Goal: Information Seeking & Learning: Find specific fact

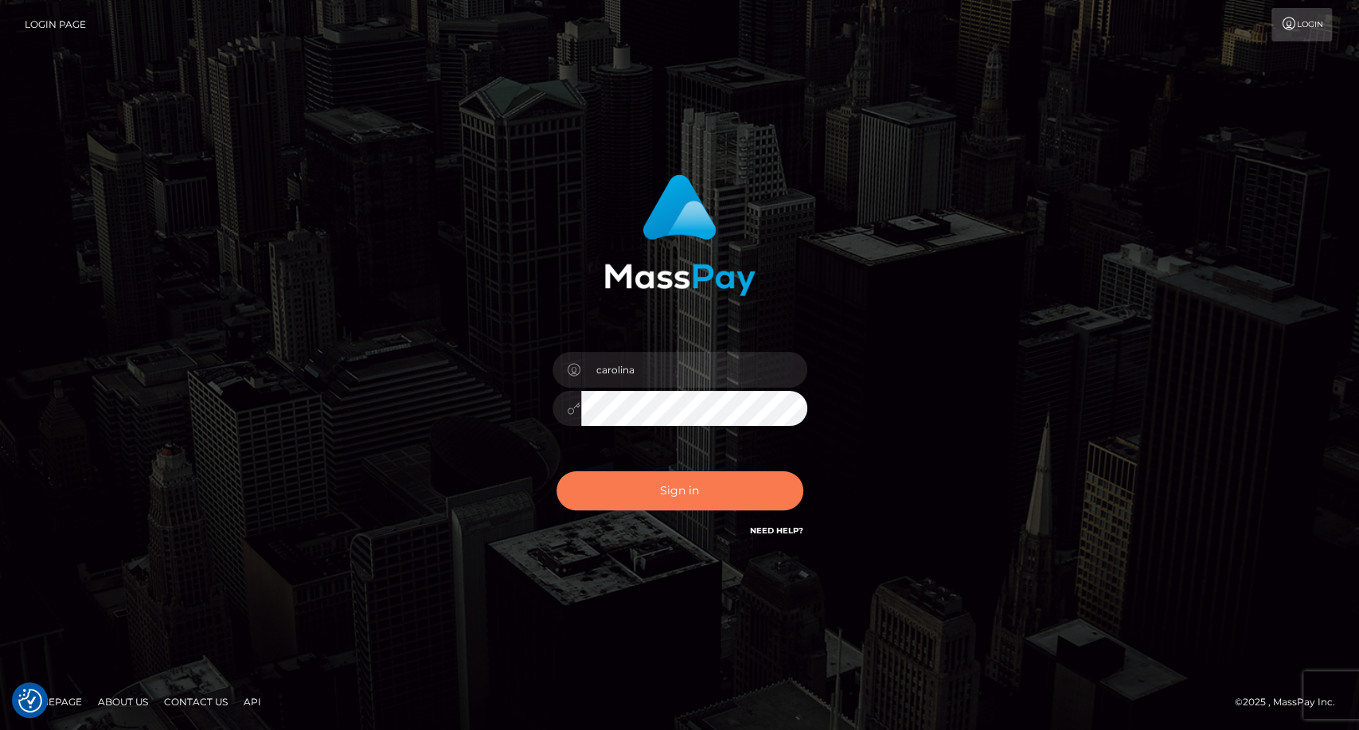
click at [716, 496] on button "Sign in" at bounding box center [679, 490] width 247 height 39
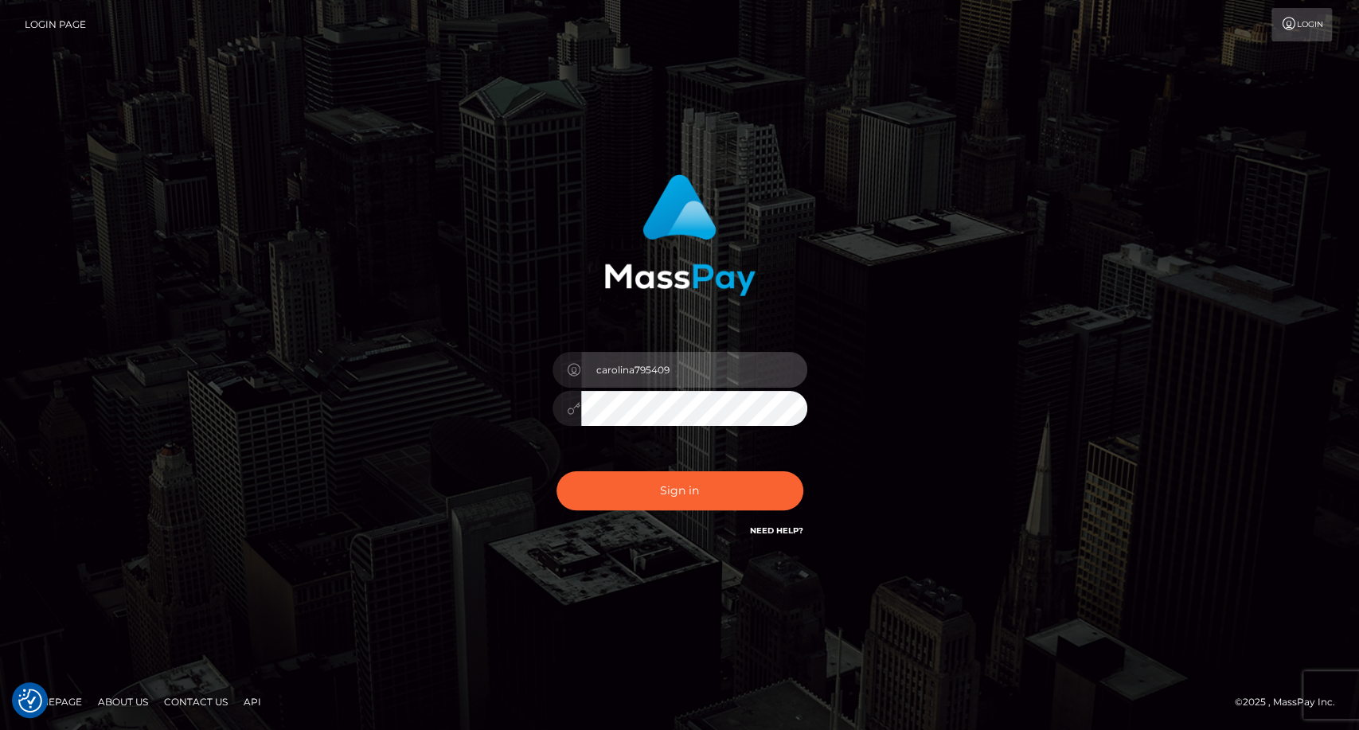
drag, startPoint x: 681, startPoint y: 364, endPoint x: 635, endPoint y: 358, distance: 46.5
click at [635, 358] on input "carolina795409" at bounding box center [694, 370] width 226 height 36
type input "carolina"
drag, startPoint x: 1142, startPoint y: 473, endPoint x: 1123, endPoint y: 473, distance: 19.1
click at [1142, 473] on div "carolina Sign in" at bounding box center [679, 365] width 1359 height 644
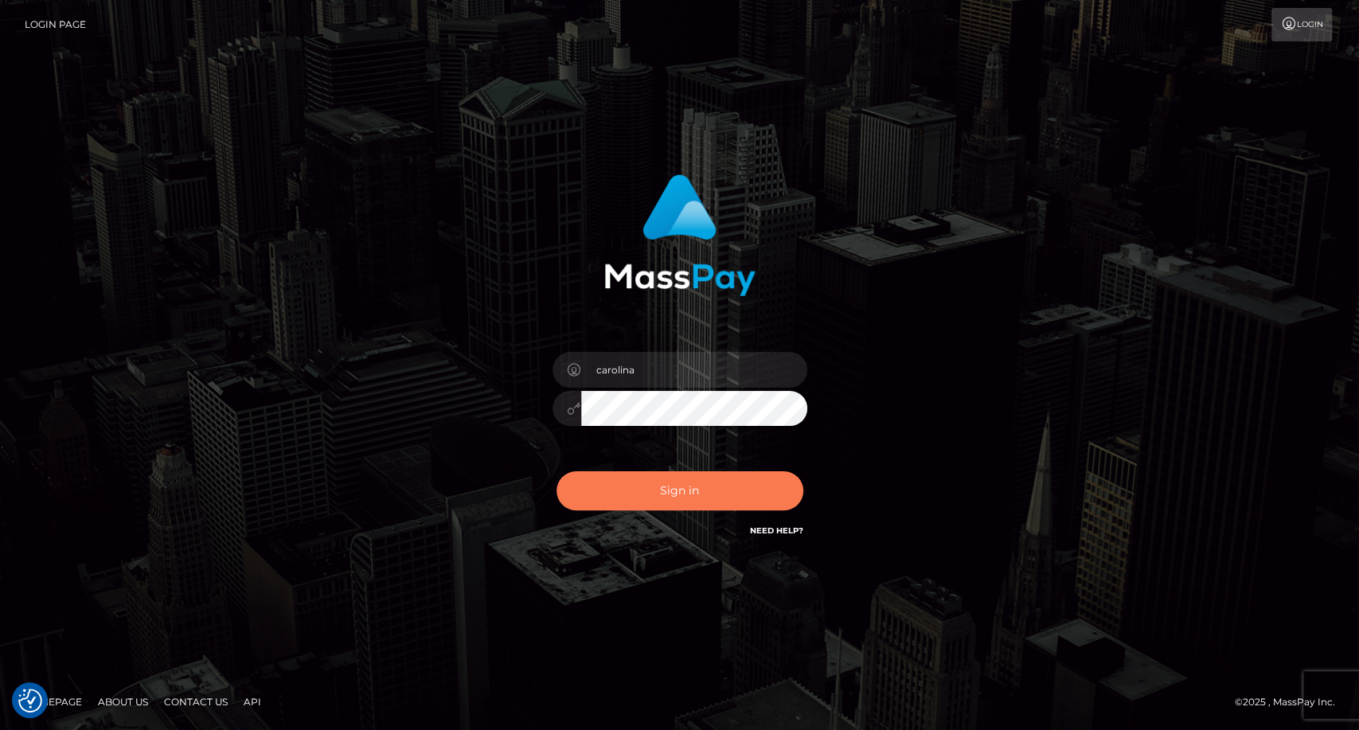
click at [719, 491] on button "Sign in" at bounding box center [679, 490] width 247 height 39
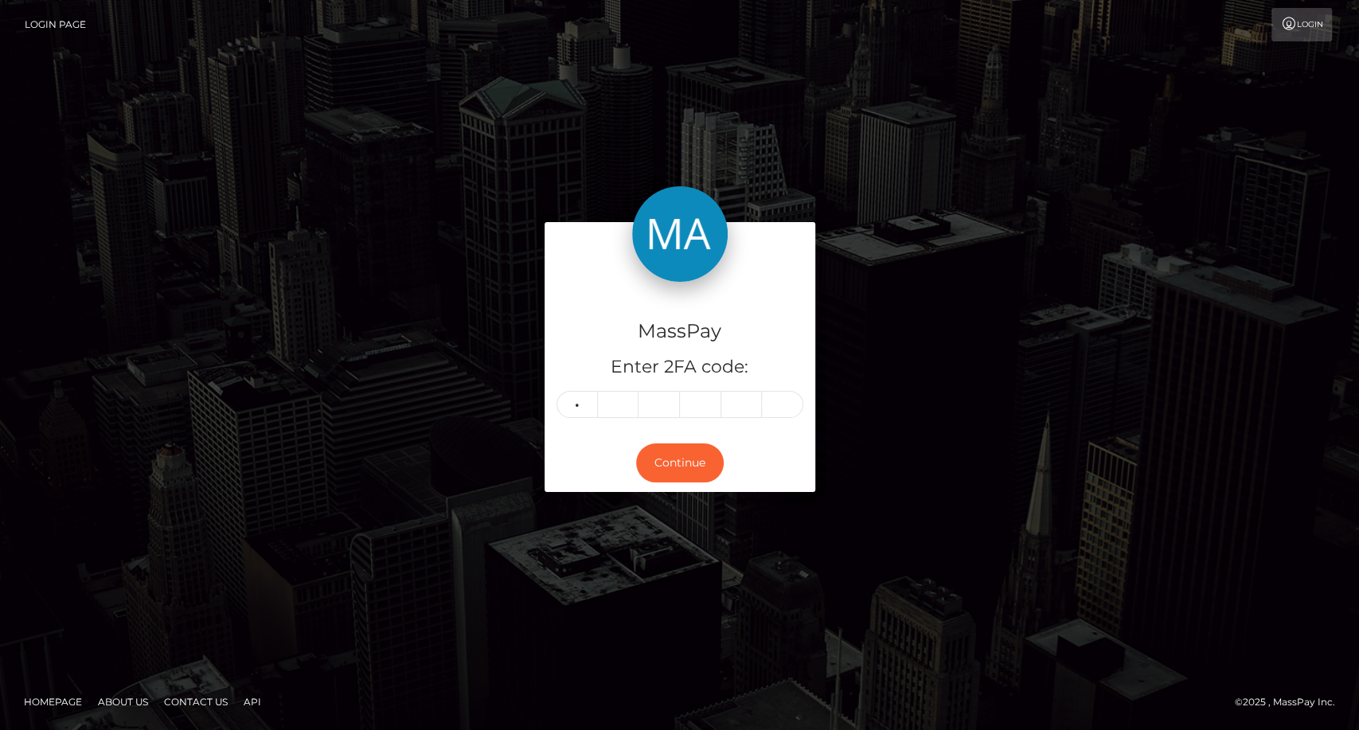
type input "1"
type input "4"
type input "3"
type input "6"
type input "1"
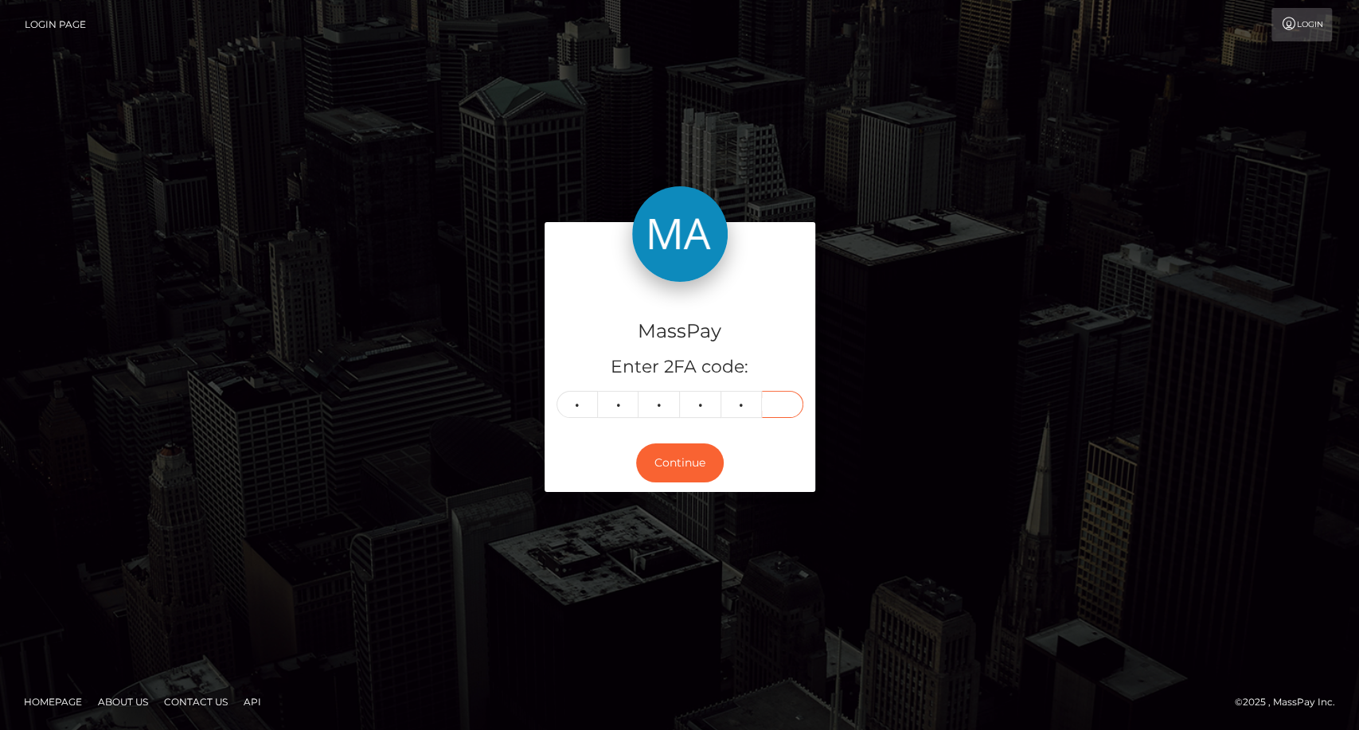
type input "0"
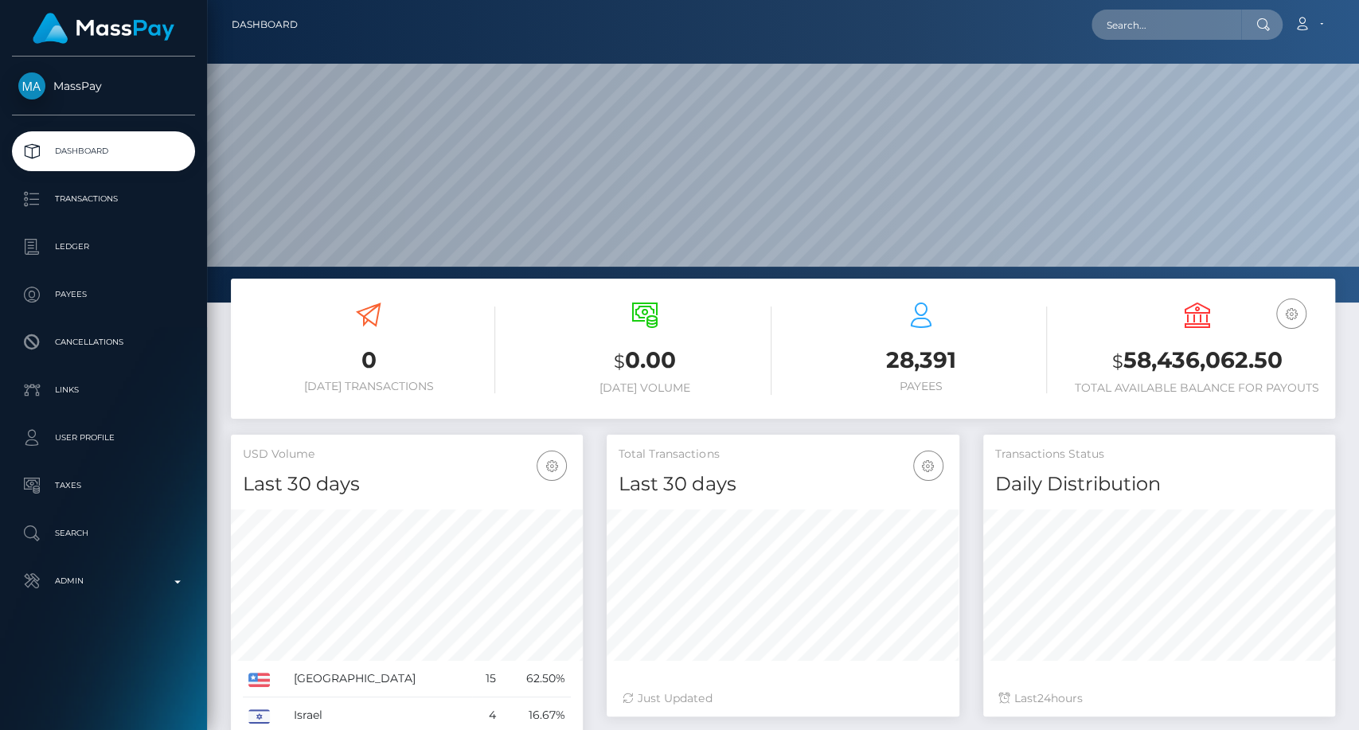
scroll to position [281, 352]
click at [1159, 20] on input "text" at bounding box center [1166, 25] width 150 height 30
paste input "ldejeva@gmail.com"
type input "ldejeva@gmail.com"
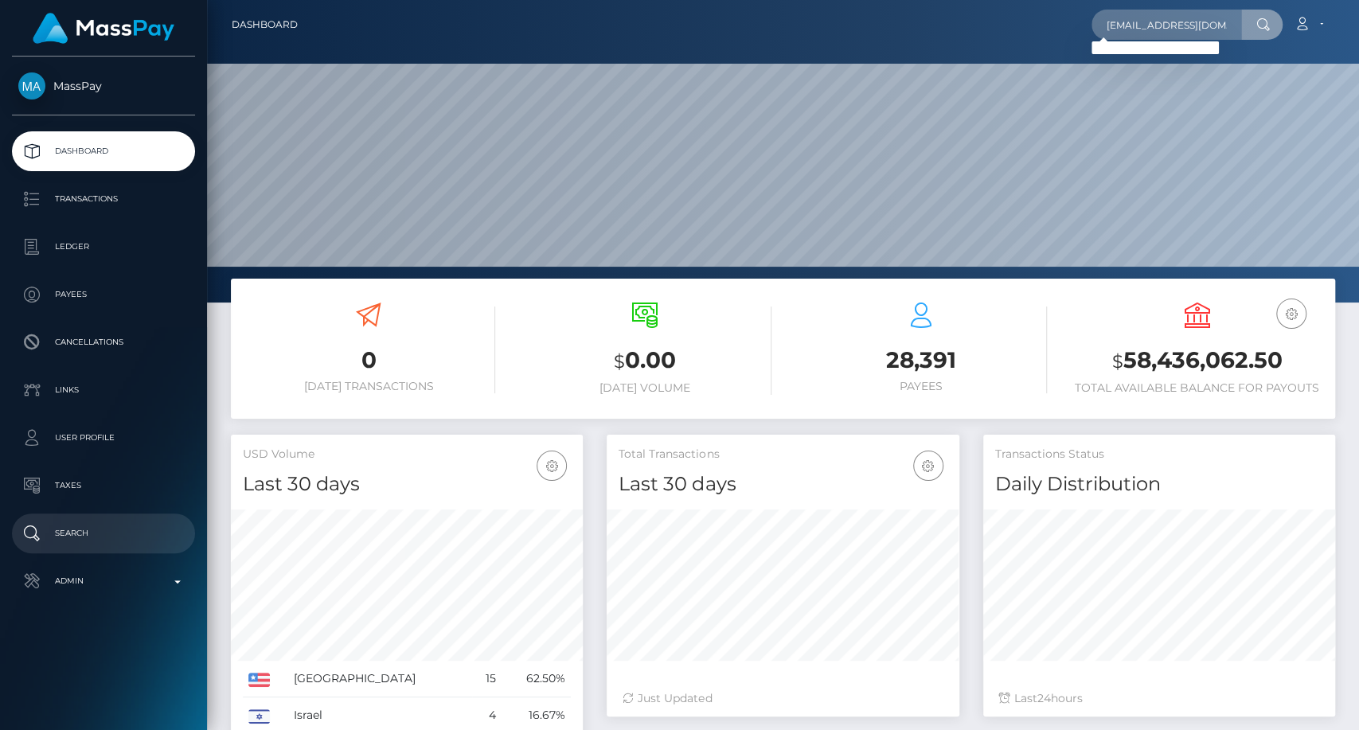
click at [72, 530] on p "Search" at bounding box center [103, 533] width 170 height 24
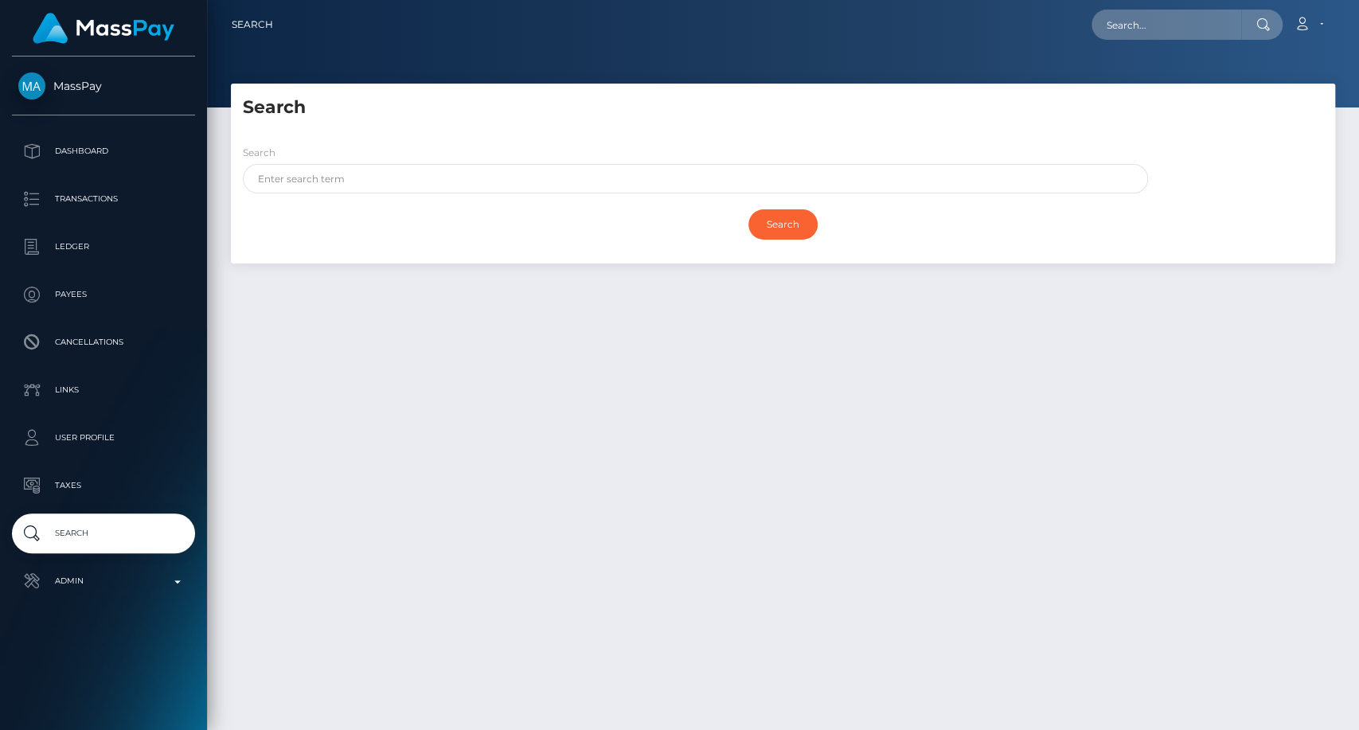
click at [1306, 376] on div "Search Search Search Payouts - Payee Name" at bounding box center [783, 400] width 1152 height 632
click at [1164, 21] on input "text" at bounding box center [1166, 25] width 150 height 30
click at [388, 180] on input "text" at bounding box center [695, 178] width 905 height 29
paste input "Dejeva"
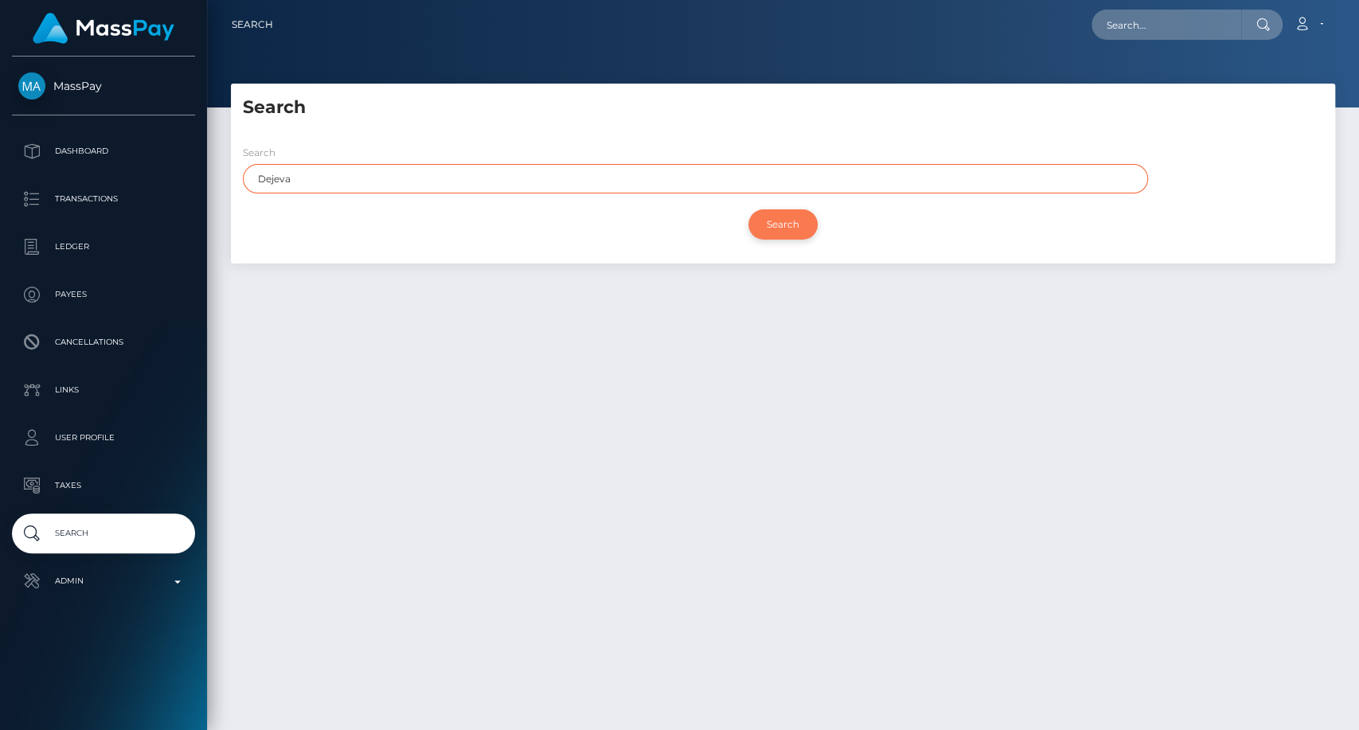
type input "Dejeva"
click at [784, 234] on input "Search" at bounding box center [782, 224] width 69 height 30
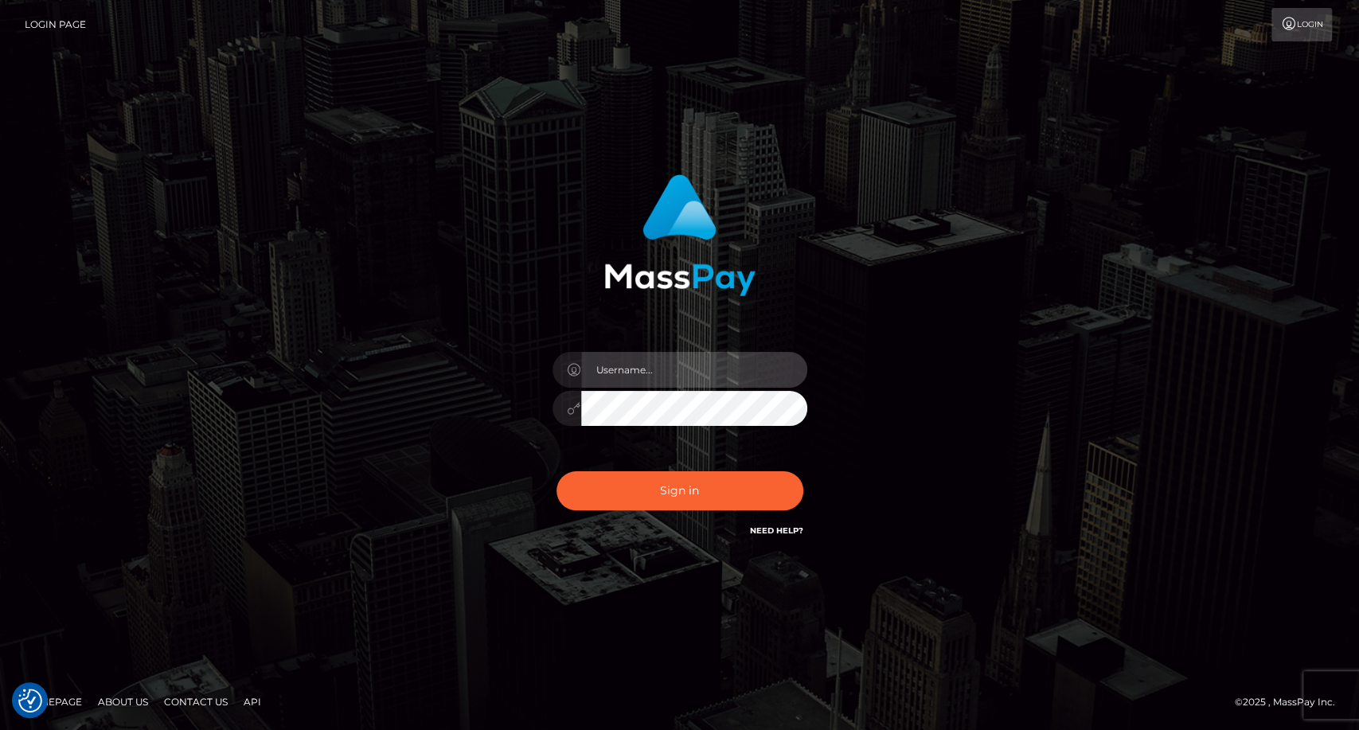
type input "carolina"
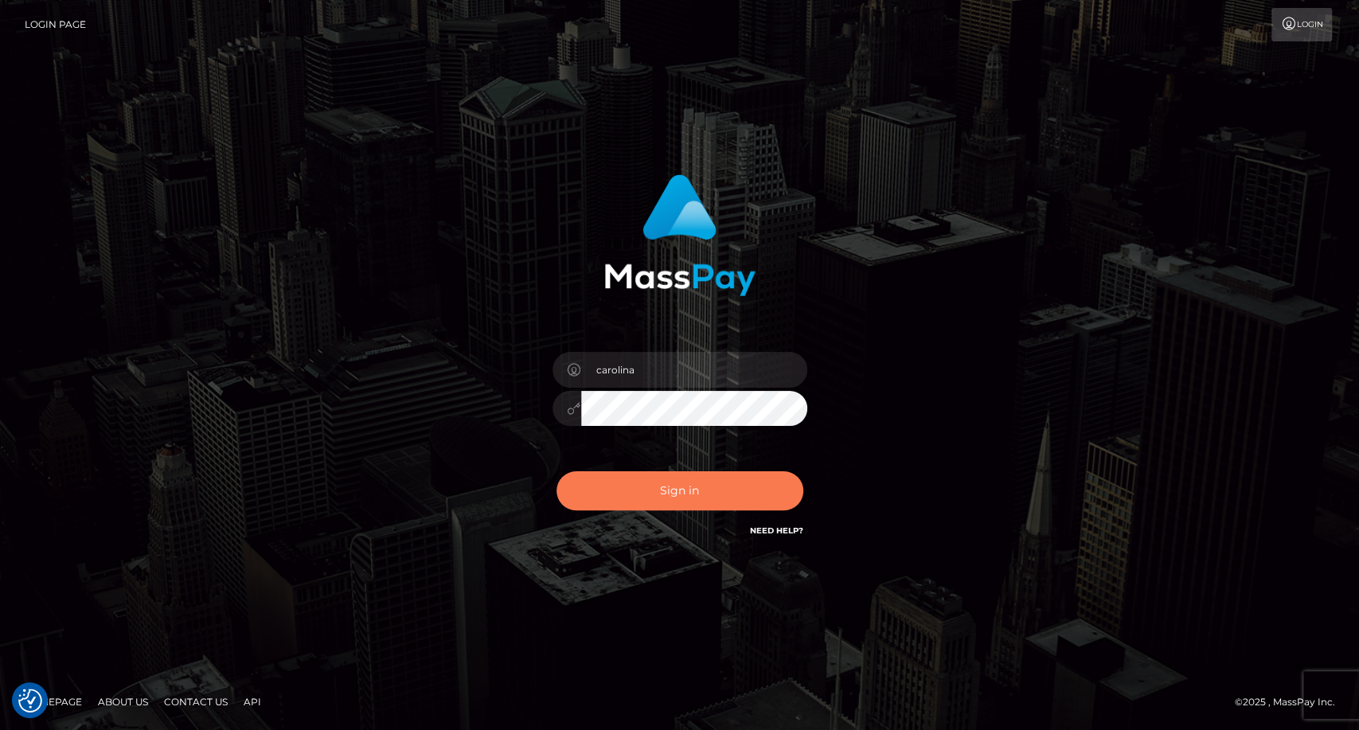
click at [673, 478] on button "Sign in" at bounding box center [679, 490] width 247 height 39
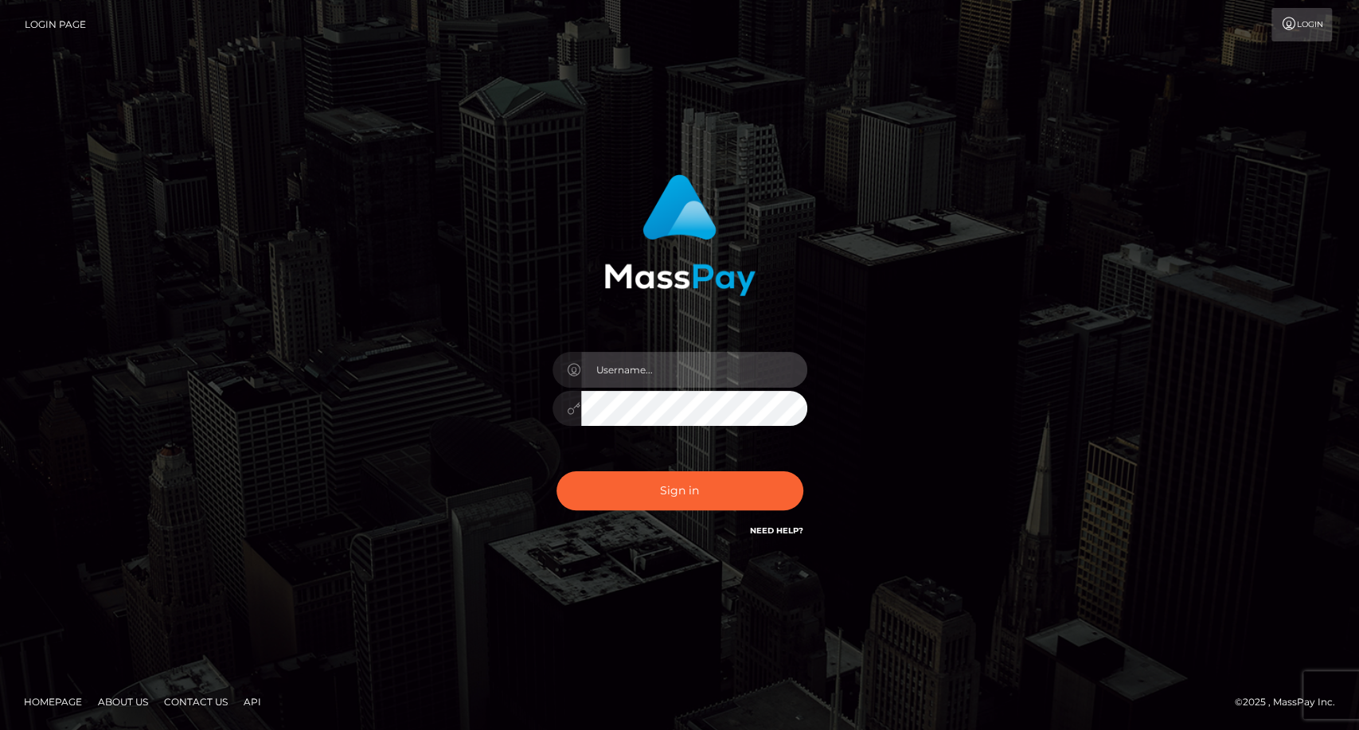
type input "carolina"
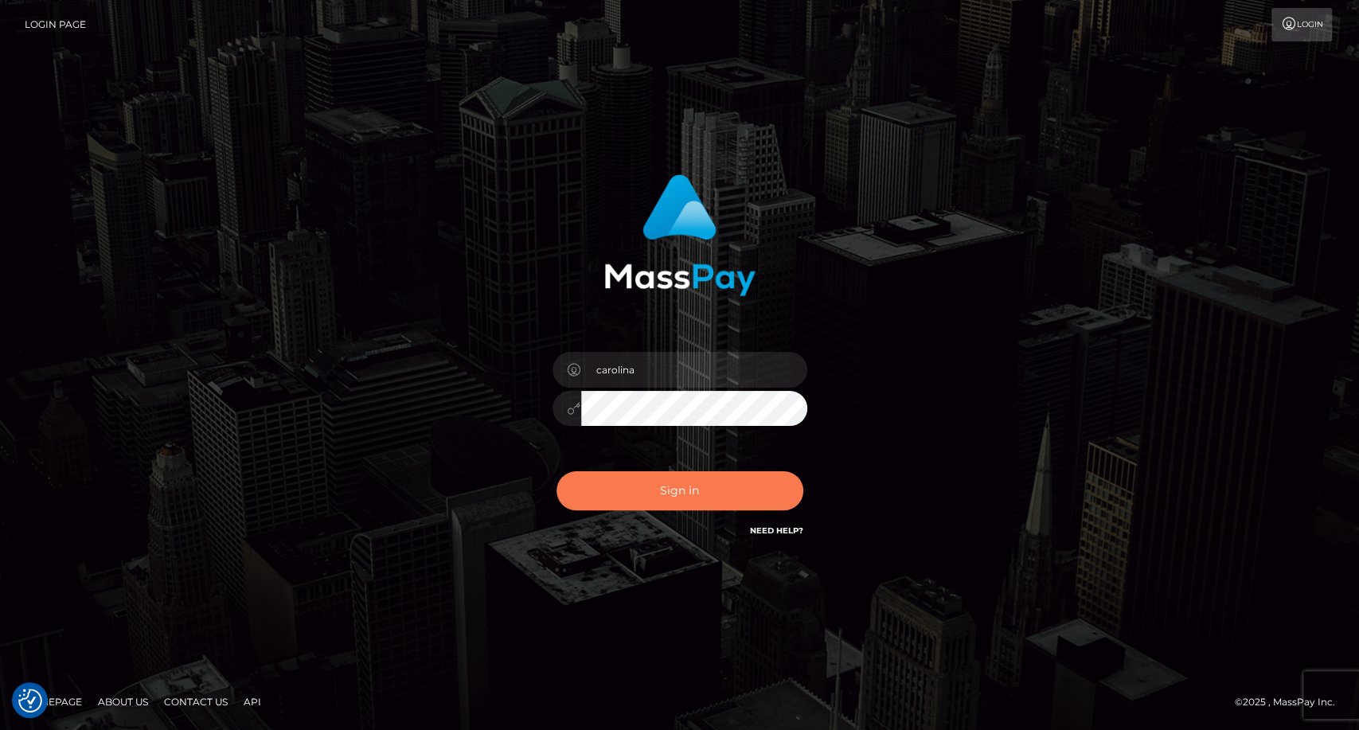
click at [649, 482] on button "Sign in" at bounding box center [679, 490] width 247 height 39
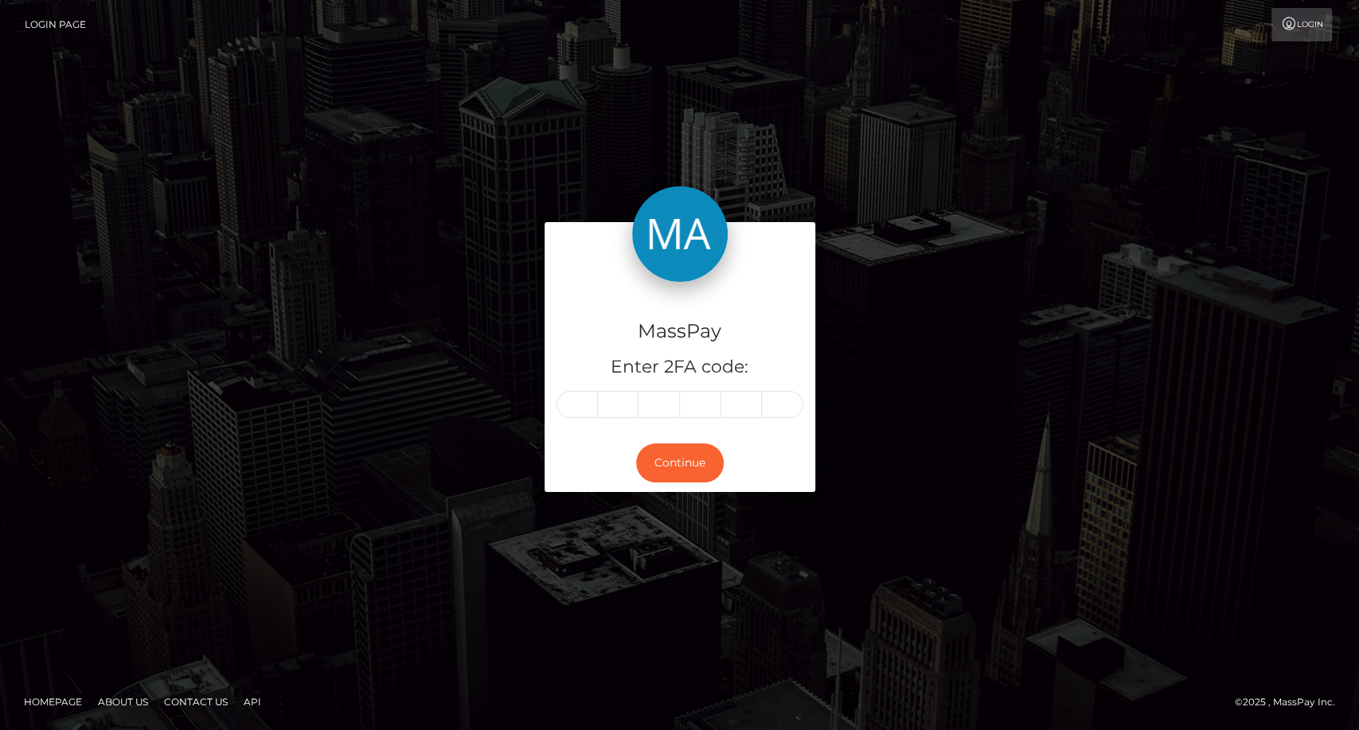
click at [80, 458] on div "MassPay Enter 2FA code: Continue" at bounding box center [679, 365] width 1359 height 524
click at [582, 394] on input "text" at bounding box center [576, 404] width 41 height 27
type input "7"
type input "8"
type input "6"
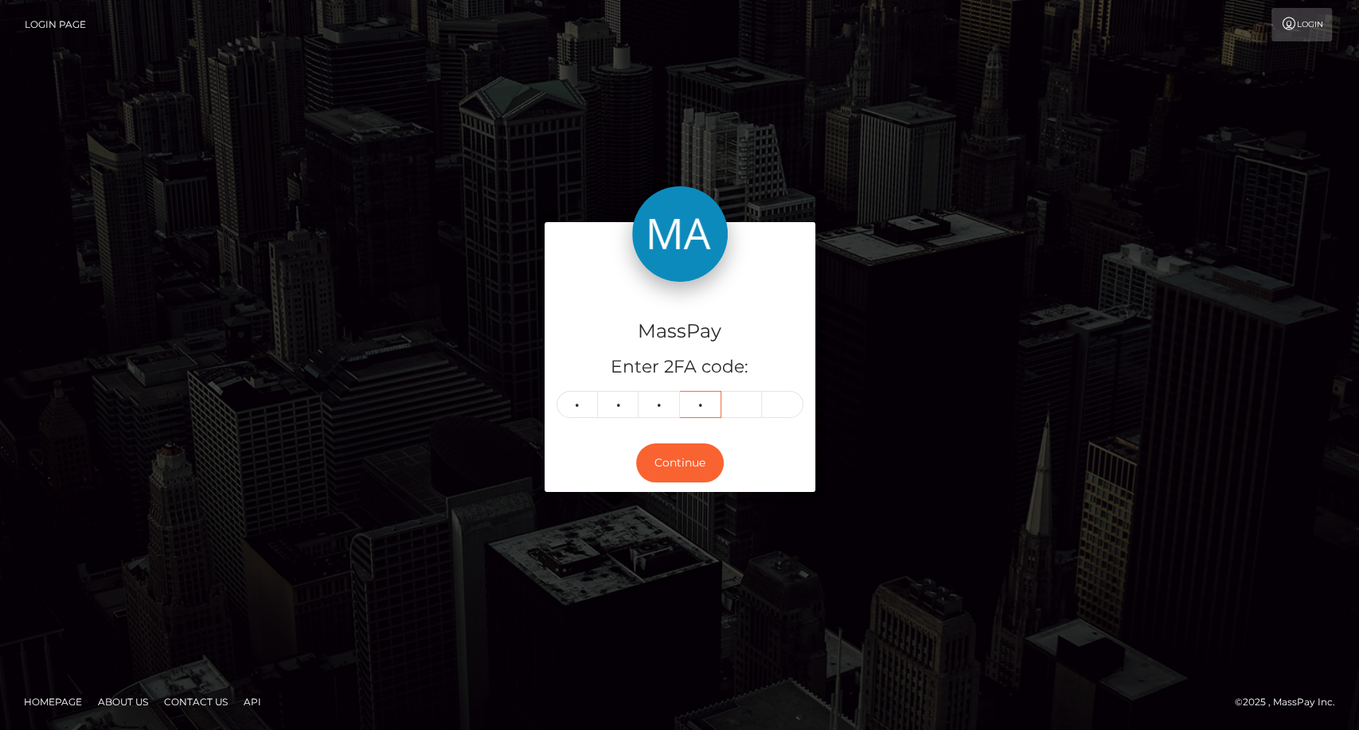
type input "5"
type input "7"
type input "4"
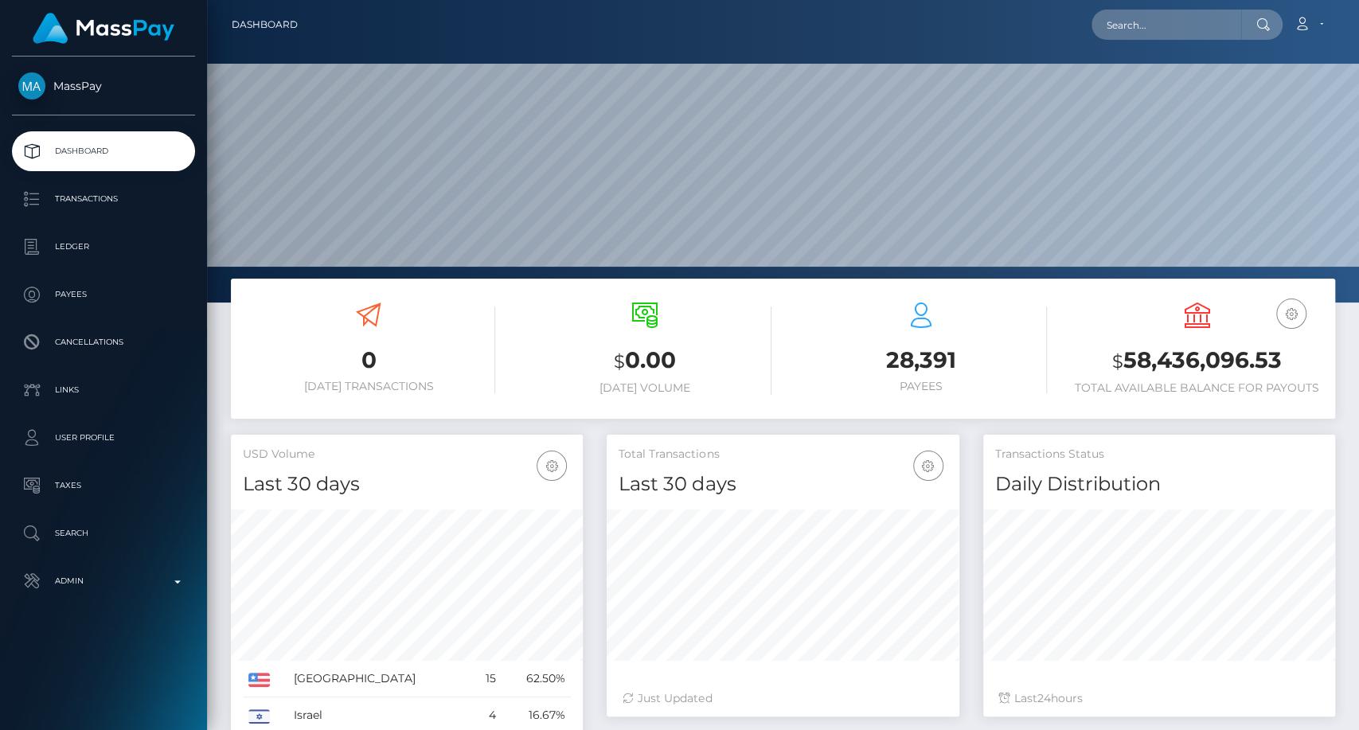
scroll to position [281, 352]
click at [1164, 30] on input "text" at bounding box center [1166, 25] width 150 height 30
paste input "worldofsuccessdk@gmail.com"
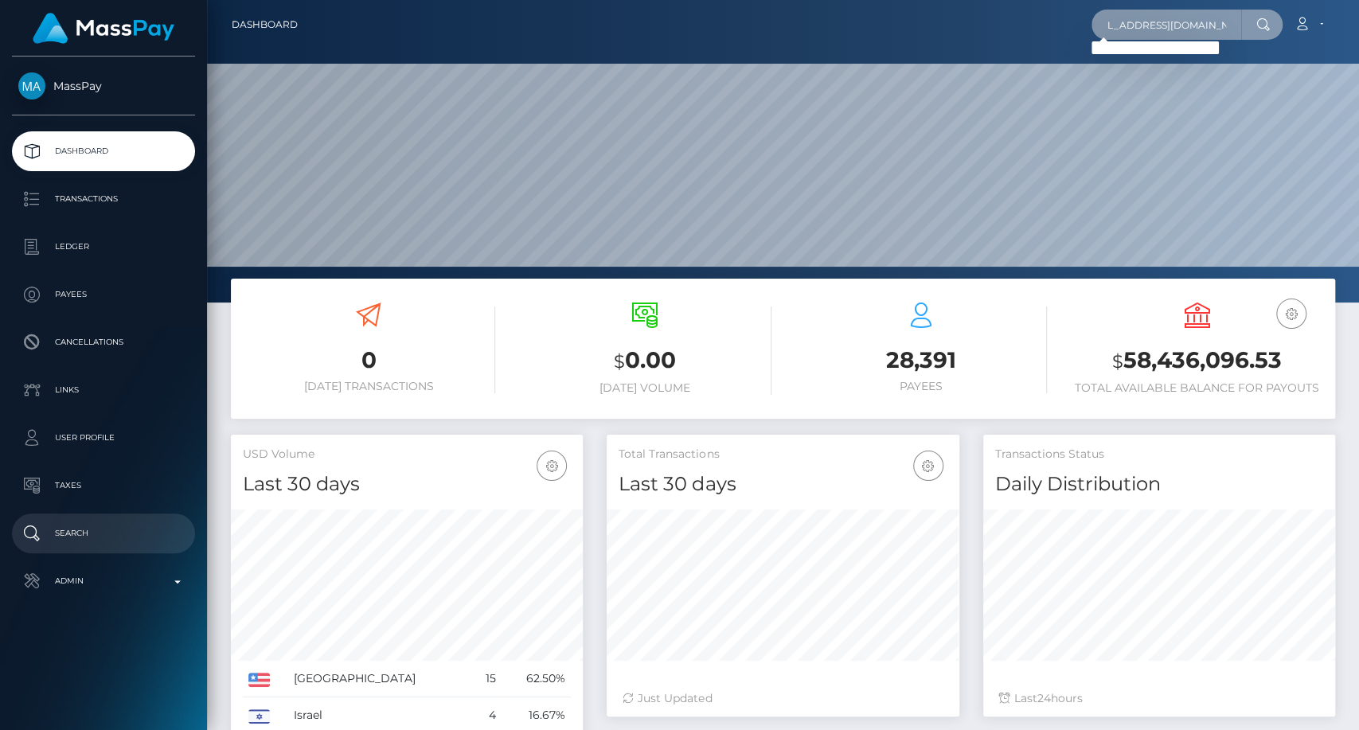
type input "worldofsuccessdk@gmail.com"
click at [84, 525] on p "Search" at bounding box center [103, 533] width 170 height 24
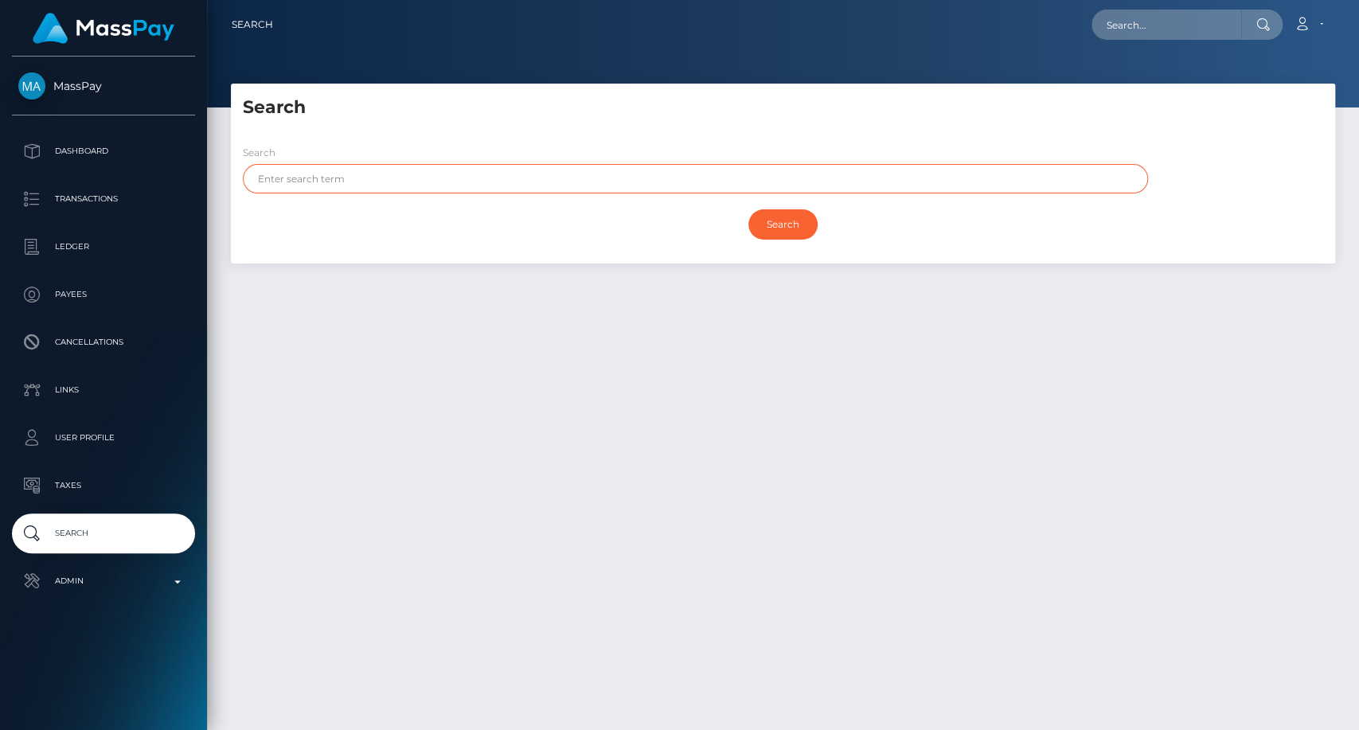
click at [325, 180] on input "text" at bounding box center [695, 178] width 905 height 29
paste input "Skatt"
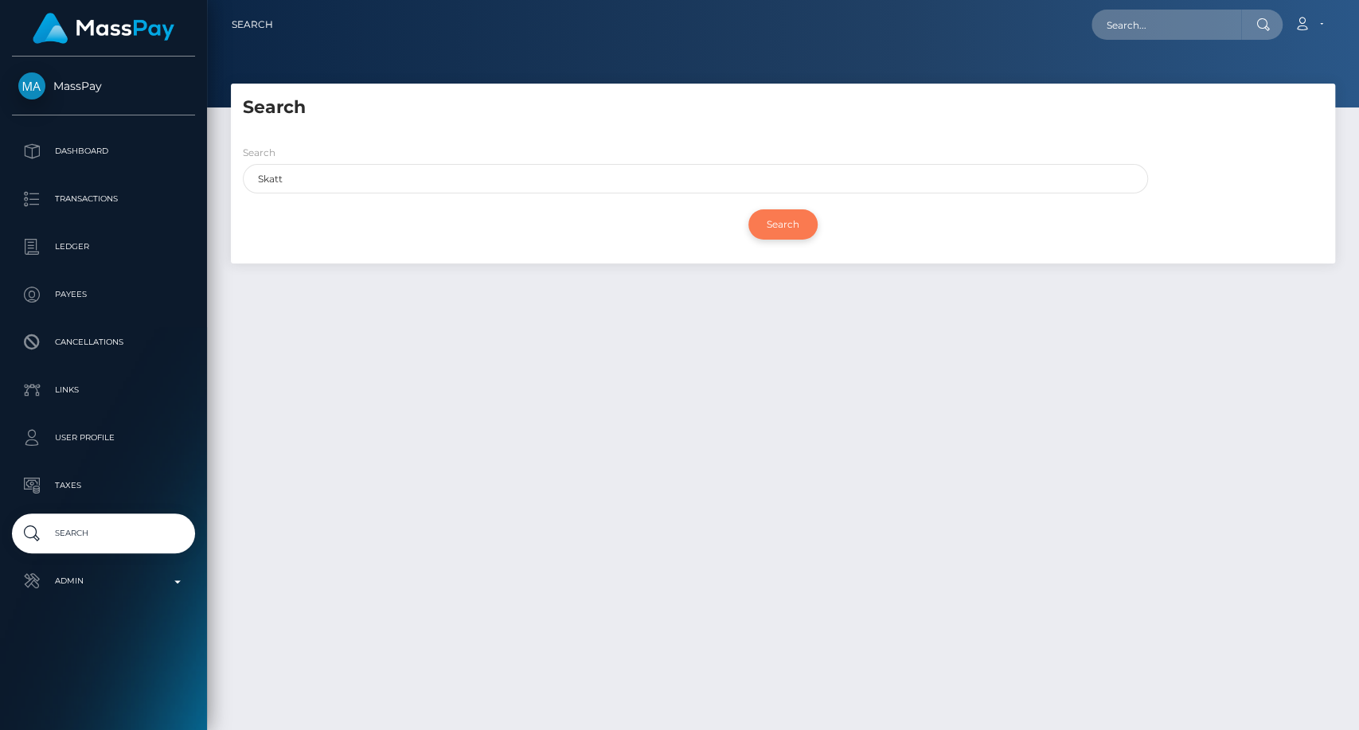
click at [790, 224] on input "Search" at bounding box center [782, 224] width 69 height 30
click at [778, 226] on input "Search" at bounding box center [782, 224] width 69 height 30
click at [779, 224] on input "Search" at bounding box center [782, 224] width 69 height 30
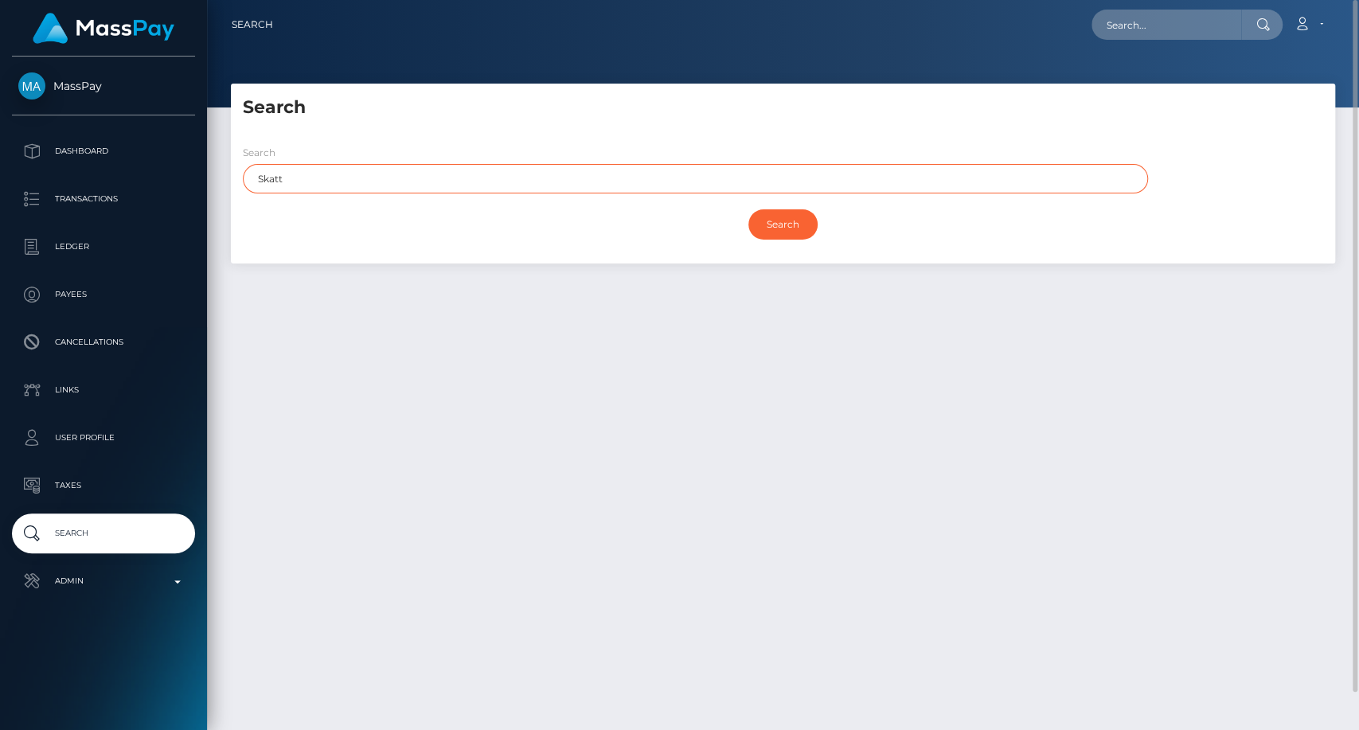
click at [428, 181] on input "Skatt" at bounding box center [695, 178] width 905 height 29
click at [269, 179] on input "Skatt" at bounding box center [695, 178] width 905 height 29
paste input "Dennis"
type input "Dennis"
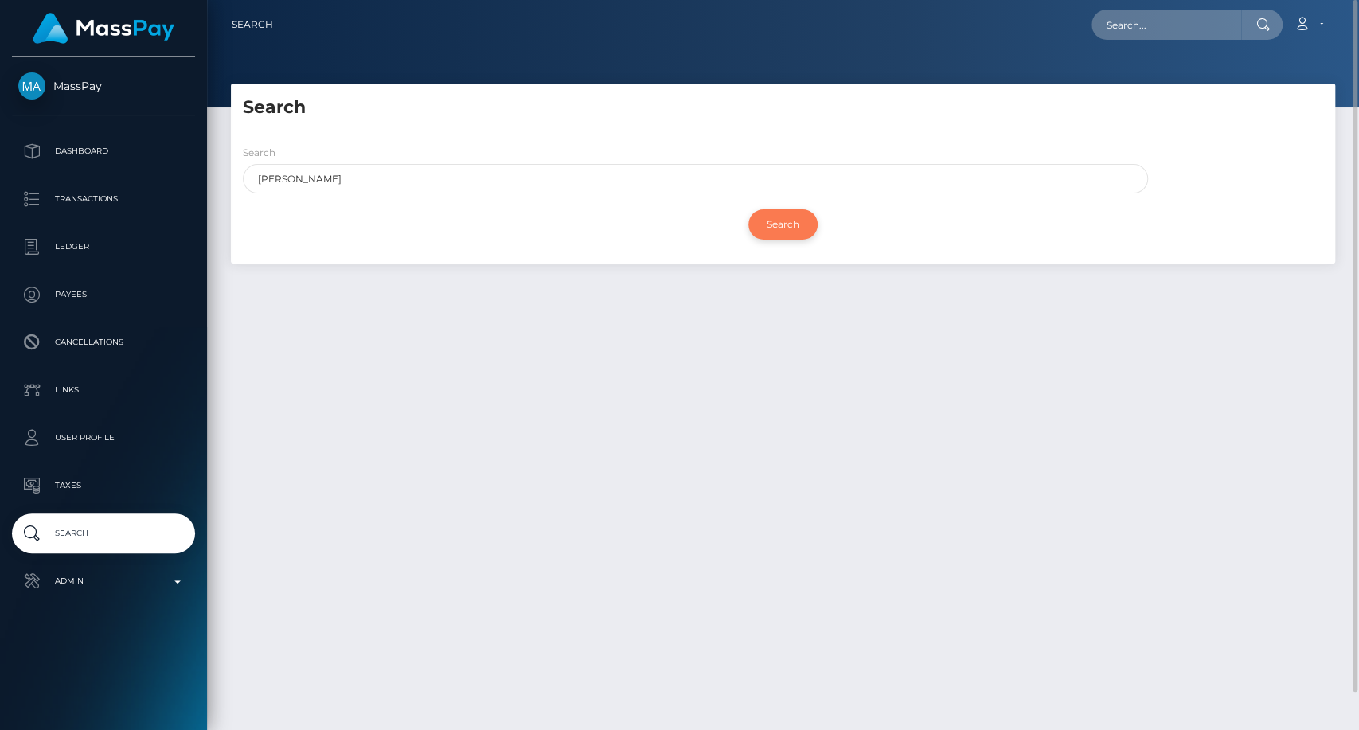
click at [768, 225] on input "Search" at bounding box center [782, 224] width 69 height 30
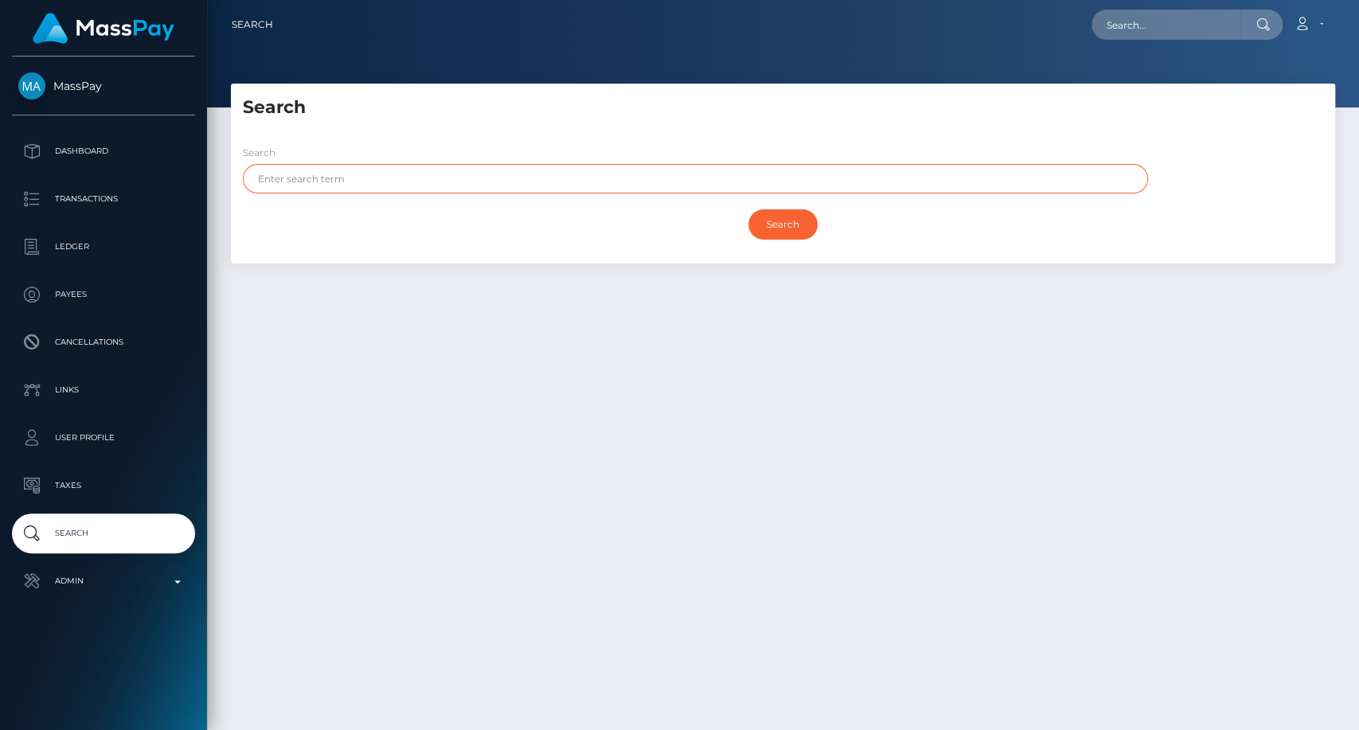
click at [407, 174] on input "text" at bounding box center [695, 178] width 905 height 29
paste input "Skatt"
type input "Skatt"
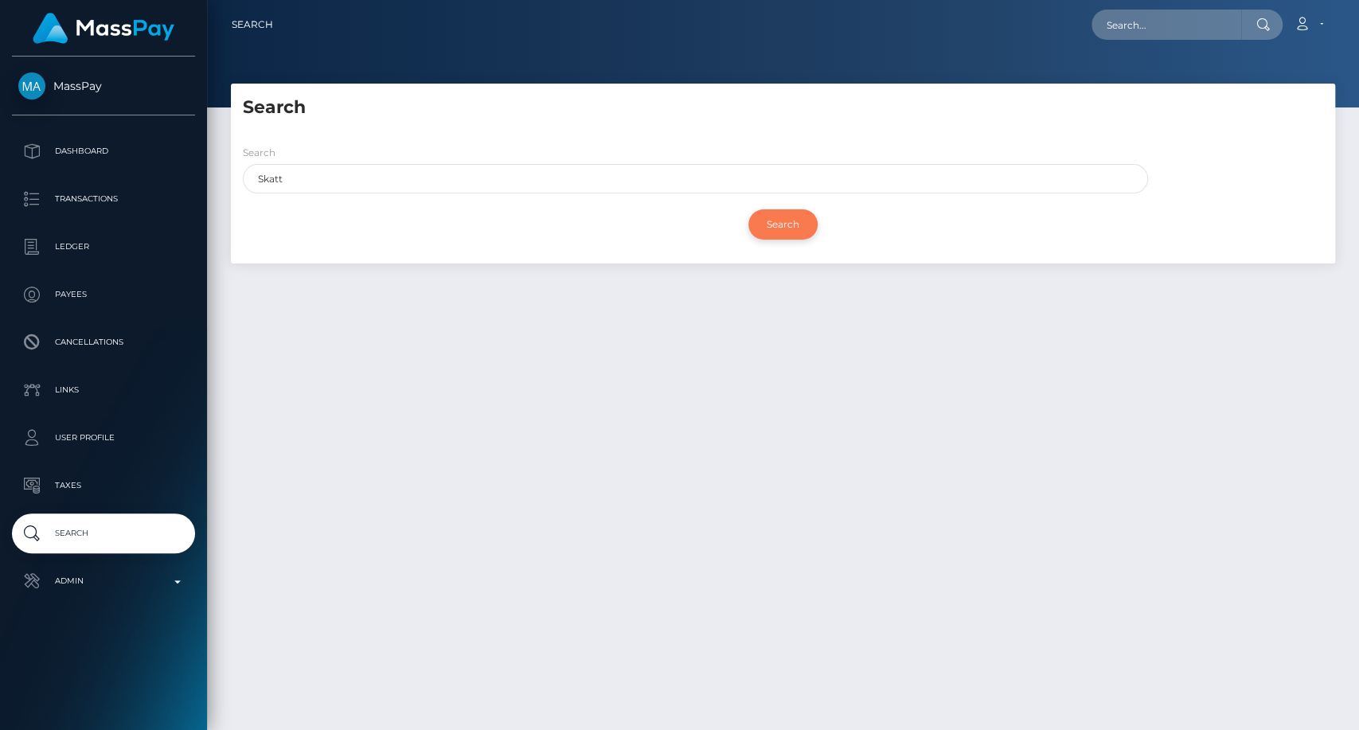
click at [779, 233] on input "Search" at bounding box center [782, 224] width 69 height 30
click at [782, 224] on input "Search" at bounding box center [782, 224] width 69 height 30
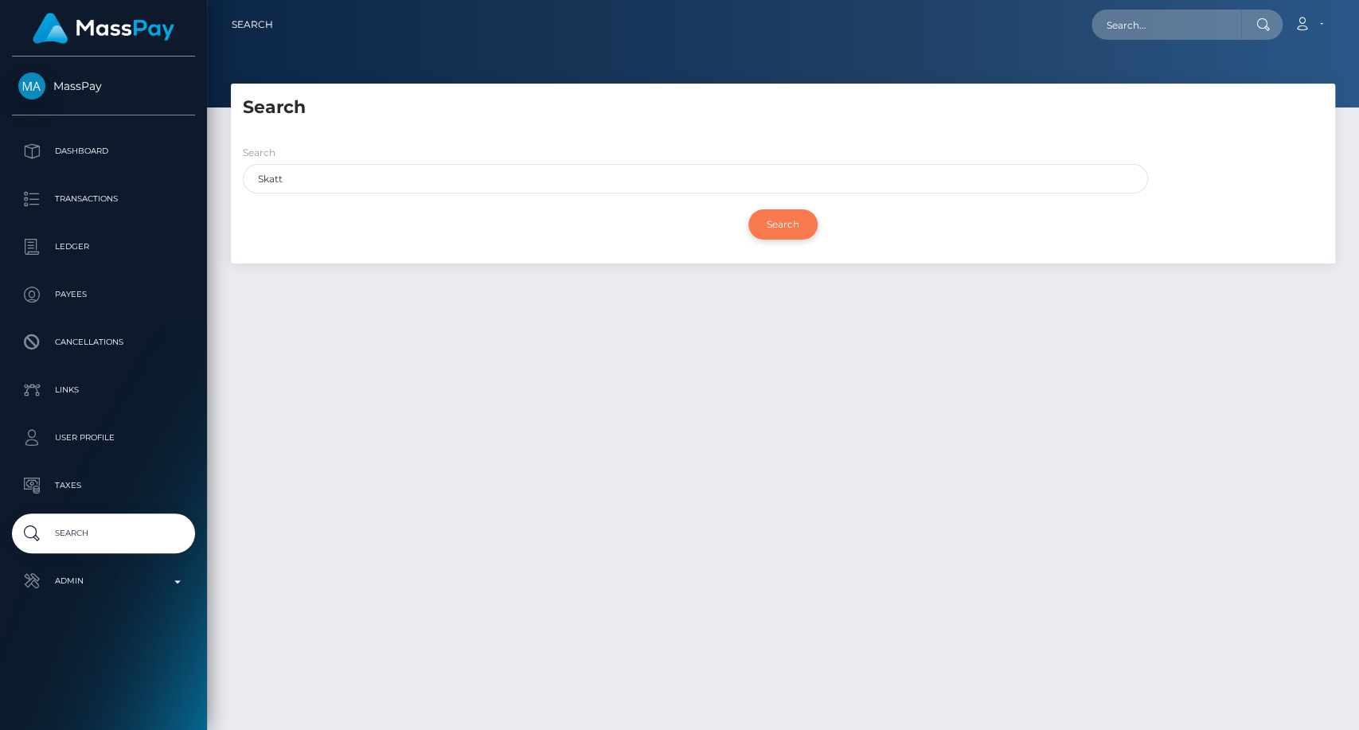
click at [782, 224] on input "Search" at bounding box center [782, 224] width 69 height 30
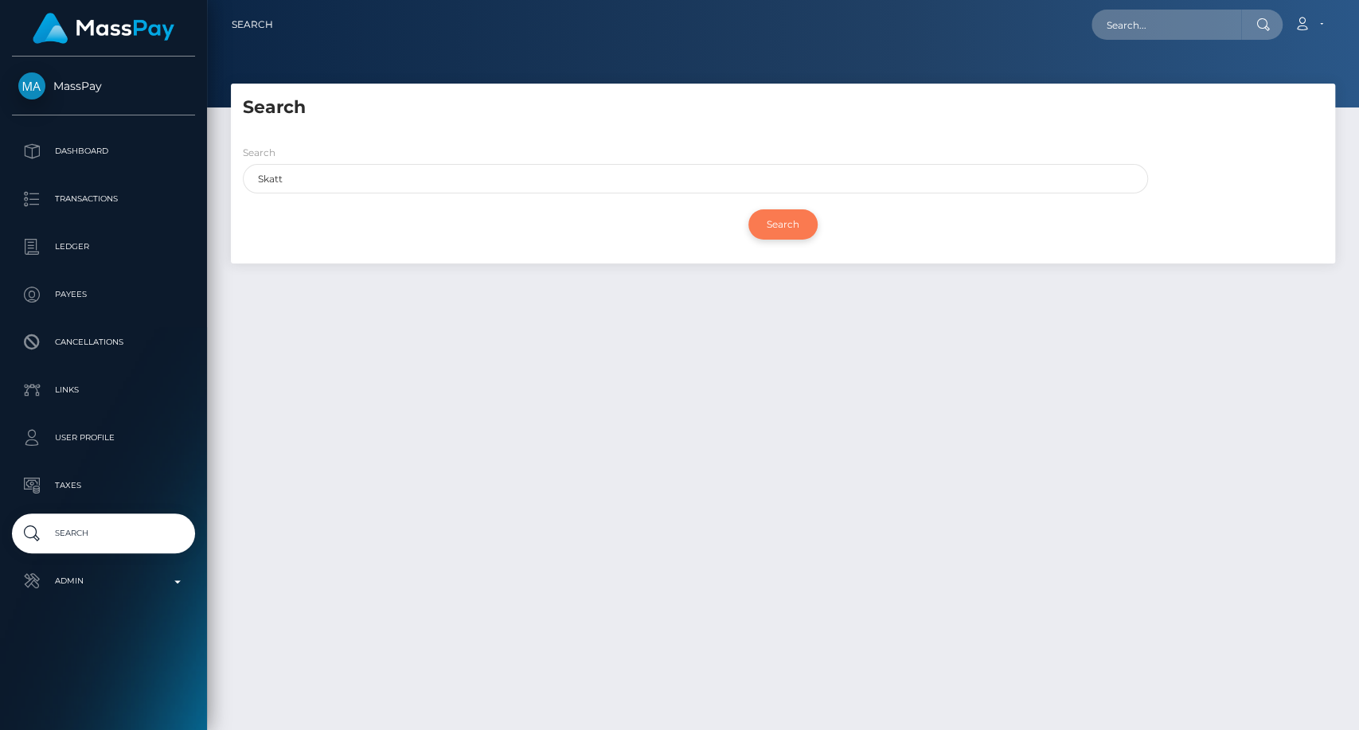
click at [782, 224] on input "Search" at bounding box center [782, 224] width 69 height 30
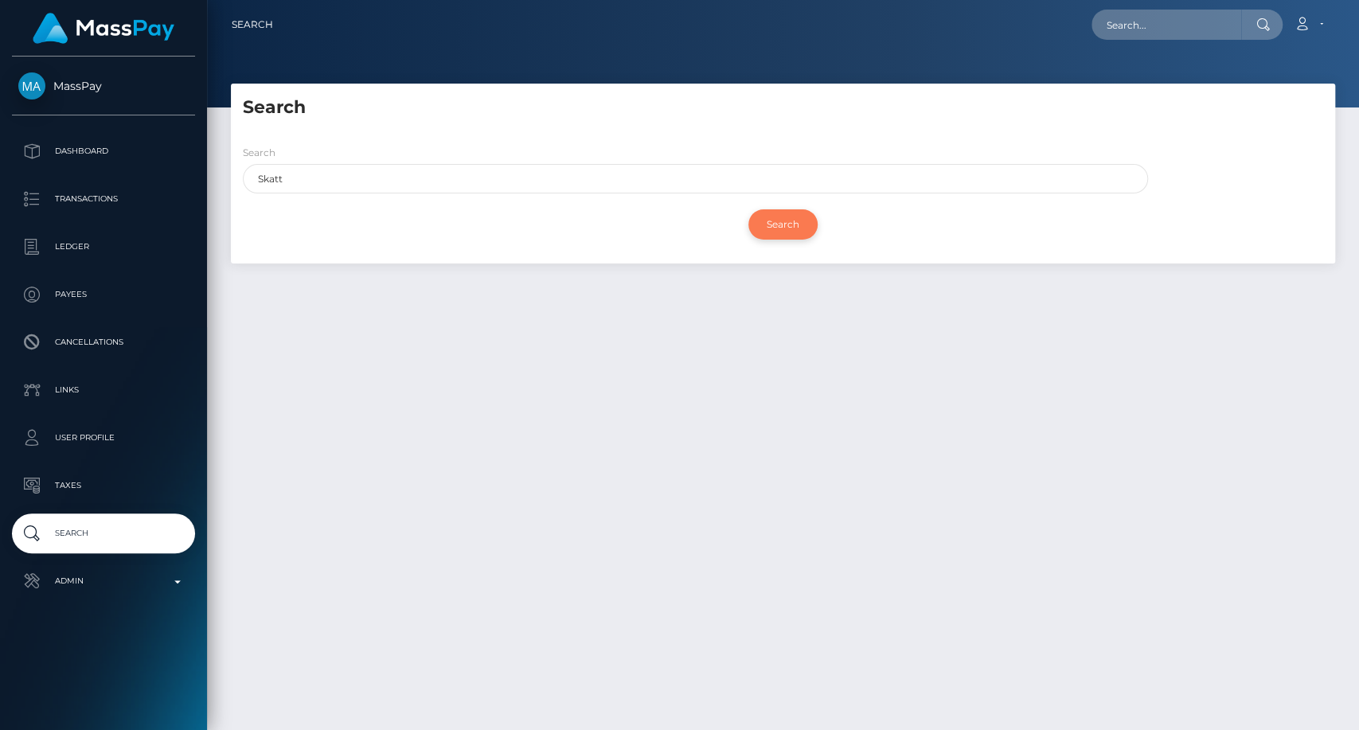
click at [790, 224] on input "Search" at bounding box center [782, 224] width 69 height 30
click at [90, 531] on p "Search" at bounding box center [103, 533] width 170 height 24
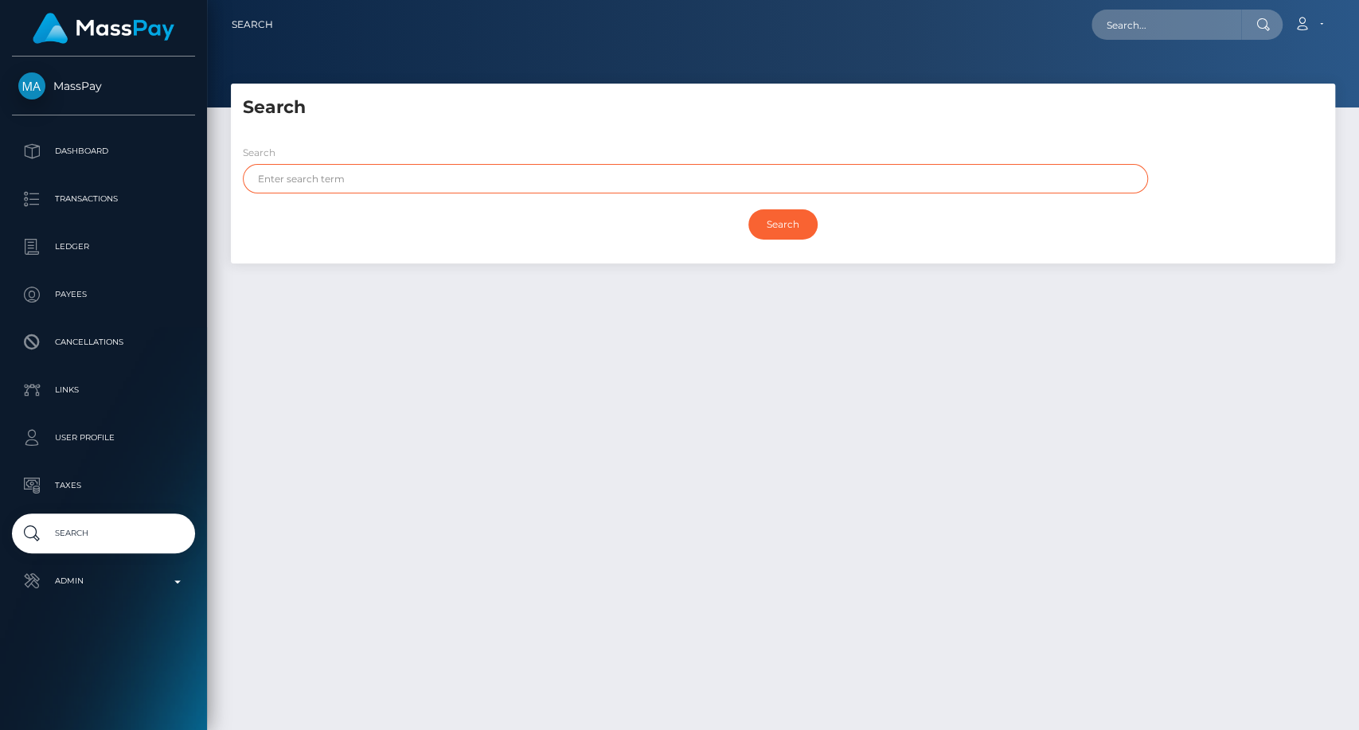
click at [431, 190] on input "text" at bounding box center [695, 178] width 905 height 29
paste input "Dennis"
type input "Dennis"
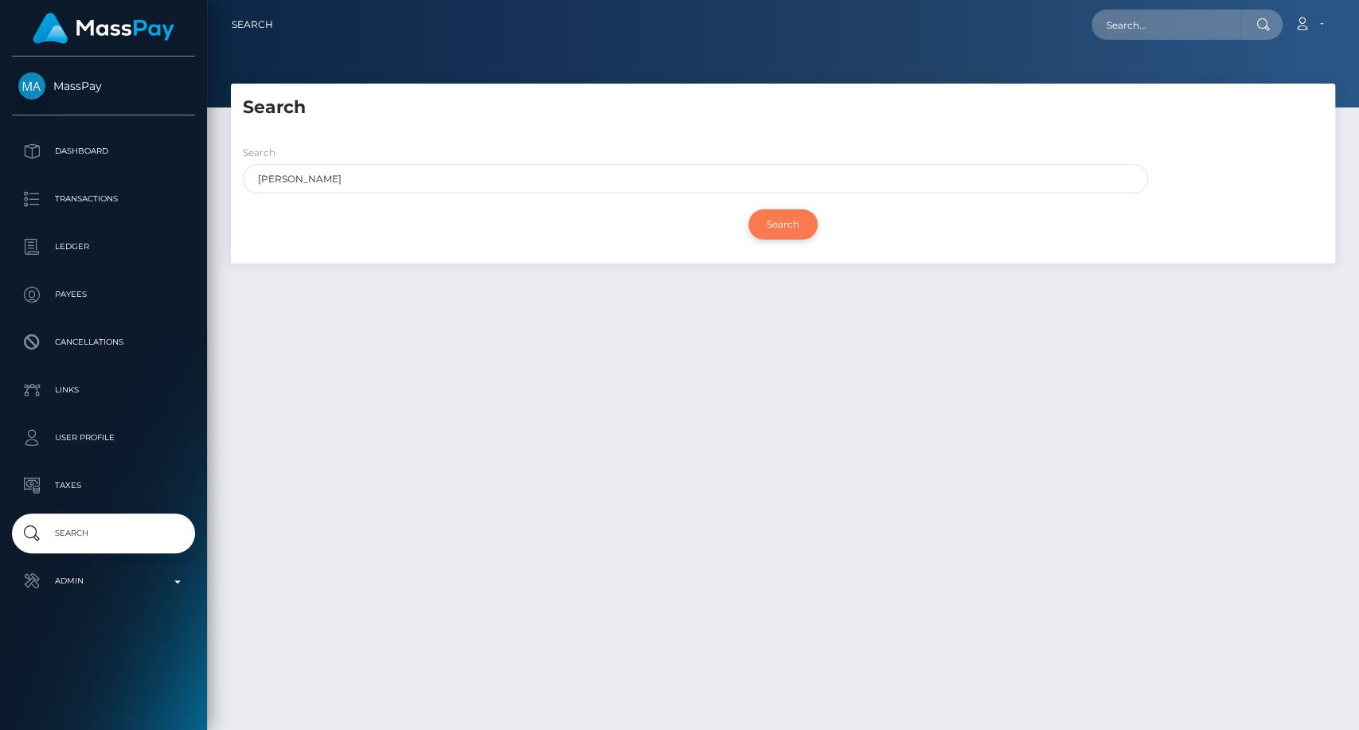
click at [788, 228] on input "Search" at bounding box center [782, 224] width 69 height 30
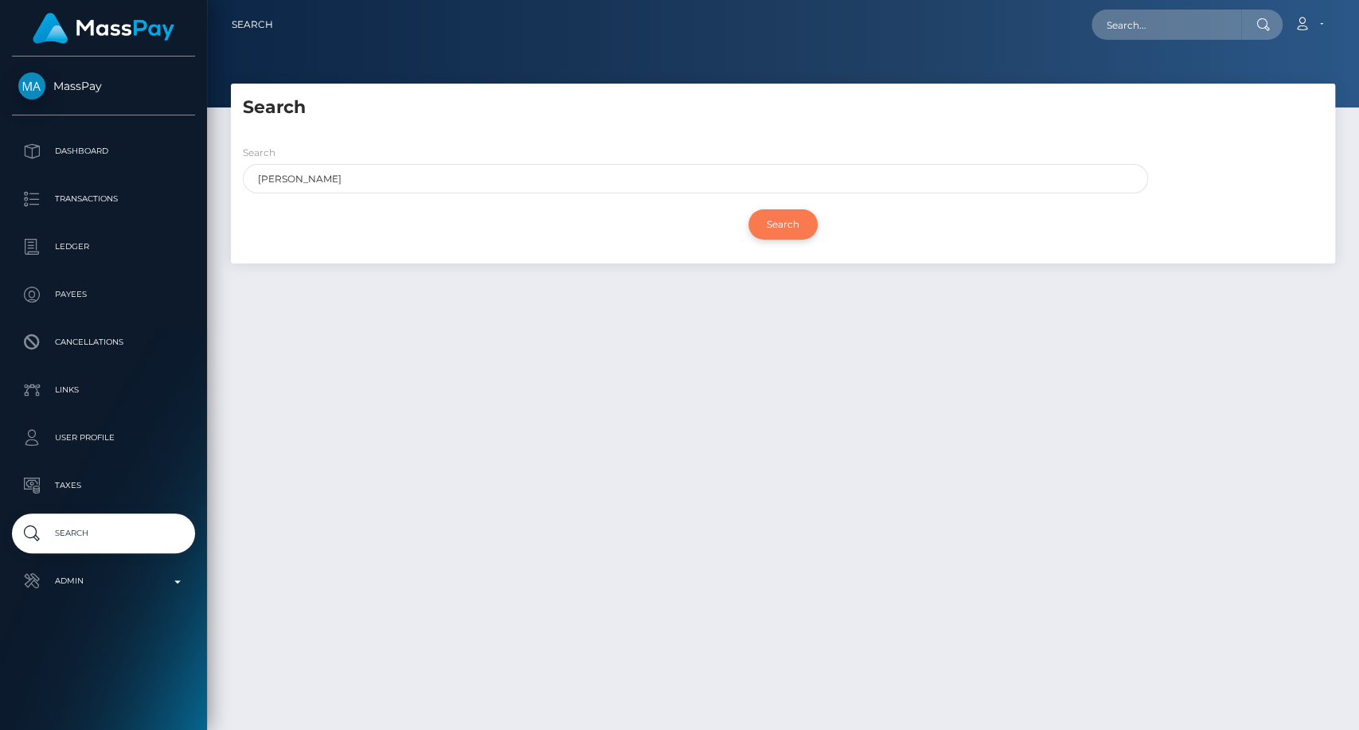
click at [788, 228] on input "Search" at bounding box center [782, 224] width 69 height 30
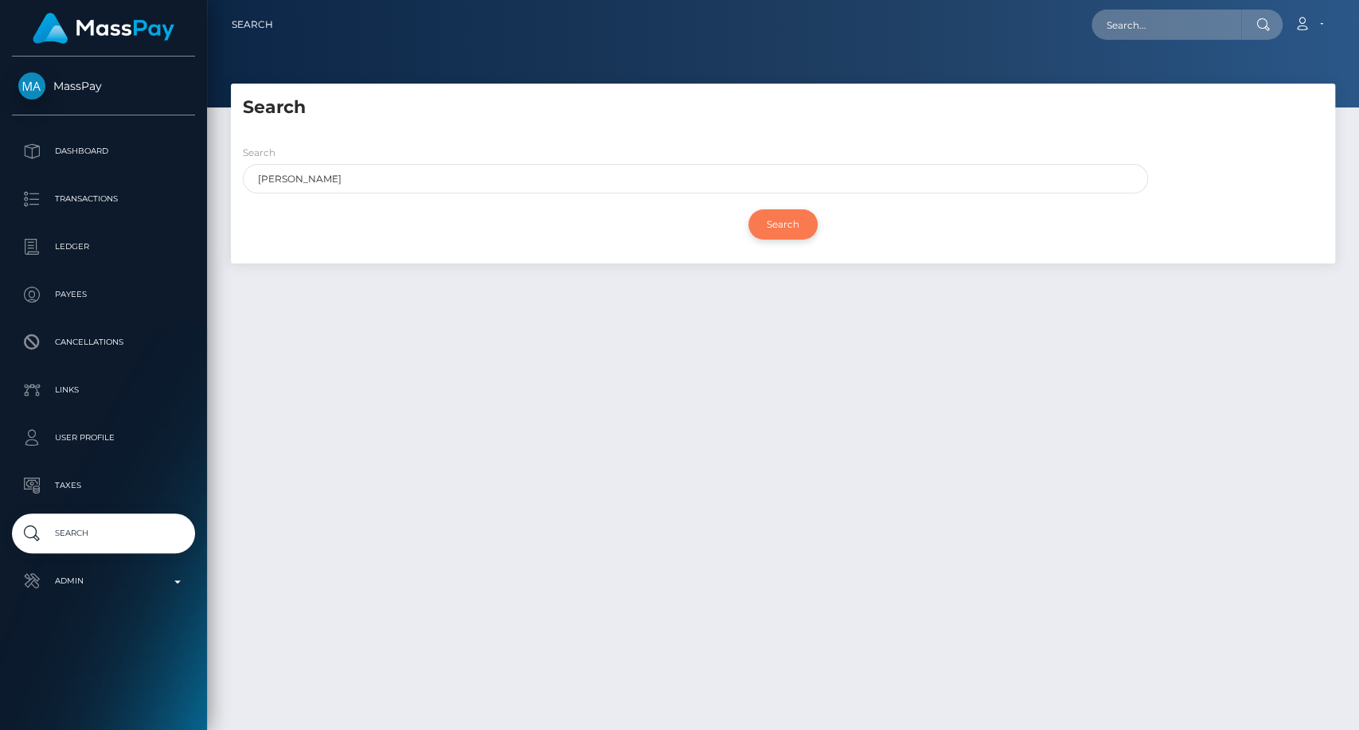
click at [788, 228] on input "Search" at bounding box center [782, 224] width 69 height 30
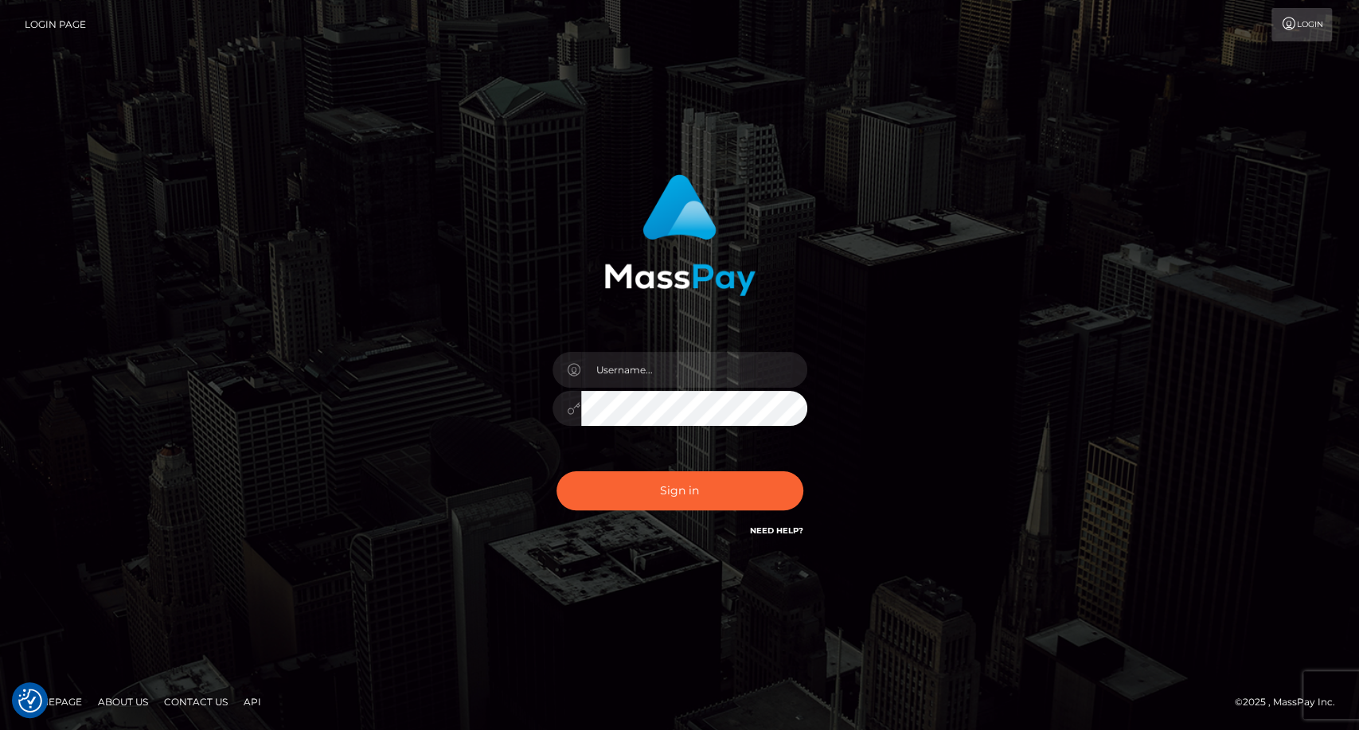
type input "carolina"
click at [692, 484] on button "Sign in" at bounding box center [679, 490] width 247 height 39
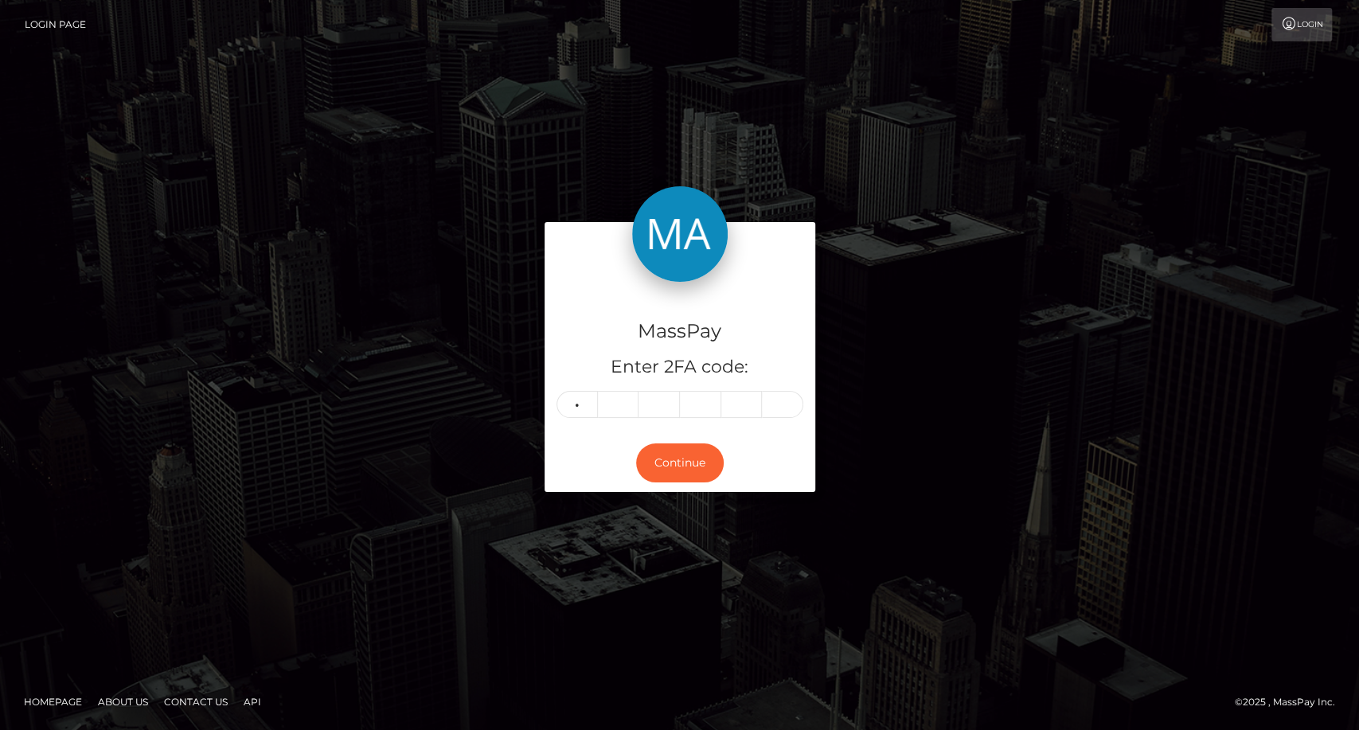
type input "7"
type input "4"
type input "0"
type input "6"
type input "2"
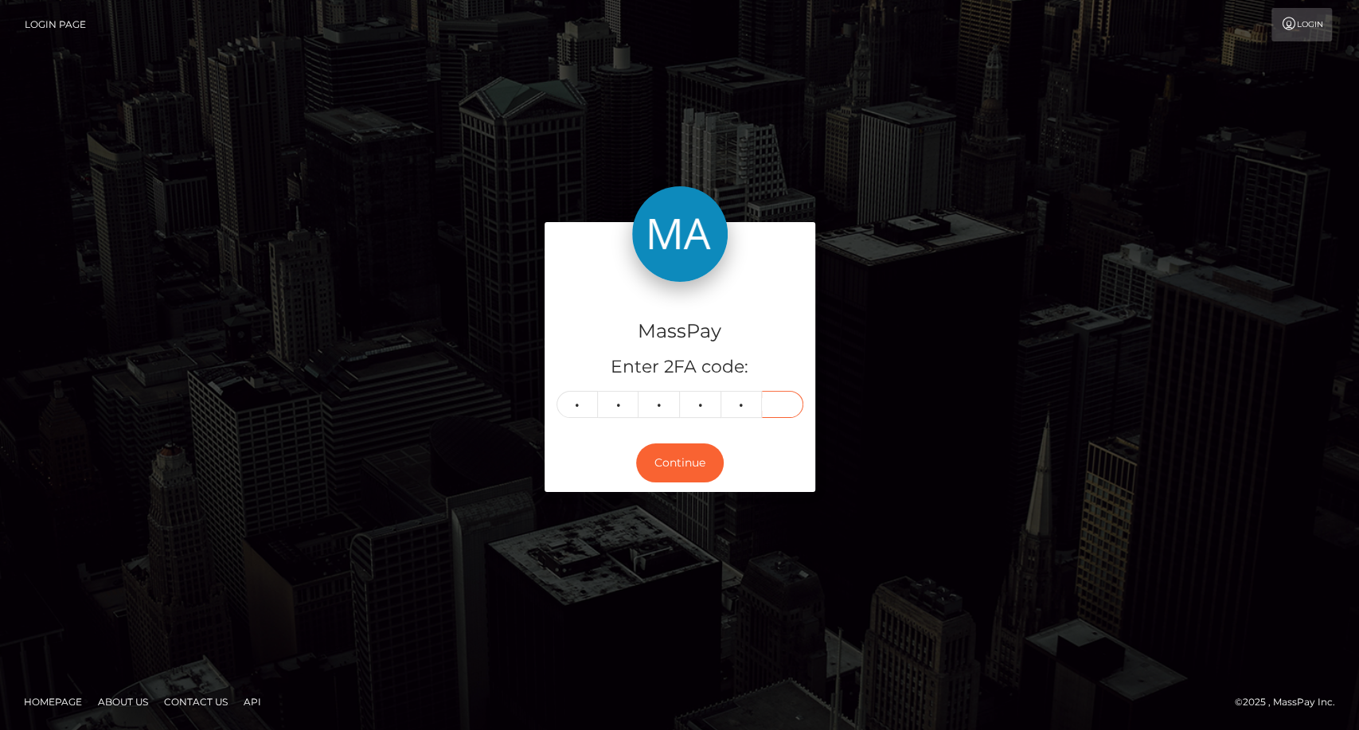
type input "6"
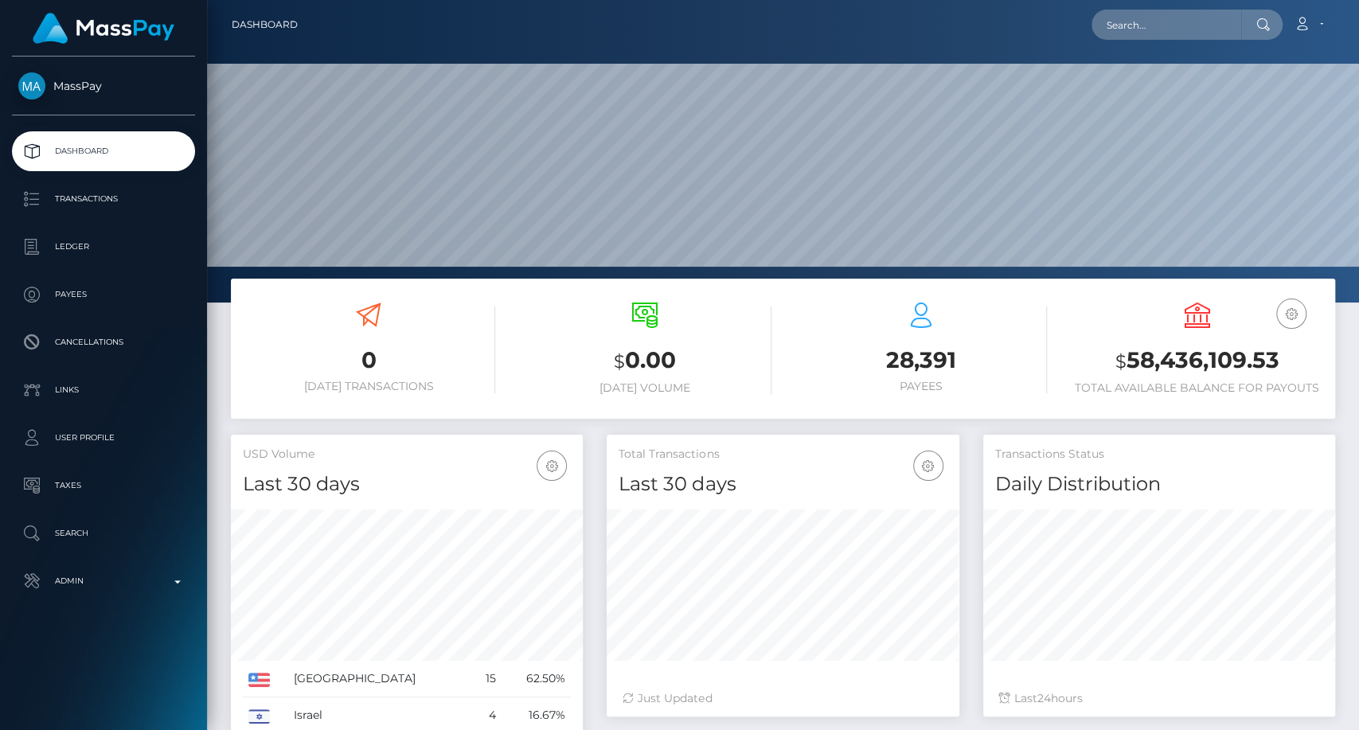
scroll to position [281, 352]
click at [1160, 33] on input "text" at bounding box center [1166, 25] width 150 height 30
paste input "lainfo.business@gmail.com"
click at [1168, 10] on input "lainfo.business@gmail.com" at bounding box center [1166, 25] width 150 height 30
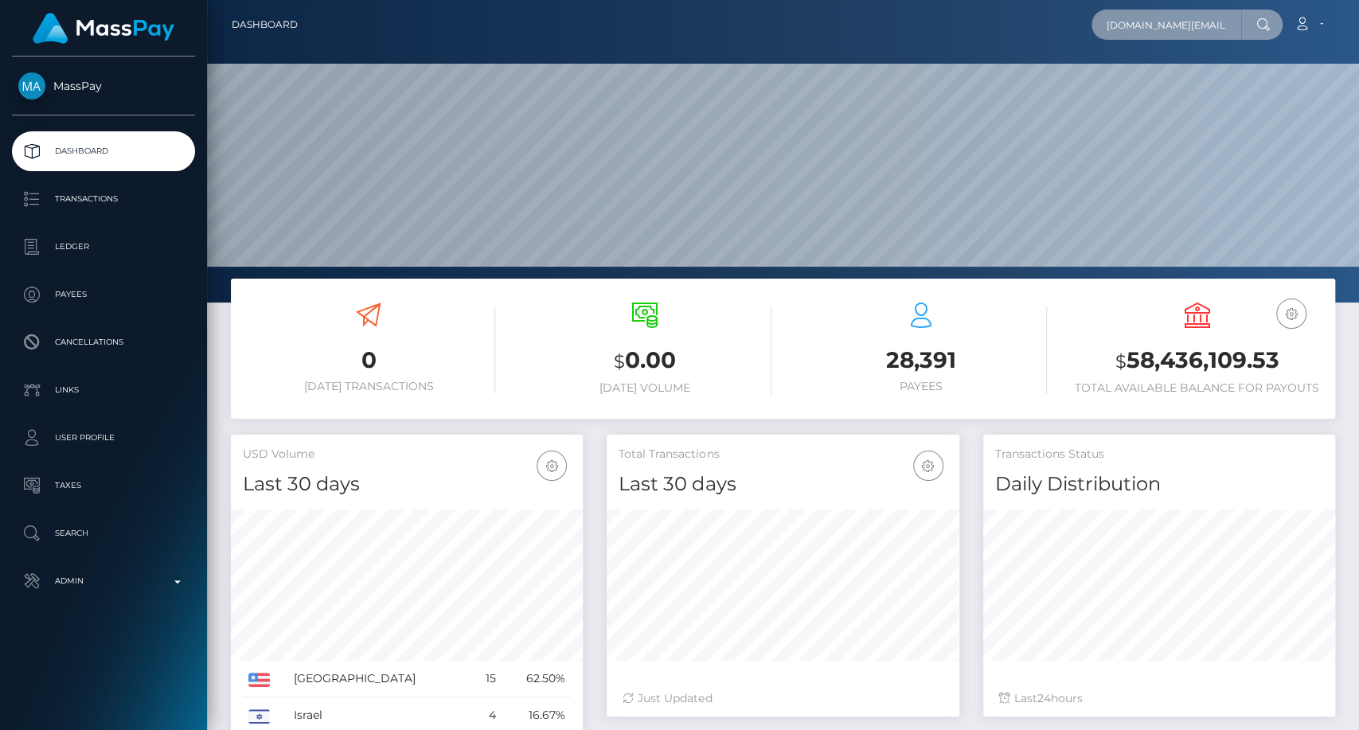
click at [1168, 10] on input "lainfo.business@gmail.com" at bounding box center [1166, 25] width 150 height 30
paste input "sosa@icloud"
click at [1213, 21] on input "laisosa@icloud.com" at bounding box center [1166, 25] width 150 height 30
click at [1125, 25] on input "laisosa@icloud.com" at bounding box center [1166, 25] width 150 height 30
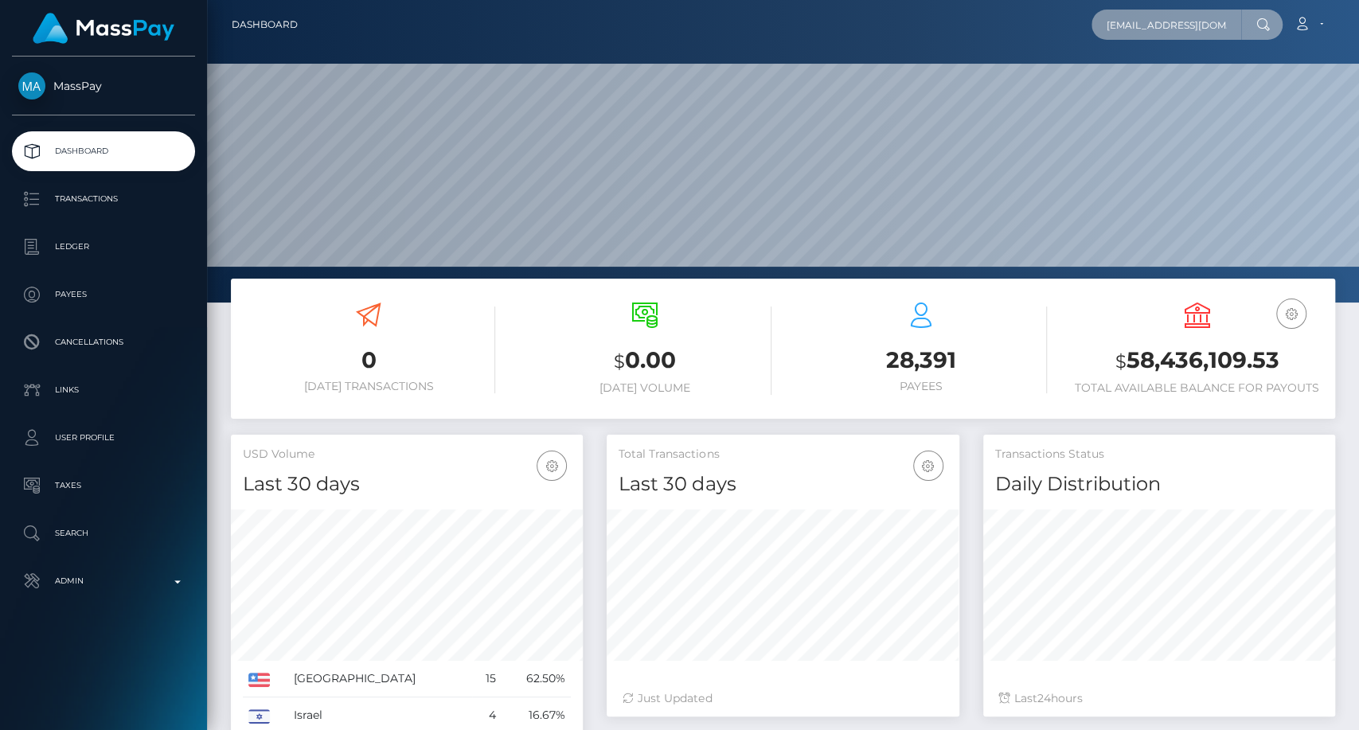
click at [1124, 24] on input "laisosa@icloud.com" at bounding box center [1166, 25] width 150 height 30
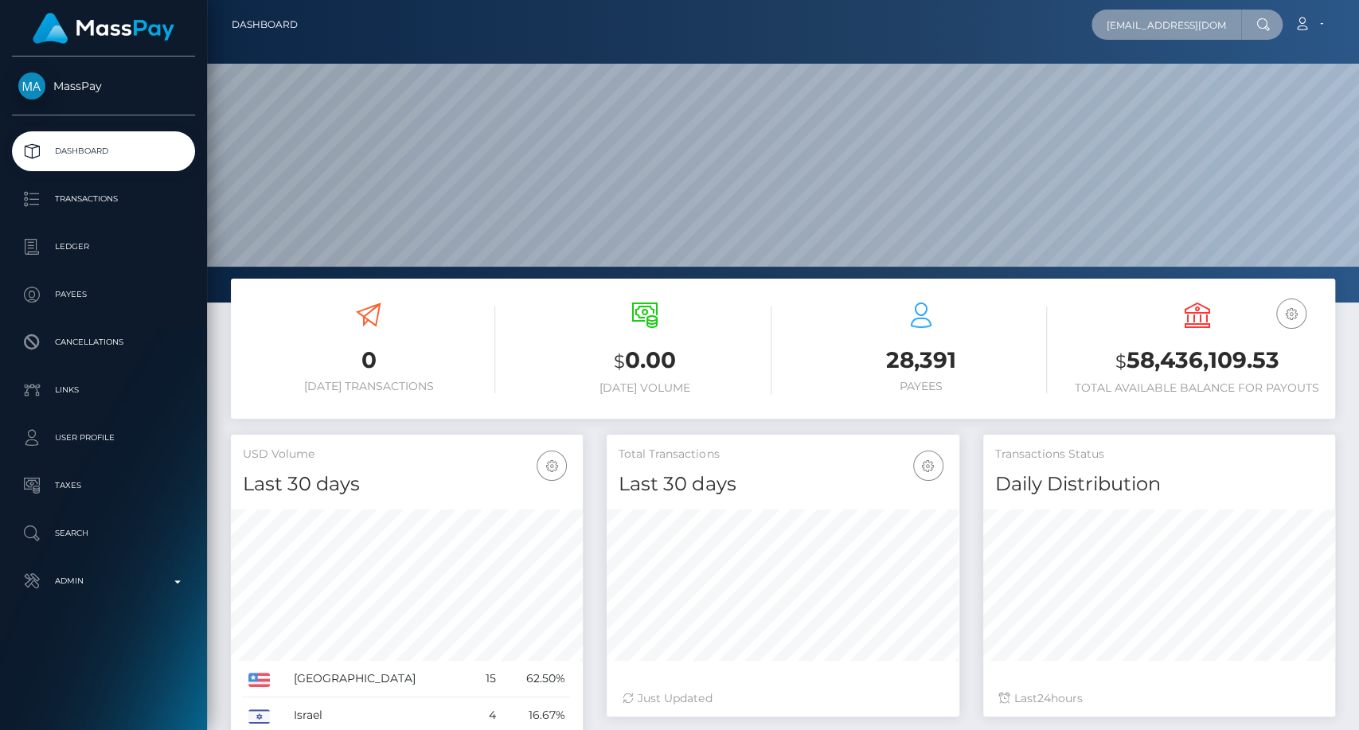
paste input "Sosa.lamaravillosa@gmail"
type input "Sosa.lamaravillosa@gmail.com"
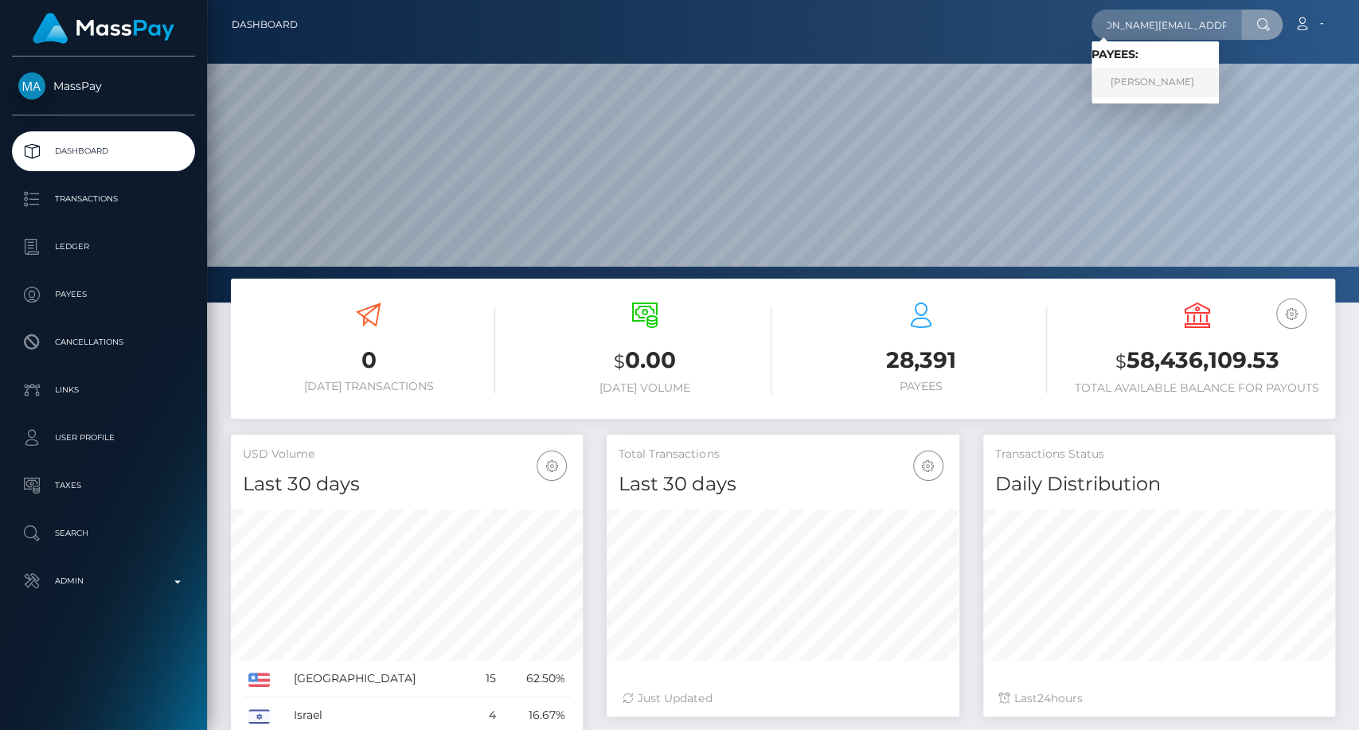
click at [1187, 84] on link "LAIMAR SOSA SOSA" at bounding box center [1154, 82] width 127 height 29
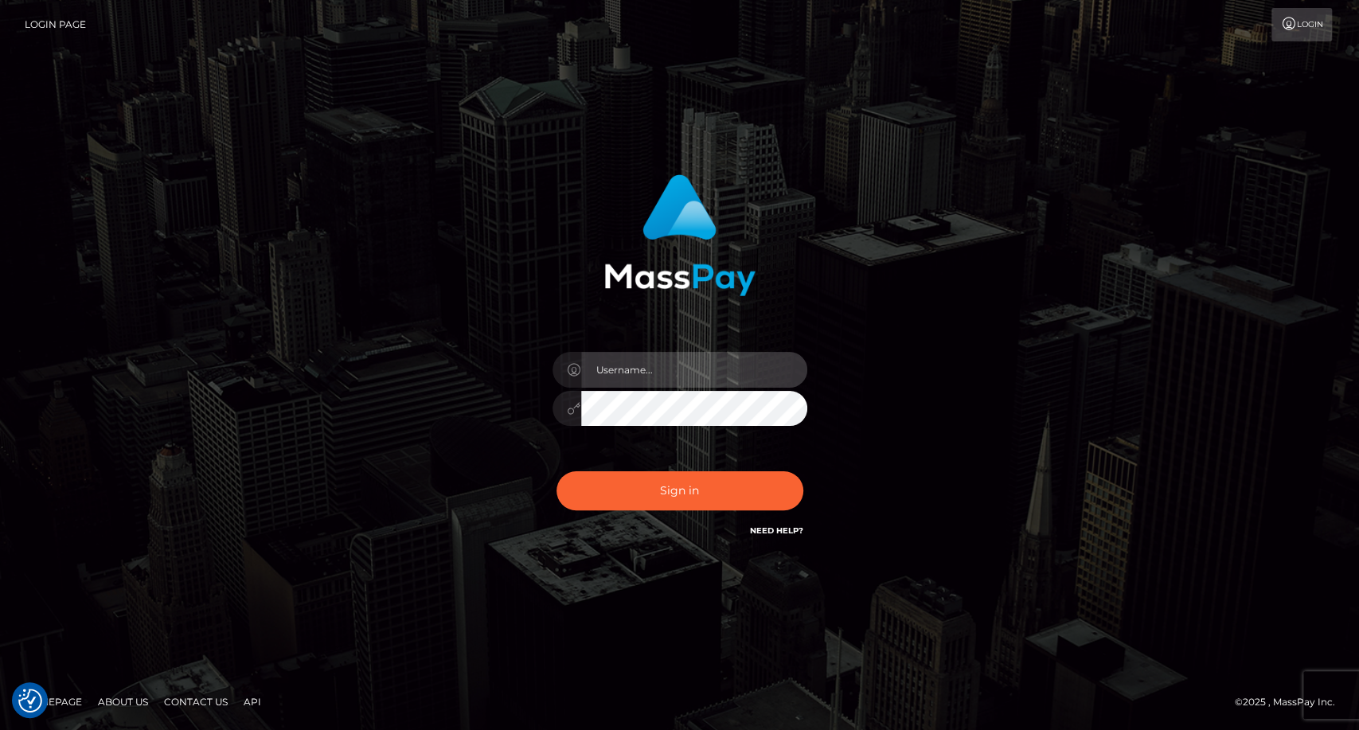
type input "carolina"
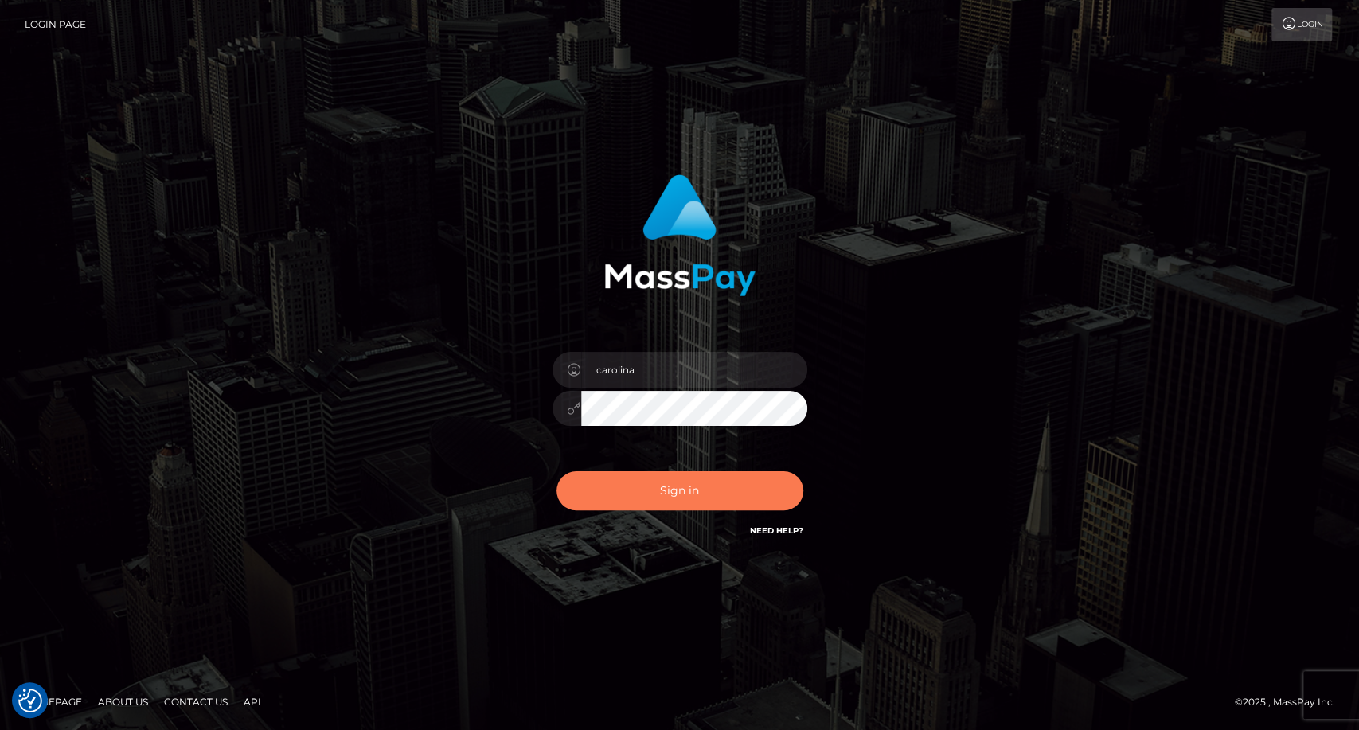
click at [702, 492] on button "Sign in" at bounding box center [679, 490] width 247 height 39
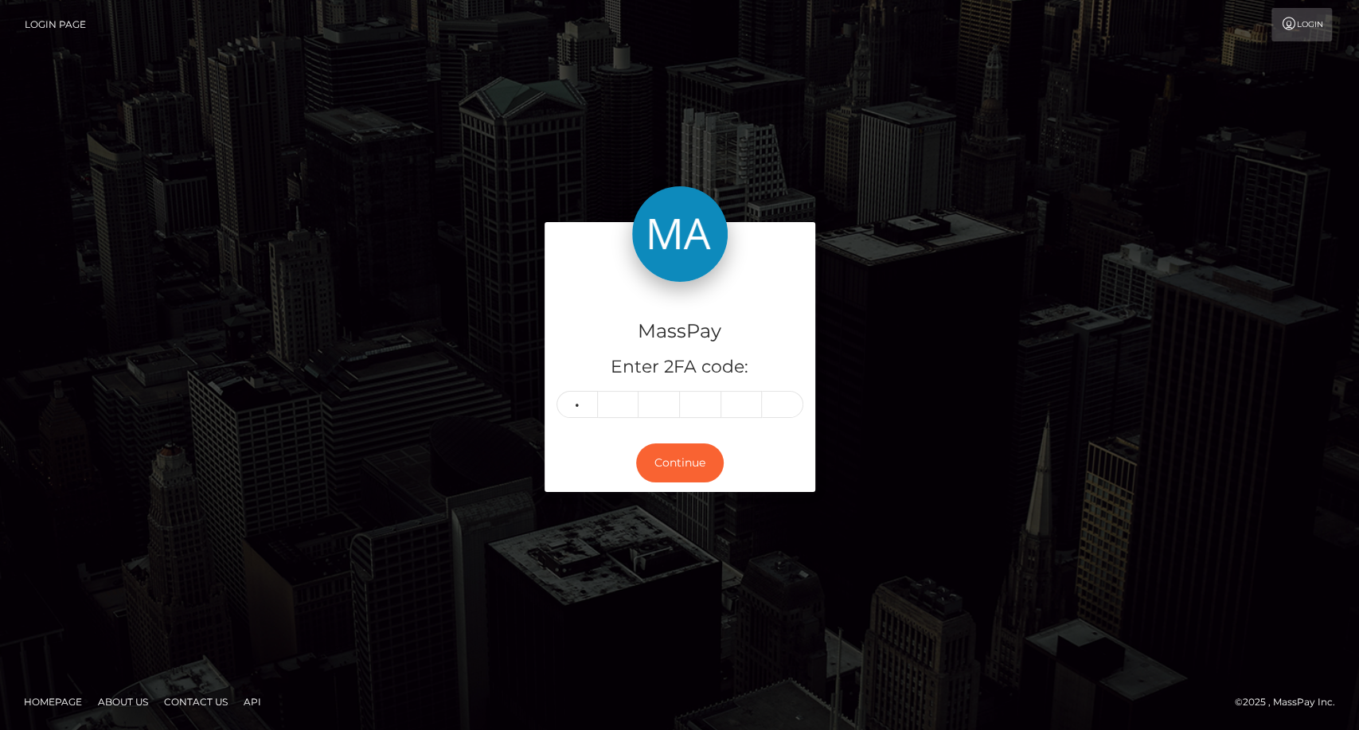
type input "4"
type input "9"
type input "5"
type input "1"
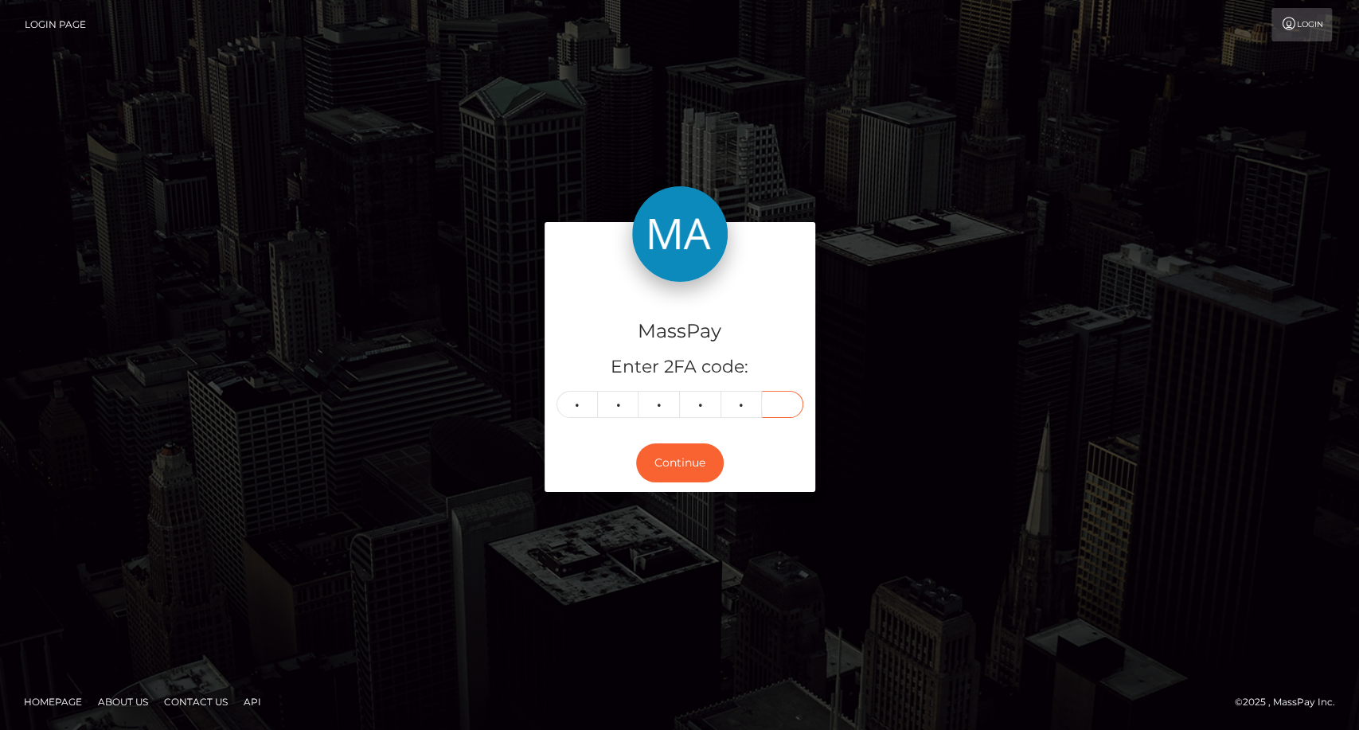
type input "2"
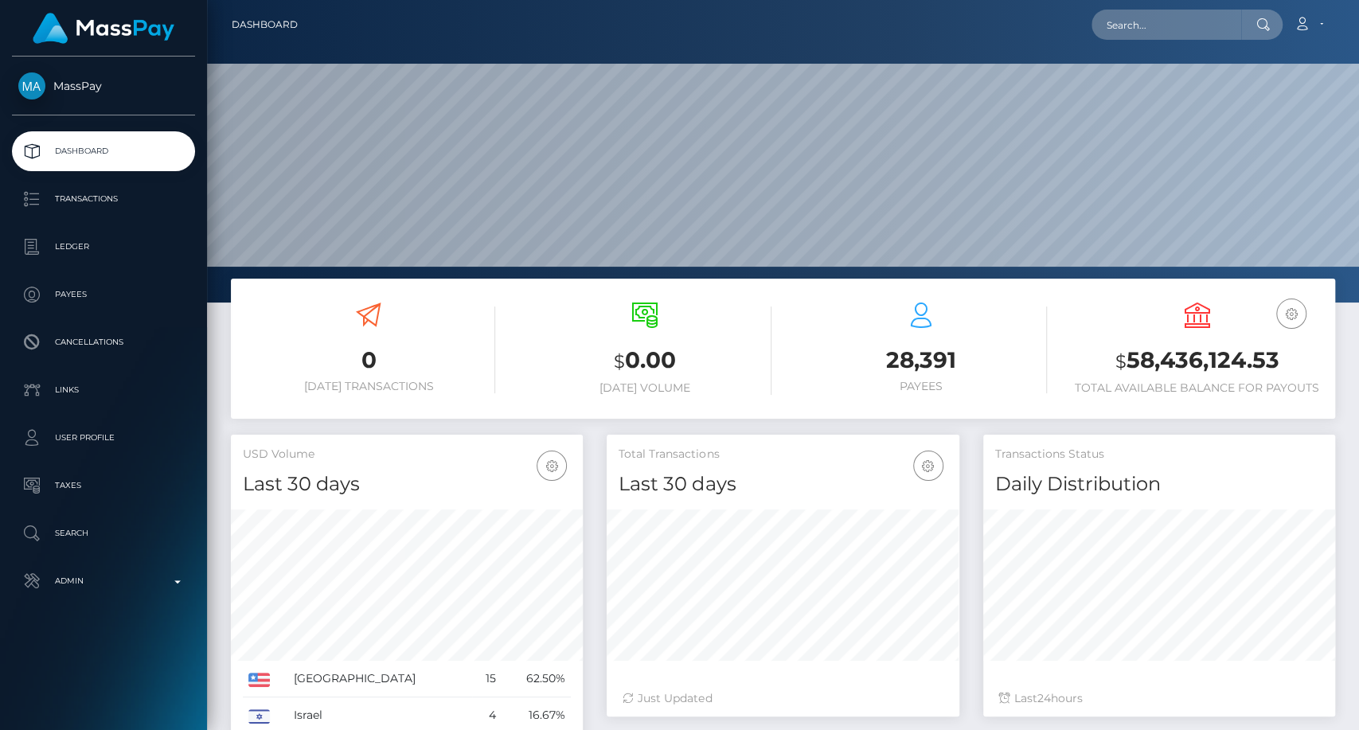
scroll to position [281, 352]
click at [1127, 24] on input "text" at bounding box center [1166, 25] width 150 height 30
paste input "[EMAIL_ADDRESS][DOMAIN_NAME]"
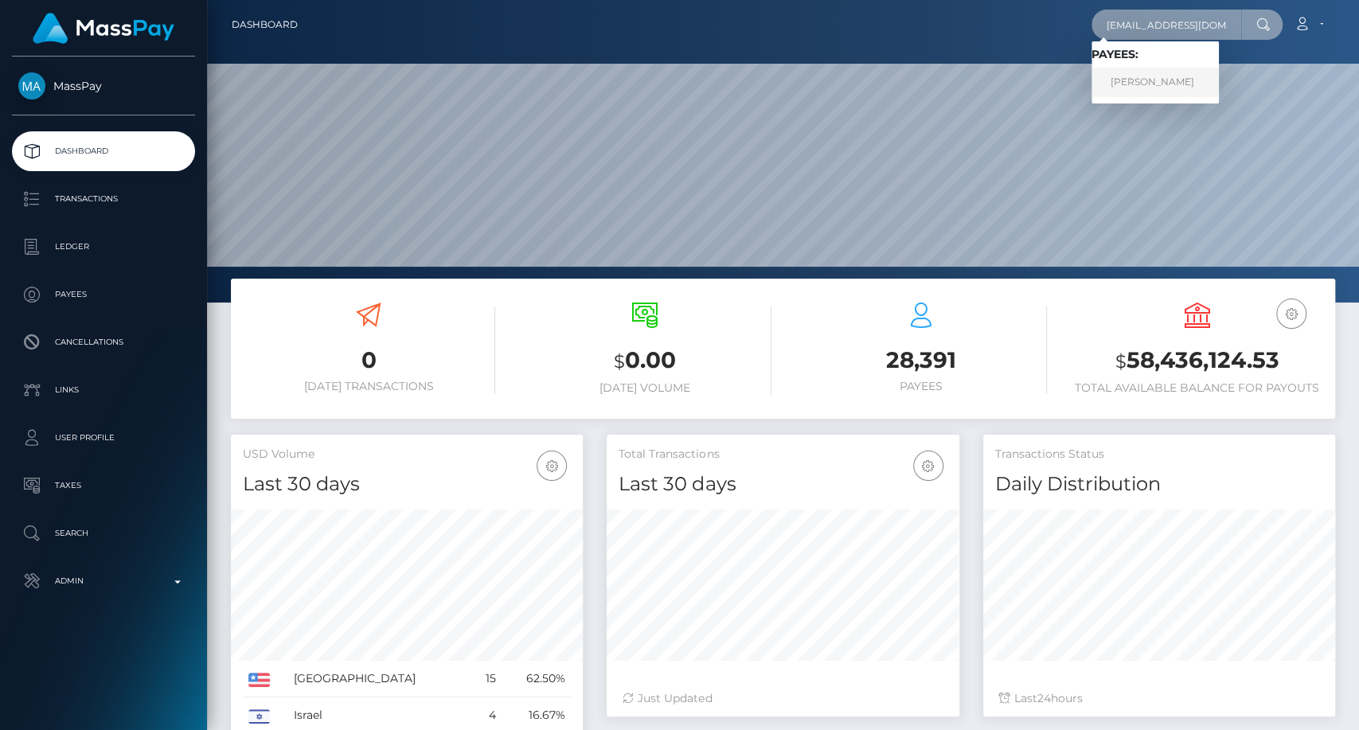
type input "[EMAIL_ADDRESS][DOMAIN_NAME]"
click at [1189, 71] on link "ELLEN L SCHULKINS" at bounding box center [1154, 82] width 127 height 29
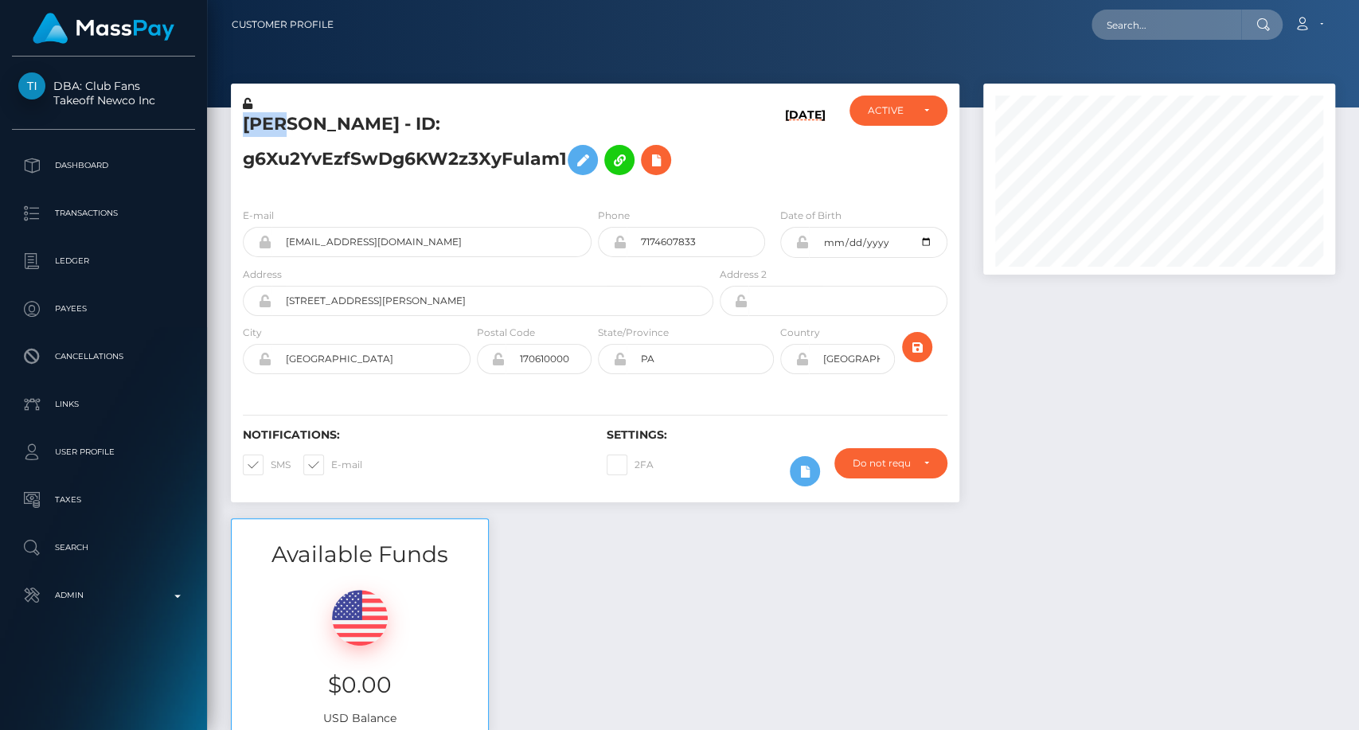
scroll to position [191, 352]
click at [296, 123] on div "[PERSON_NAME] - ID: g6Xu2YvEzfSwDg6KW2z3XyFulam1" at bounding box center [473, 145] width 485 height 99
click at [1163, 29] on input "text" at bounding box center [1166, 25] width 150 height 30
paste input "[EMAIL_ADDRESS][DOMAIN_NAME]"
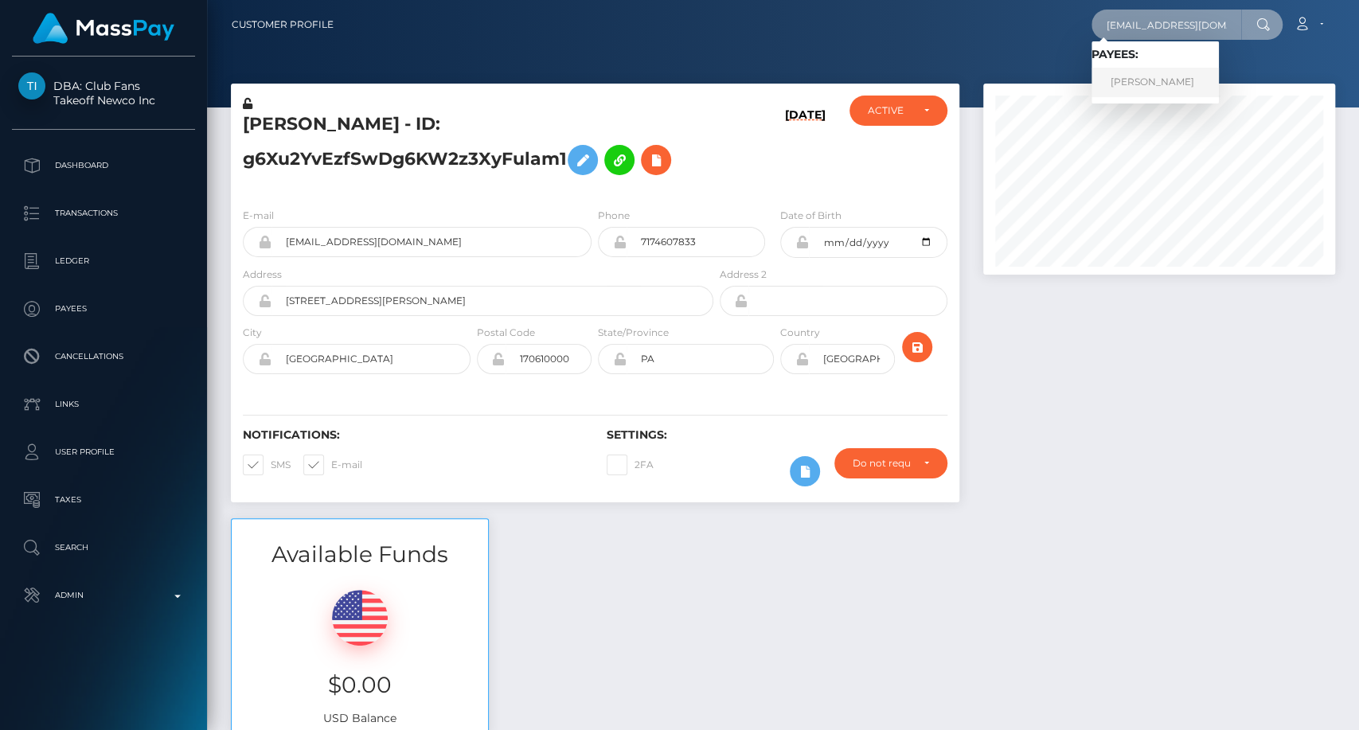
type input "[EMAIL_ADDRESS][DOMAIN_NAME]"
click at [1175, 91] on link "[PERSON_NAME]" at bounding box center [1154, 82] width 127 height 29
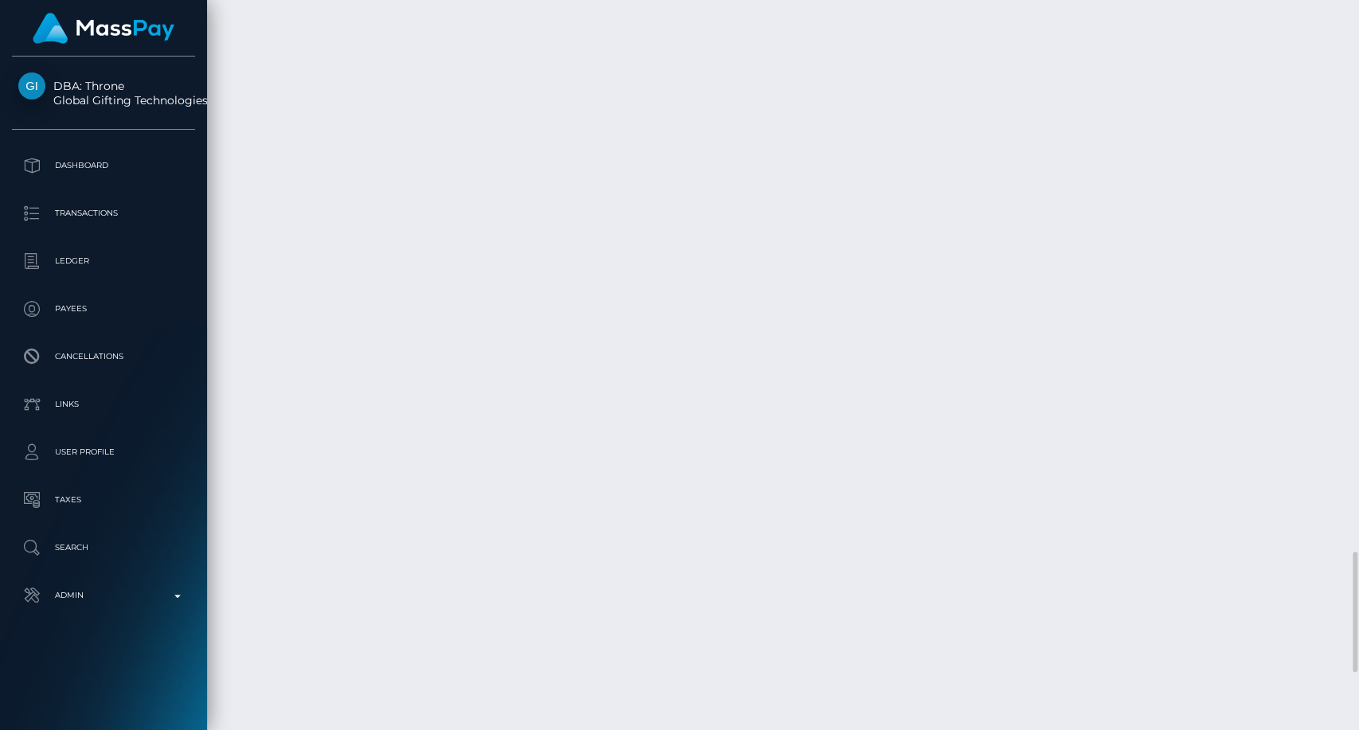
scroll to position [3683, 0]
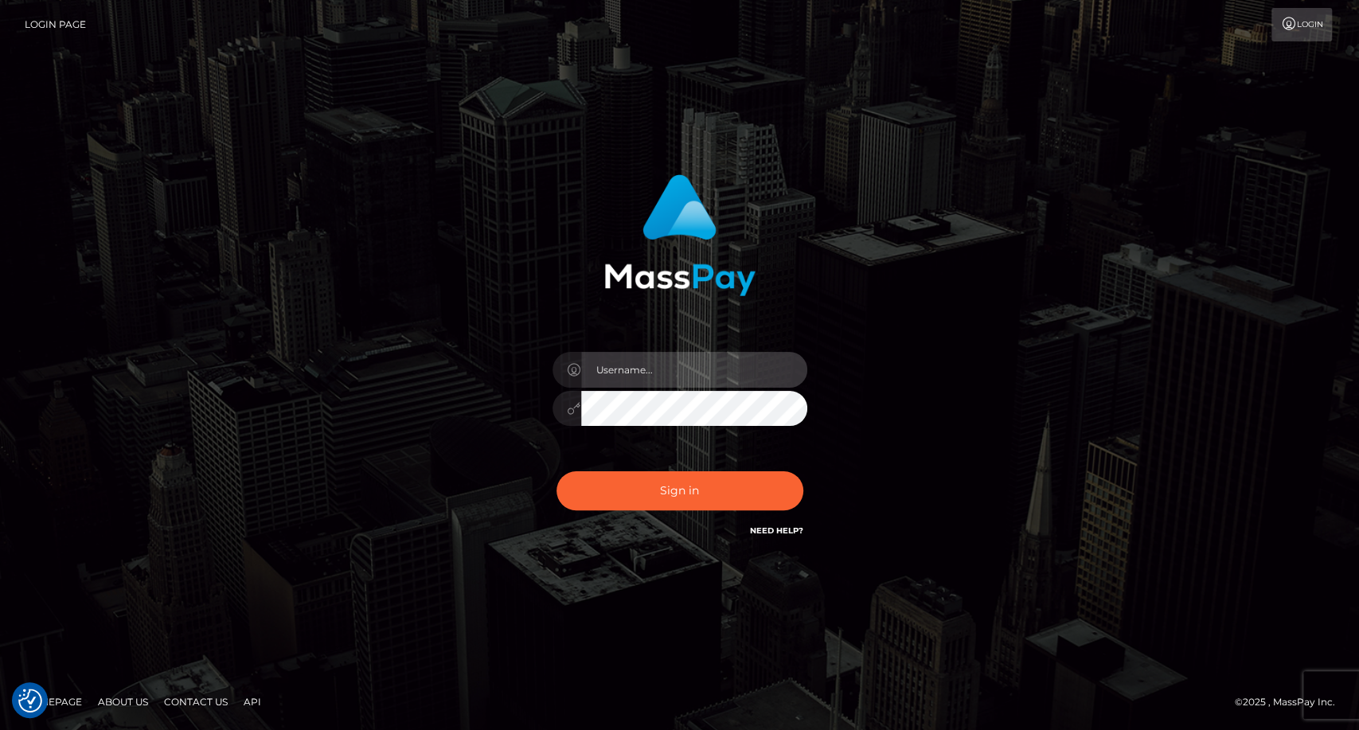
type input "carolina"
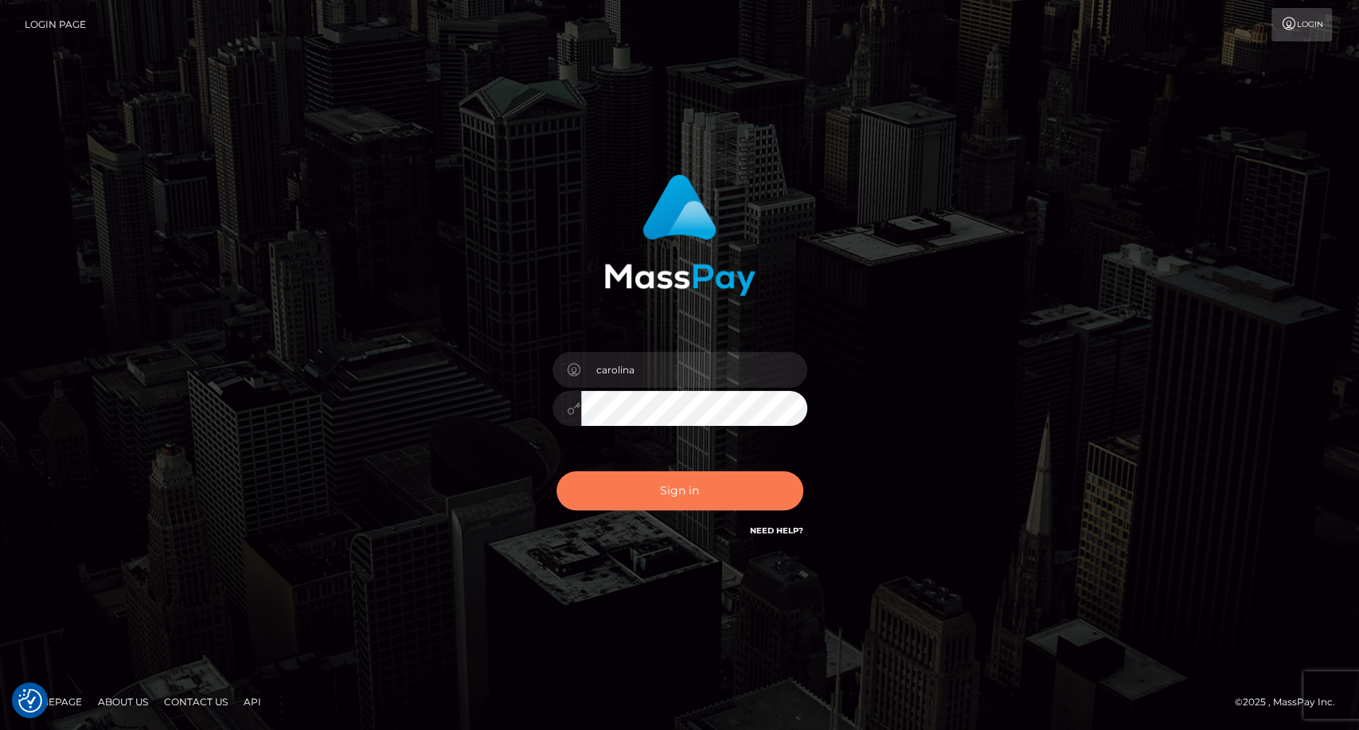
click at [688, 487] on button "Sign in" at bounding box center [679, 490] width 247 height 39
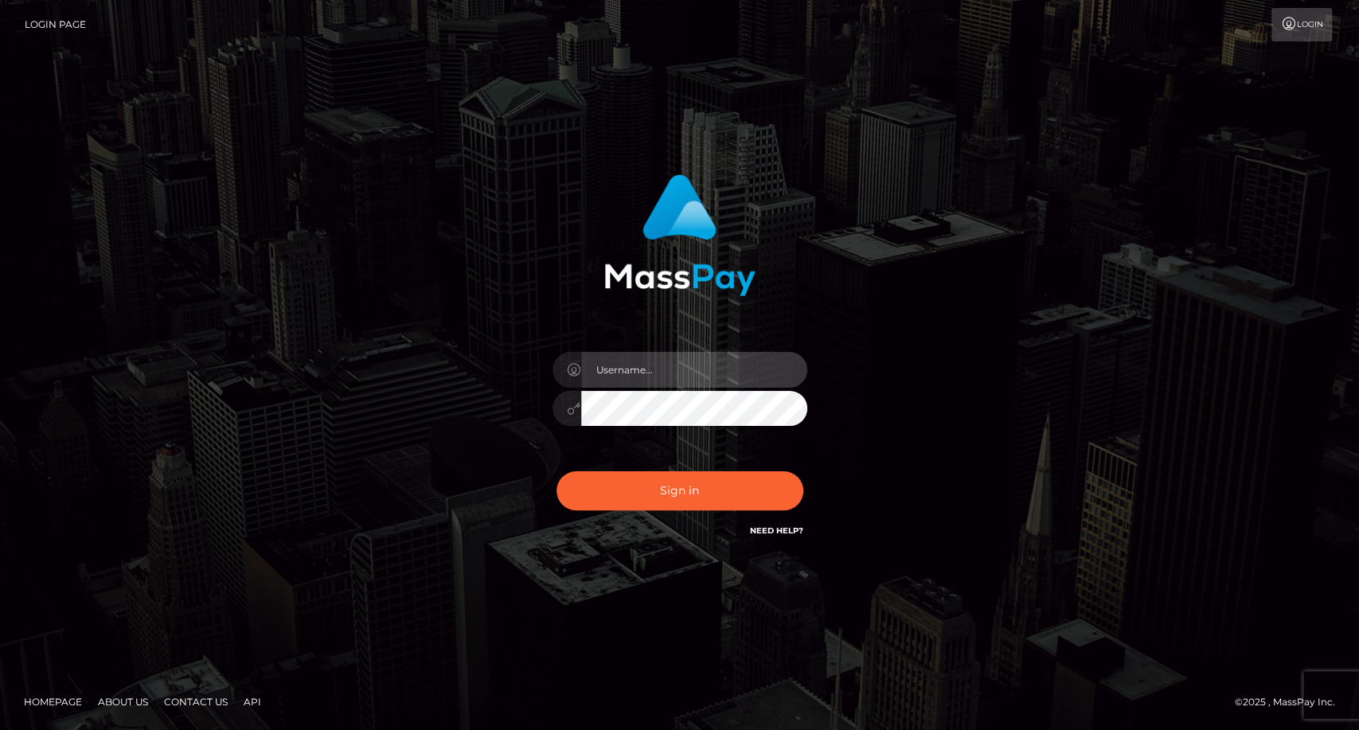
type input "carolina"
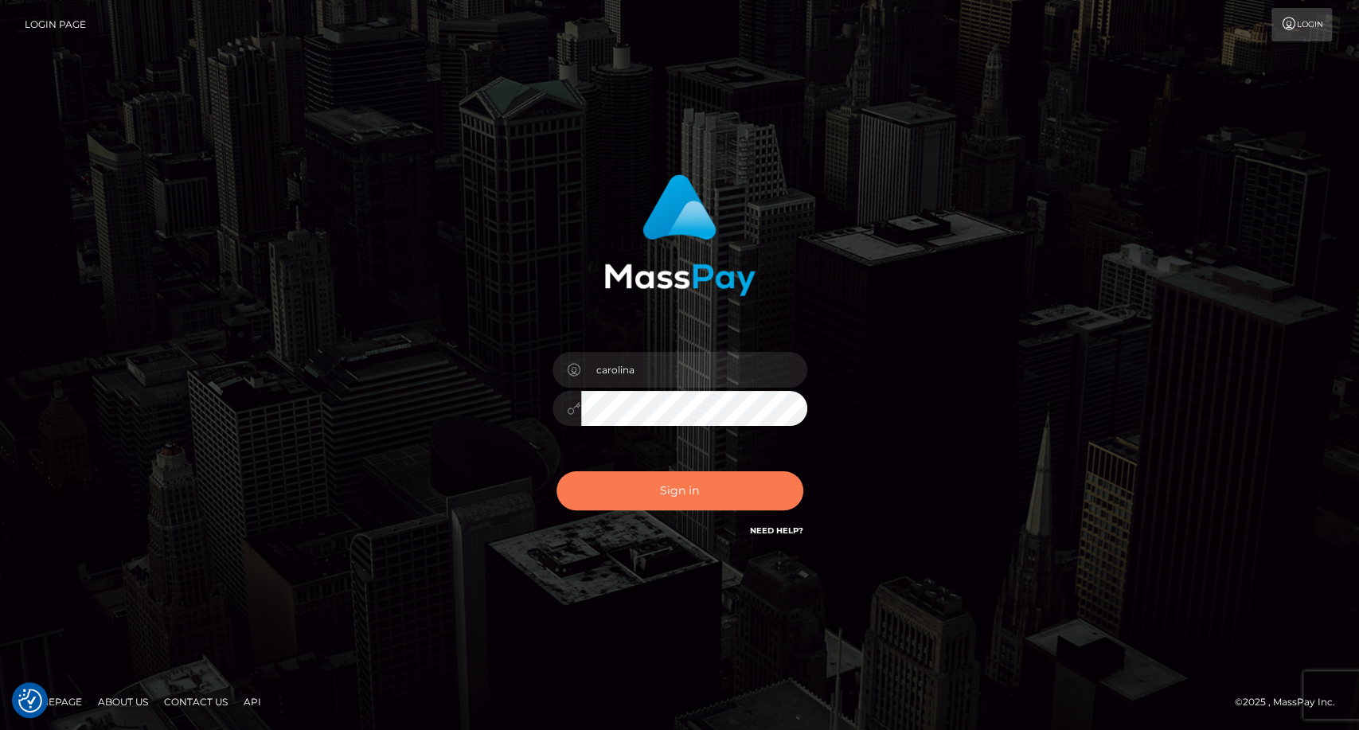
click at [688, 488] on button "Sign in" at bounding box center [679, 490] width 247 height 39
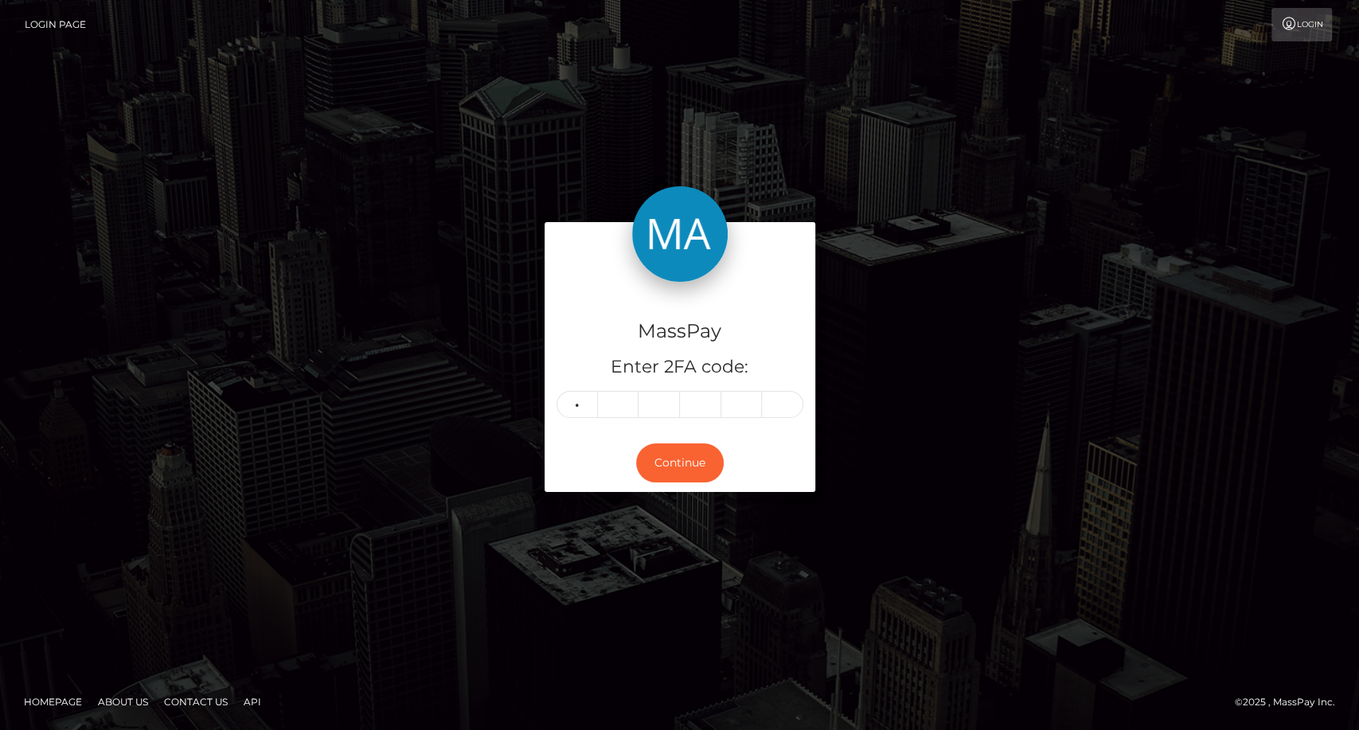
type input "2"
type input "6"
type input "9"
type input "2"
type input "1"
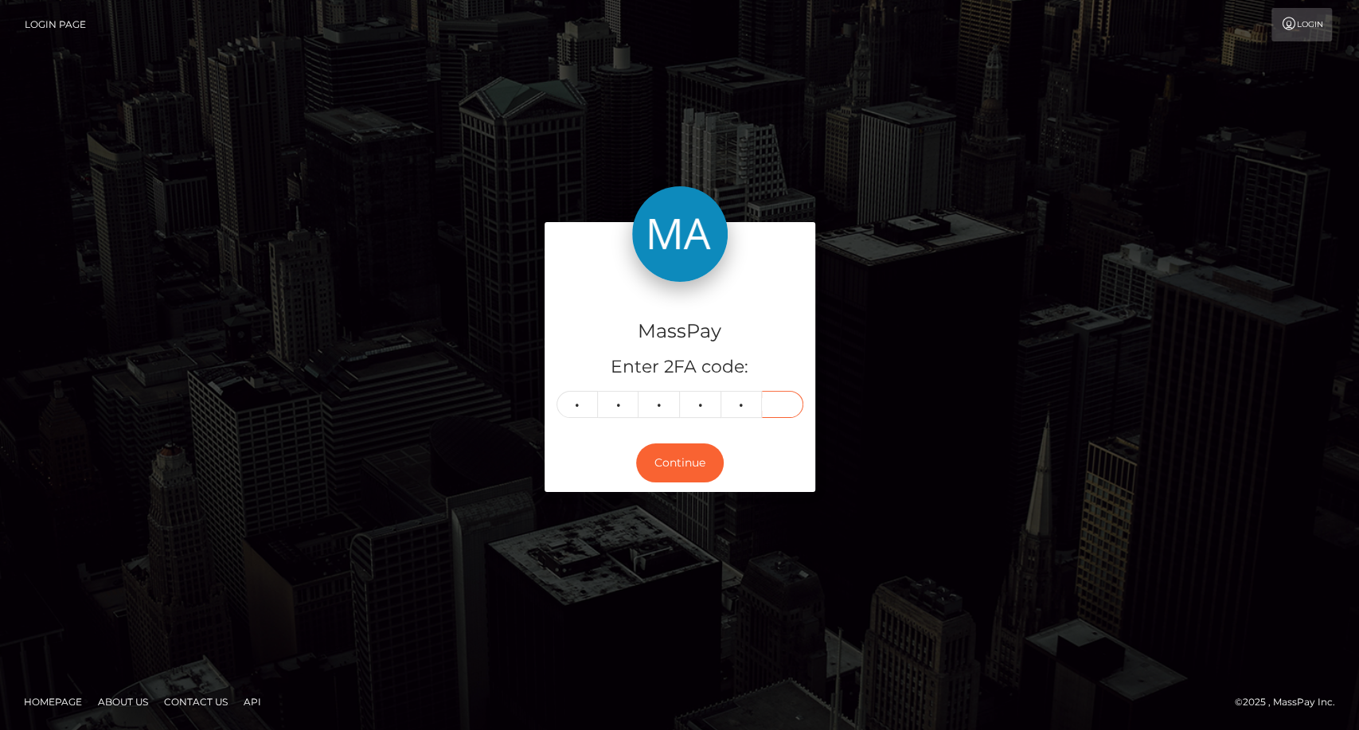
type input "4"
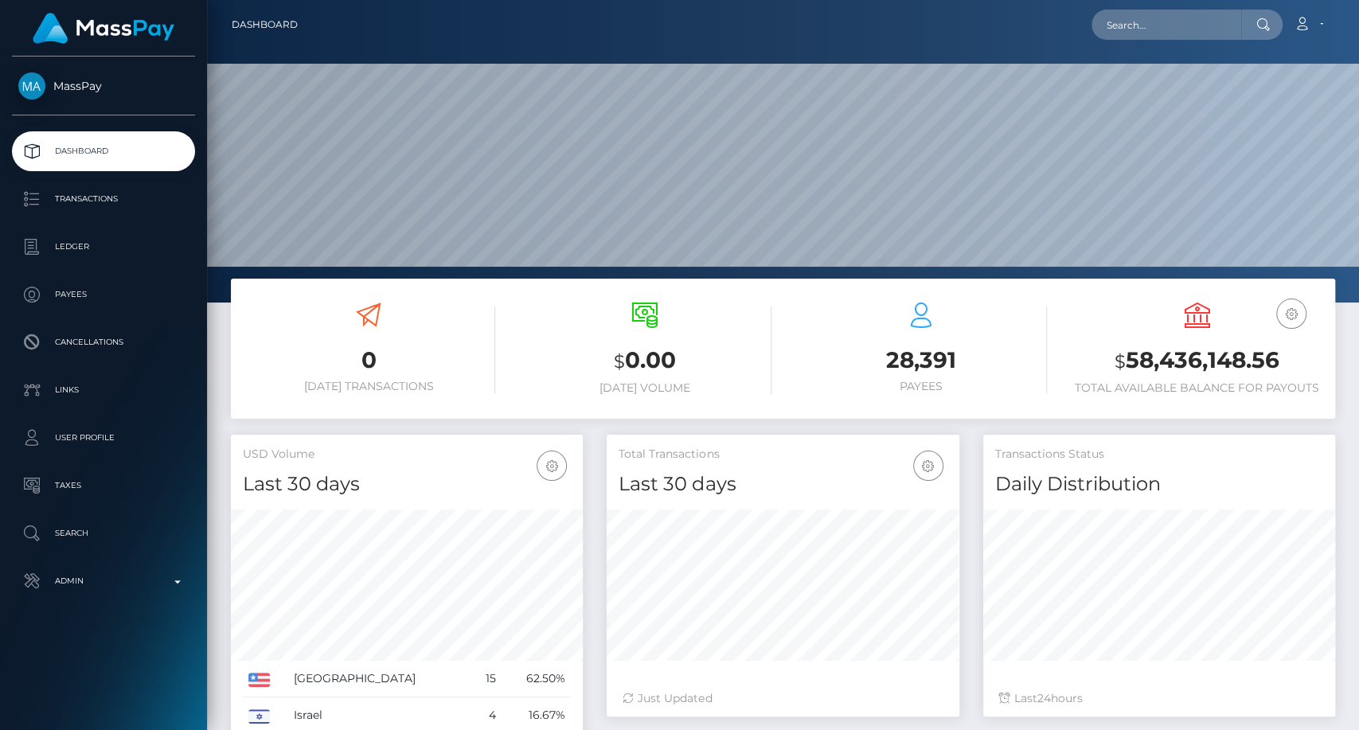
scroll to position [281, 352]
drag, startPoint x: 0, startPoint y: 0, endPoint x: 657, endPoint y: 392, distance: 765.2
click at [1176, 22] on input "text" at bounding box center [1166, 25] width 150 height 30
paste input "sukainaabu@gmail.com"
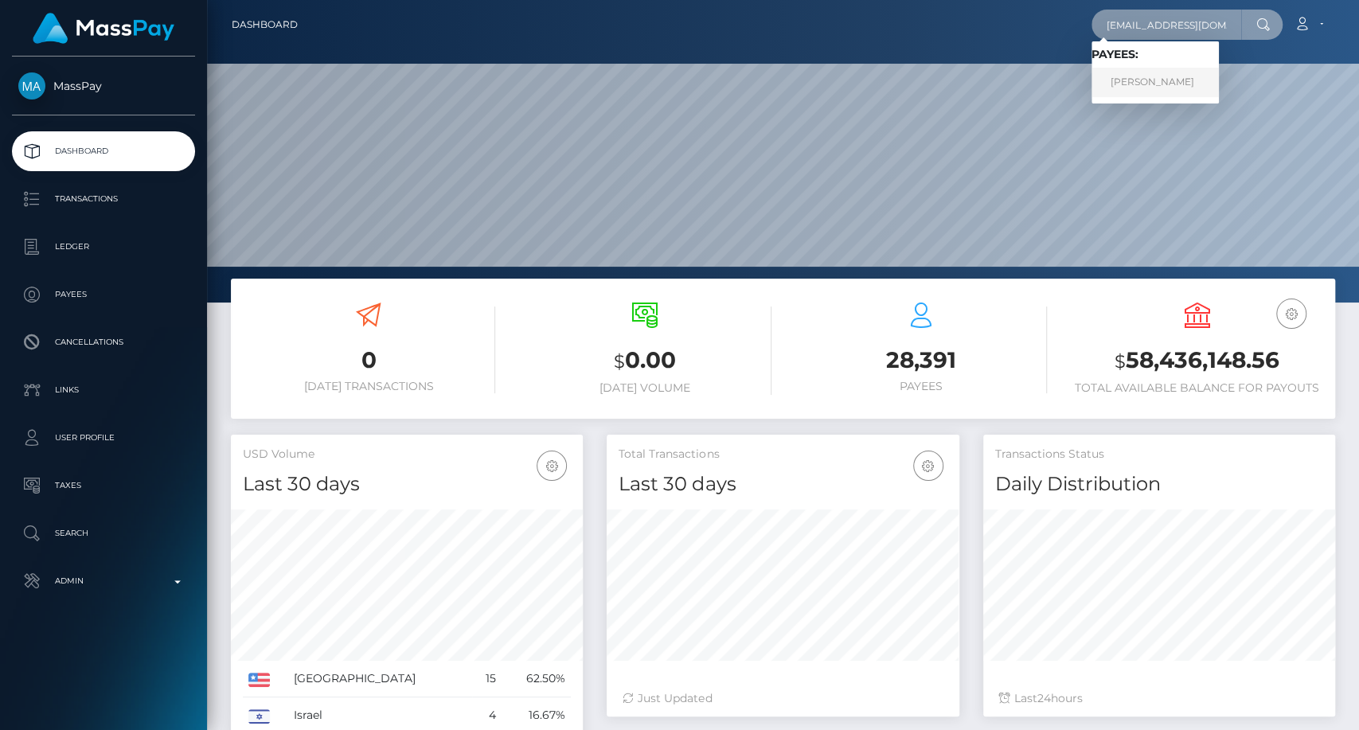
type input "sukainaabu@gmail.com"
click at [1216, 83] on link "SUKAINA MOHAMMED ABUQULAL" at bounding box center [1154, 82] width 127 height 29
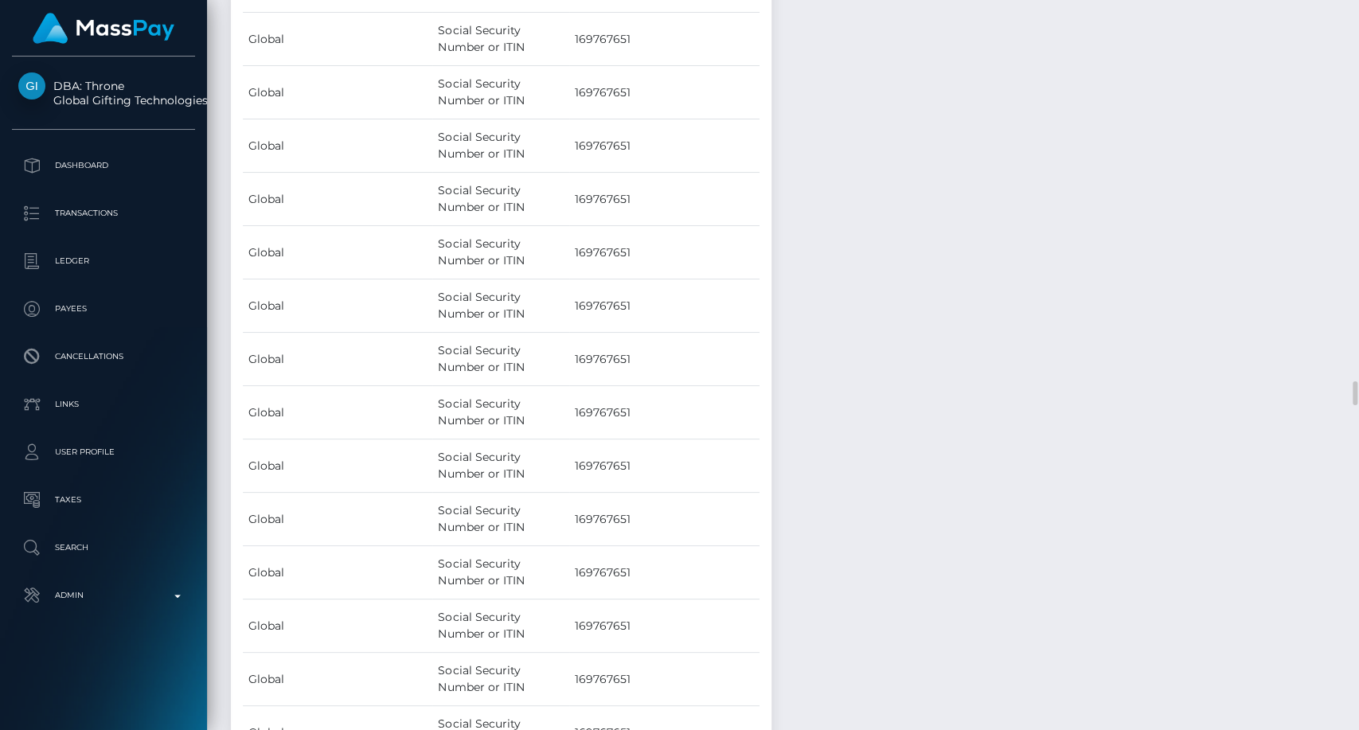
scroll to position [10965, 0]
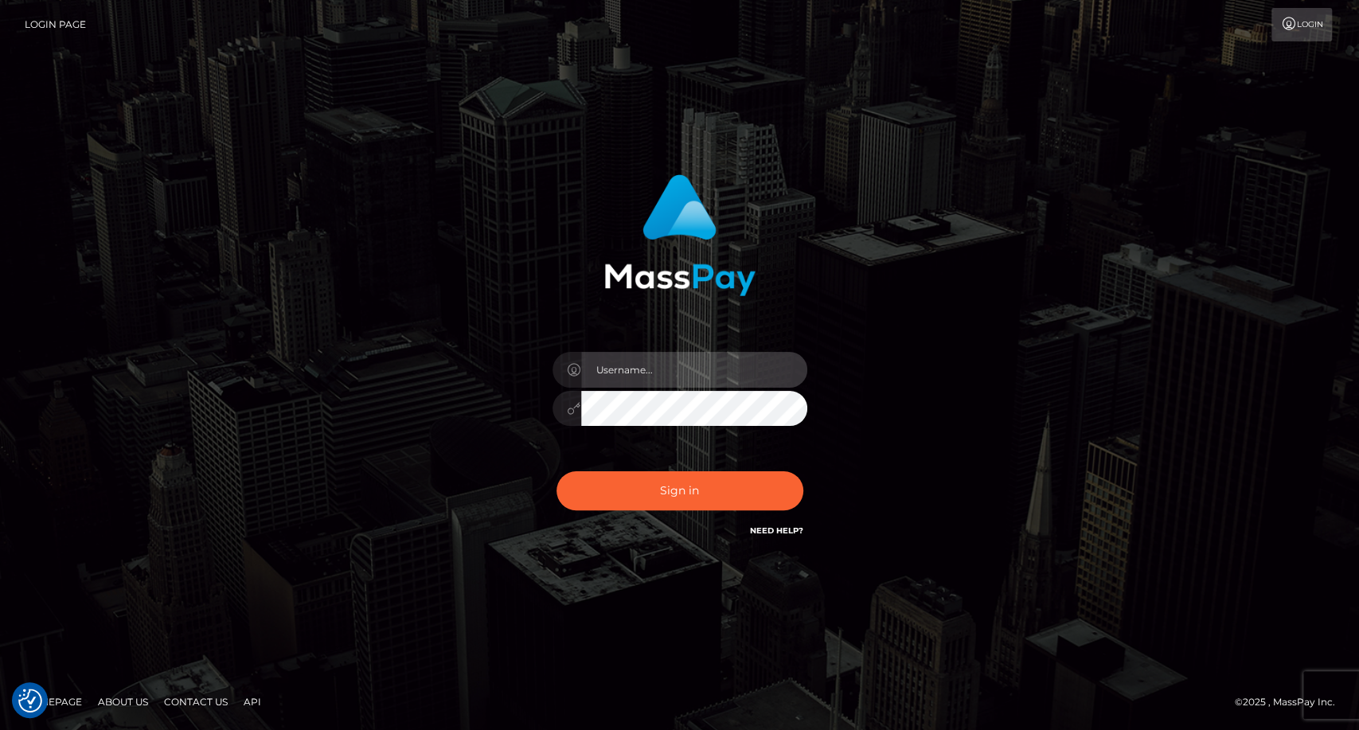
type input "carolina"
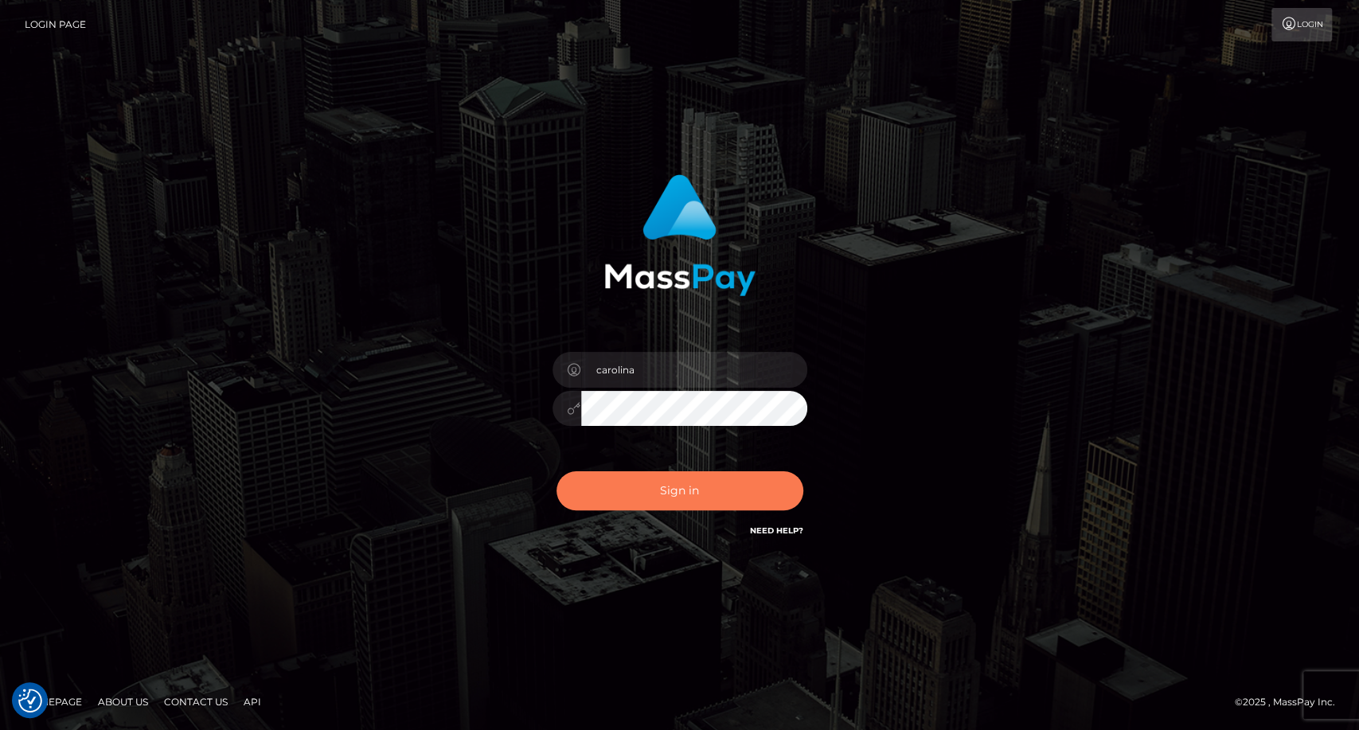
click at [659, 503] on button "Sign in" at bounding box center [679, 490] width 247 height 39
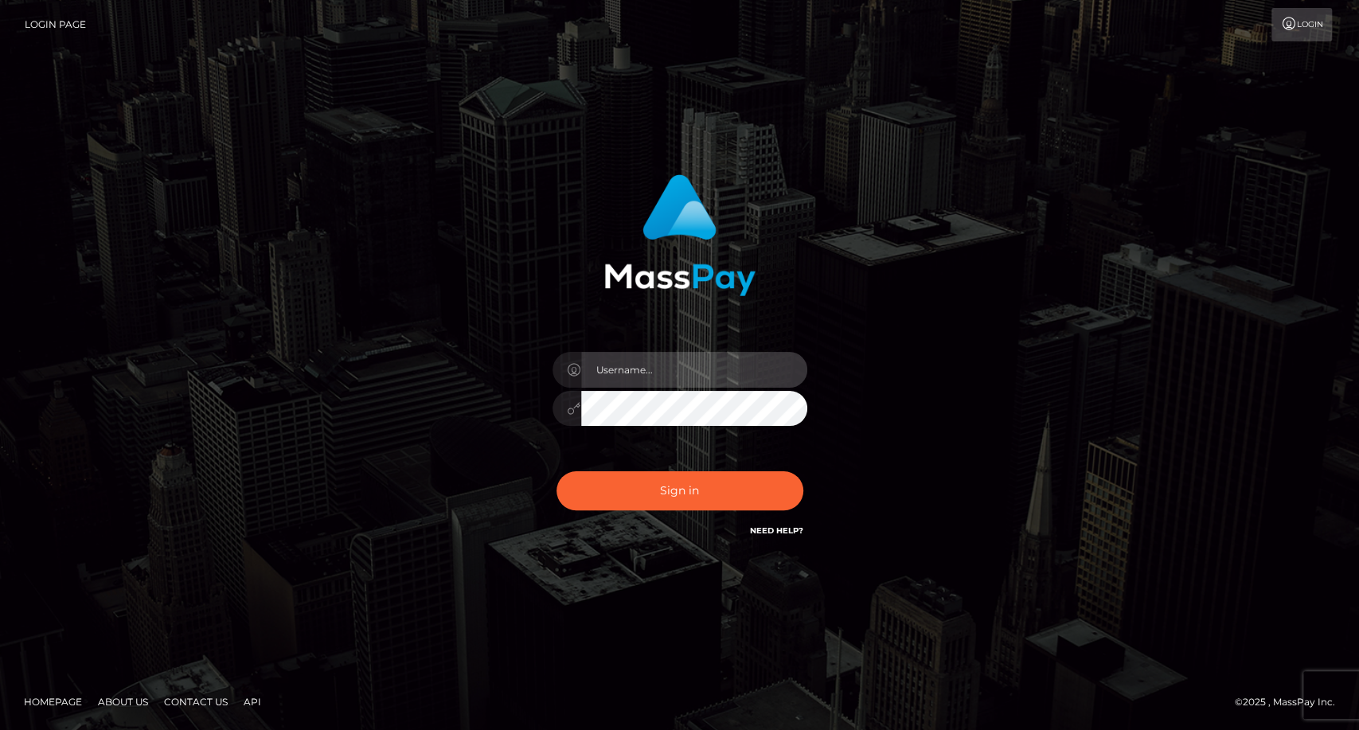
type input "carolina"
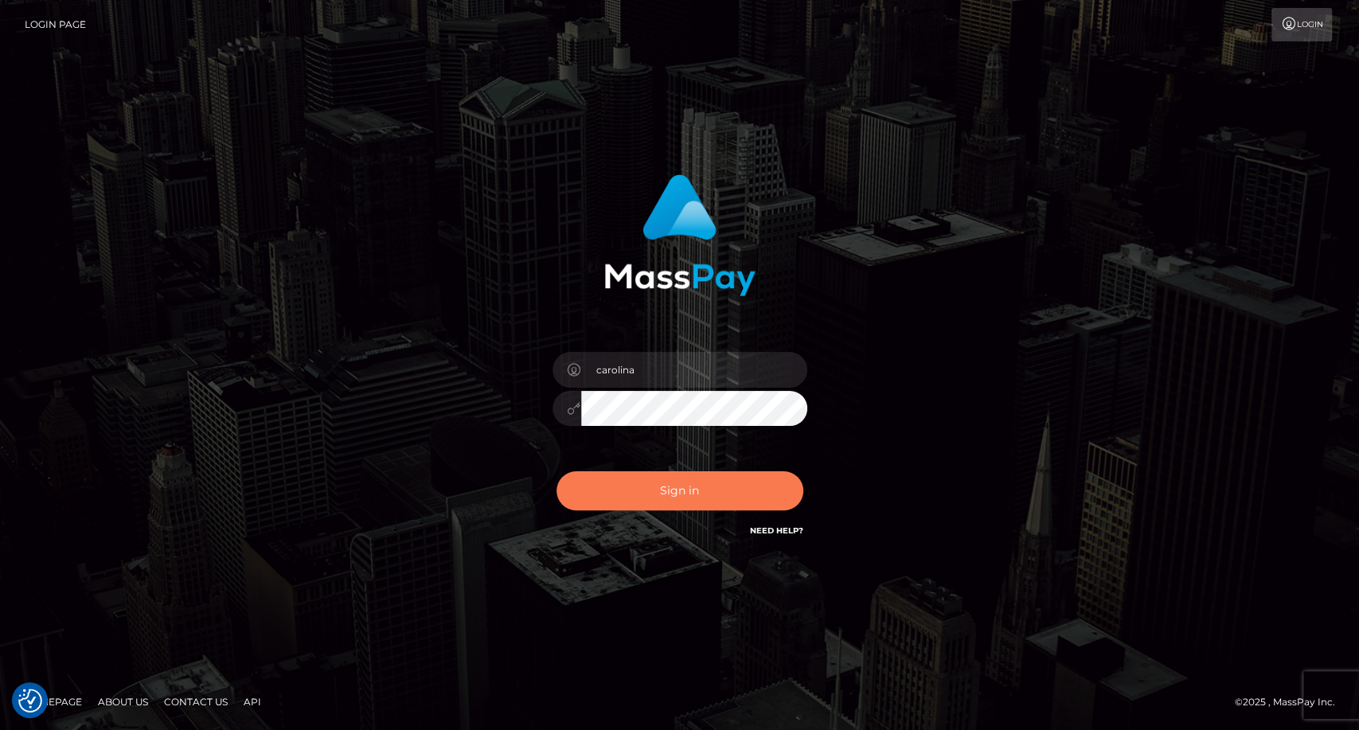
click at [694, 496] on button "Sign in" at bounding box center [679, 490] width 247 height 39
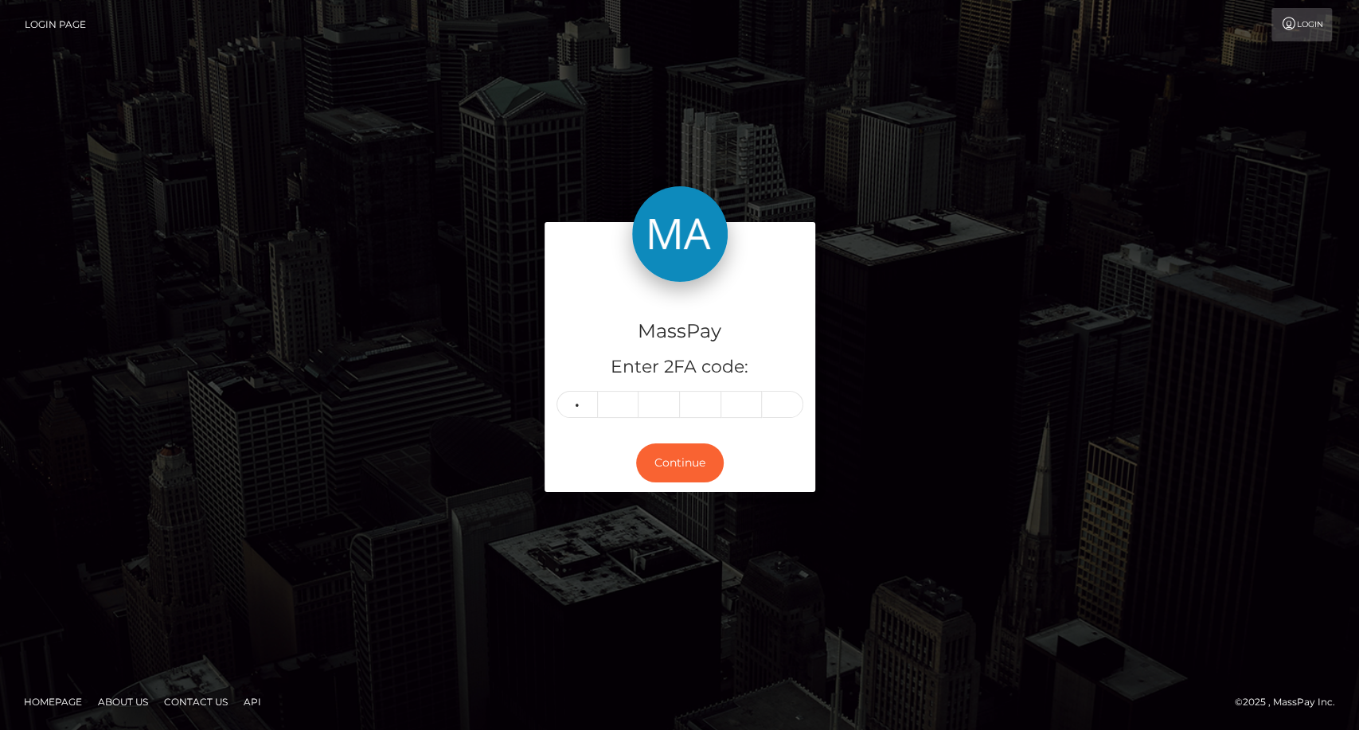
type input "1"
type input "4"
type input "1"
type input "3"
type input "4"
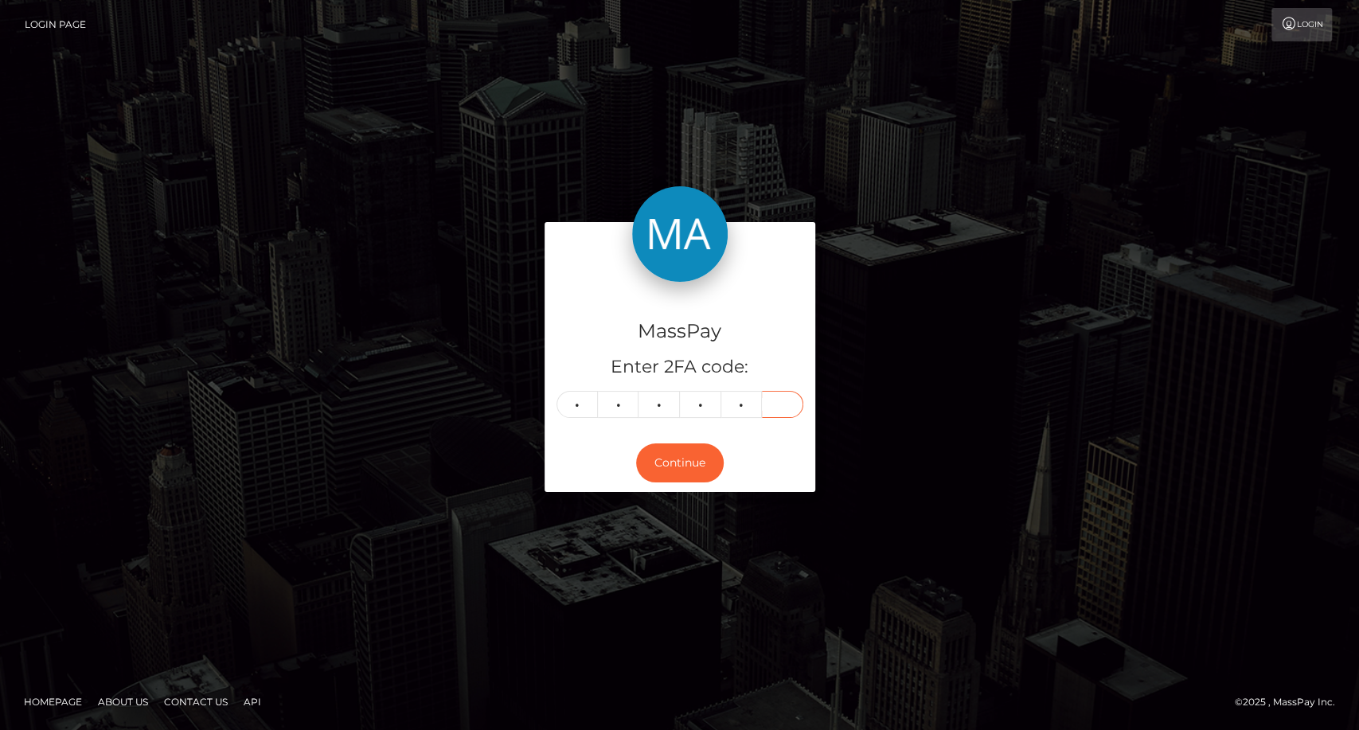
type input "3"
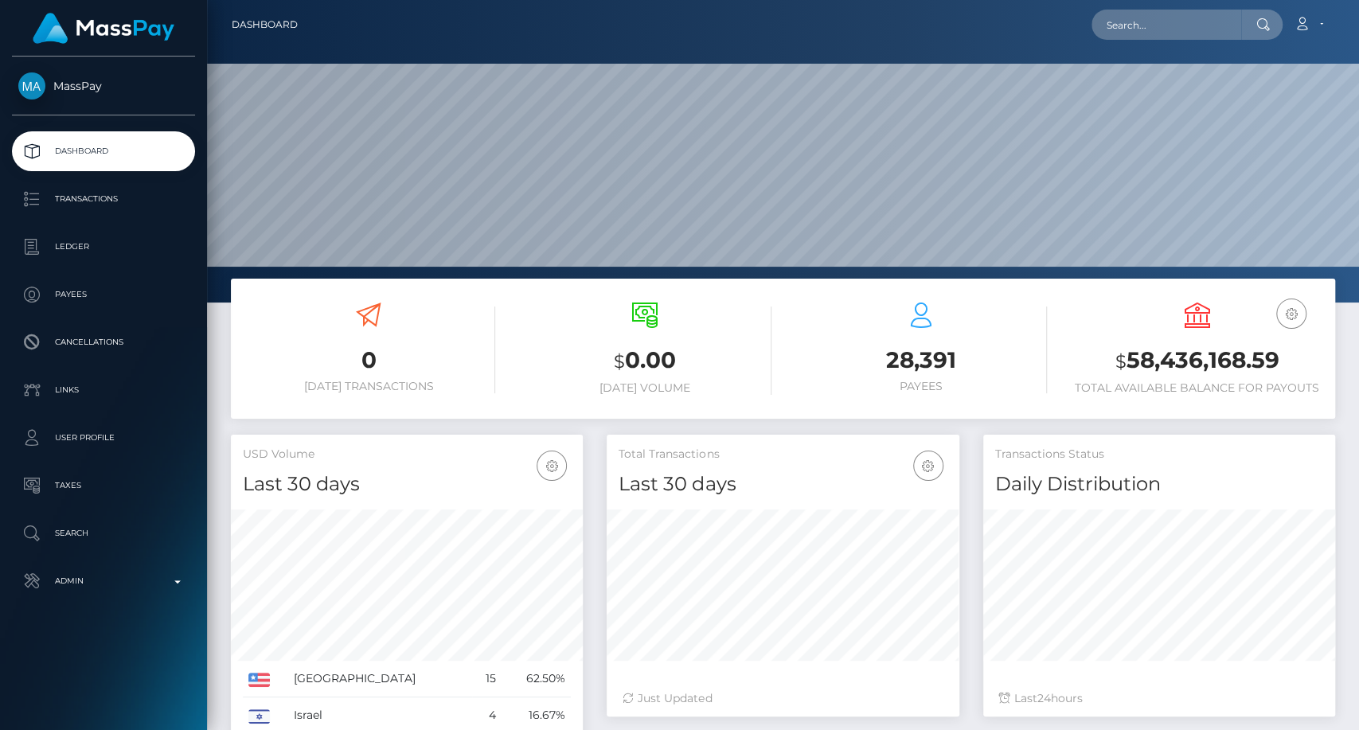
scroll to position [281, 352]
click at [1142, 22] on input "text" at bounding box center [1166, 25] width 150 height 30
paste input "[EMAIL_ADDRESS][DOMAIN_NAME]"
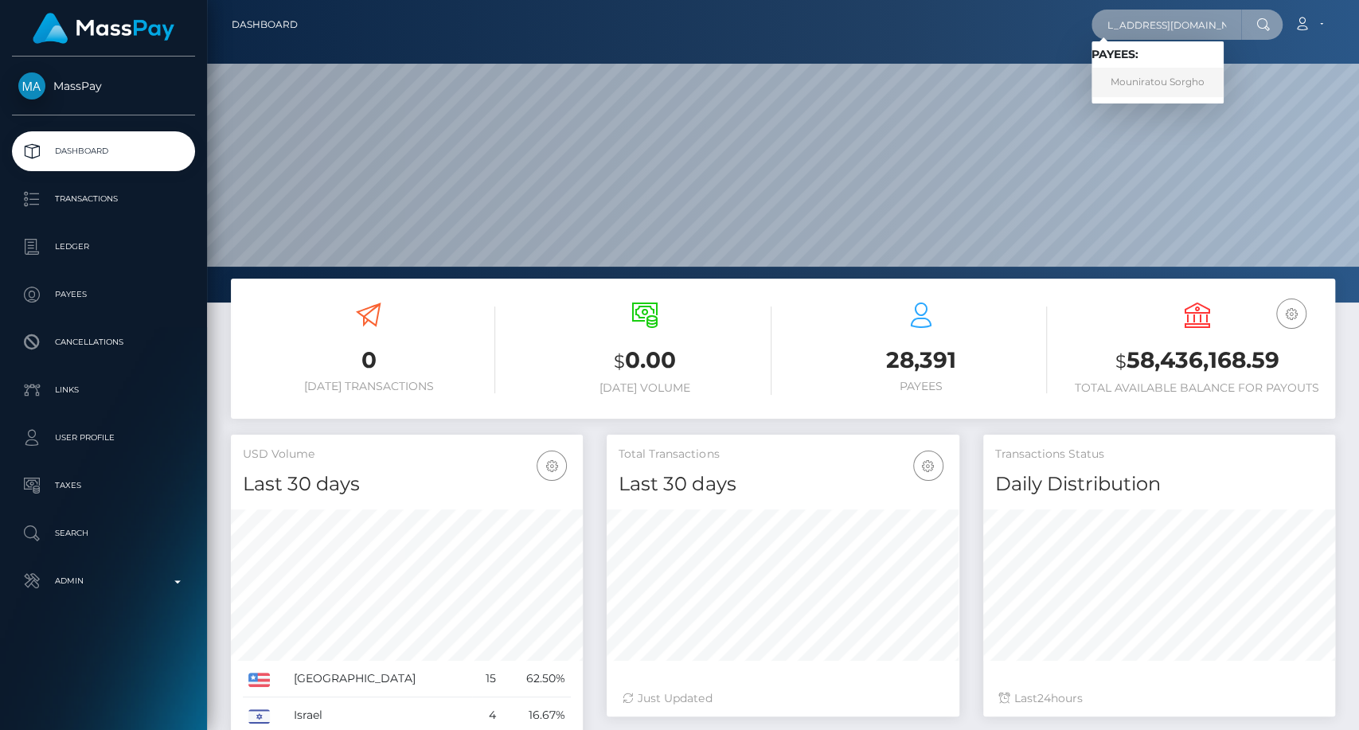
type input "[EMAIL_ADDRESS][DOMAIN_NAME]"
click at [1156, 81] on link "Mouniratou Sorgho" at bounding box center [1157, 82] width 132 height 29
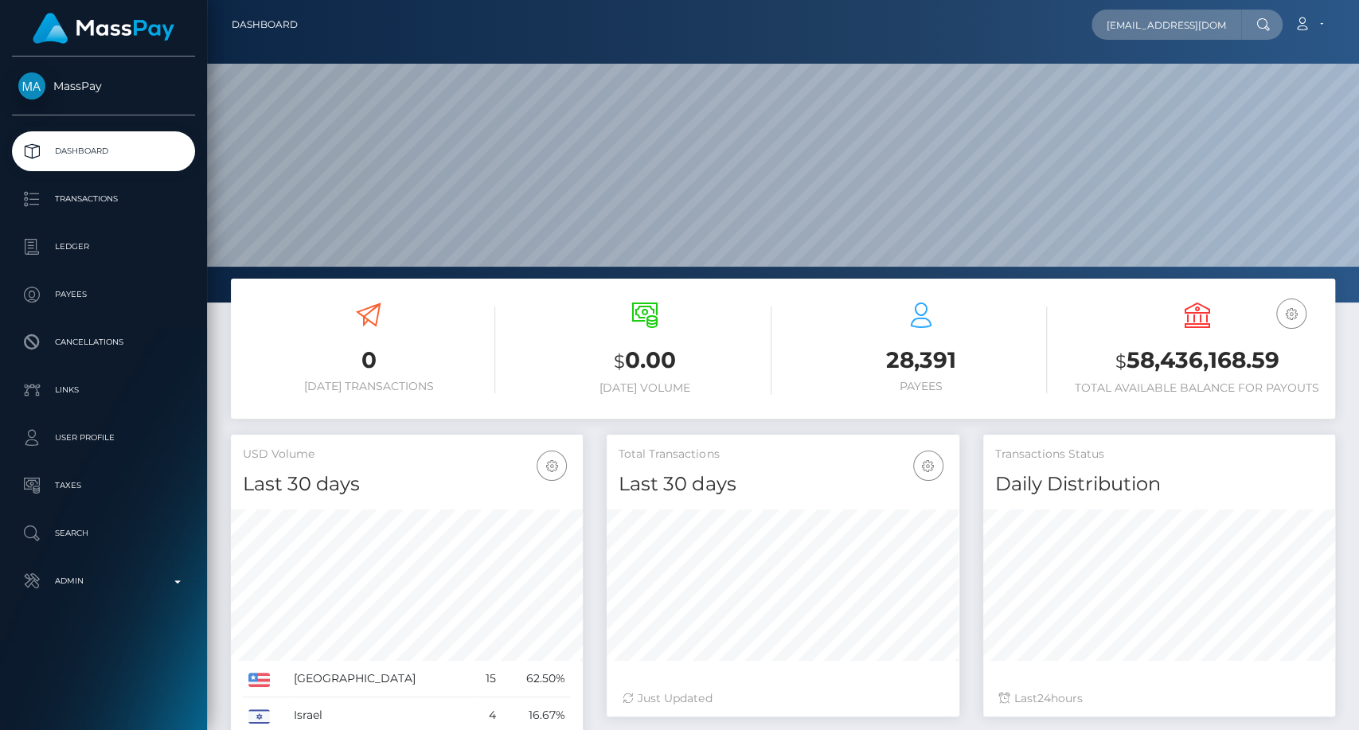
click at [1339, 679] on div "Transactions Status Daily Distribution Last 24 hours" at bounding box center [1159, 584] width 376 height 298
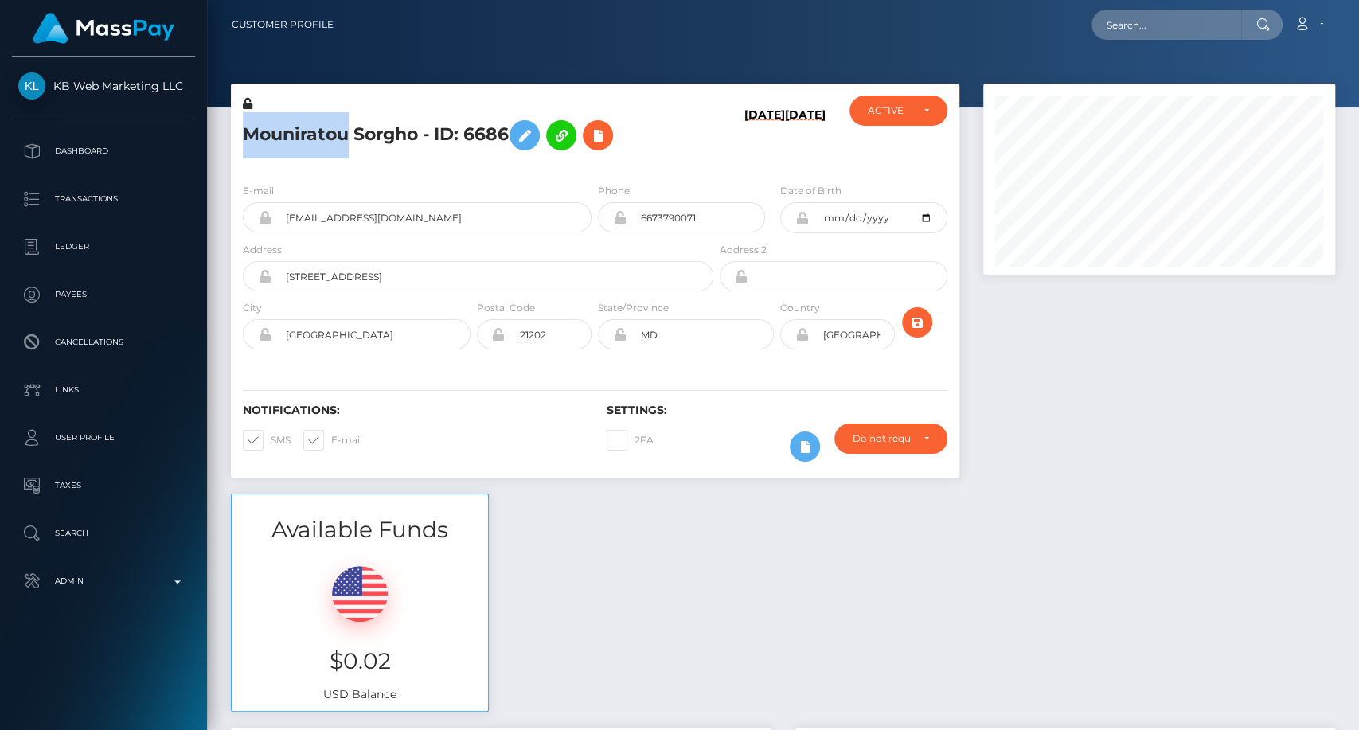
scroll to position [191, 352]
click at [640, 166] on div "Mouniratou Sorgho - ID: 6686" at bounding box center [473, 133] width 485 height 75
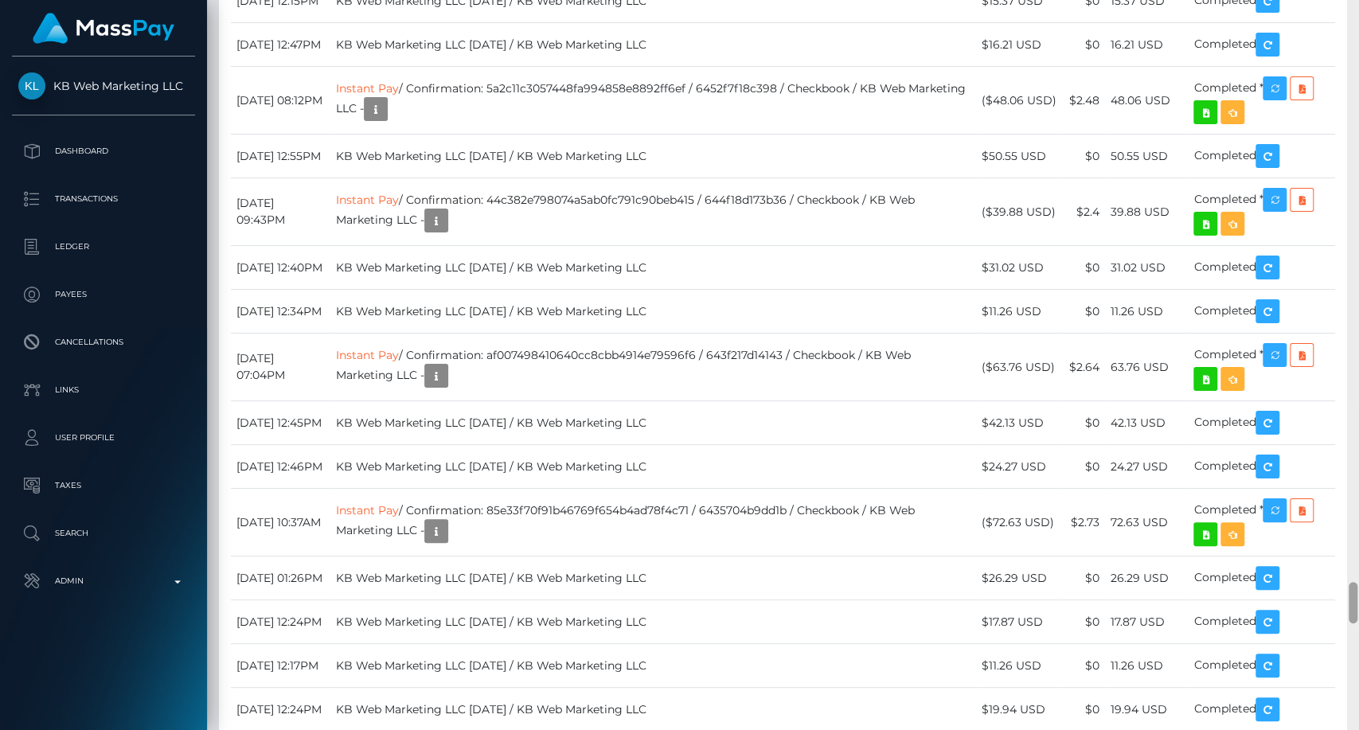
scroll to position [10811, 0]
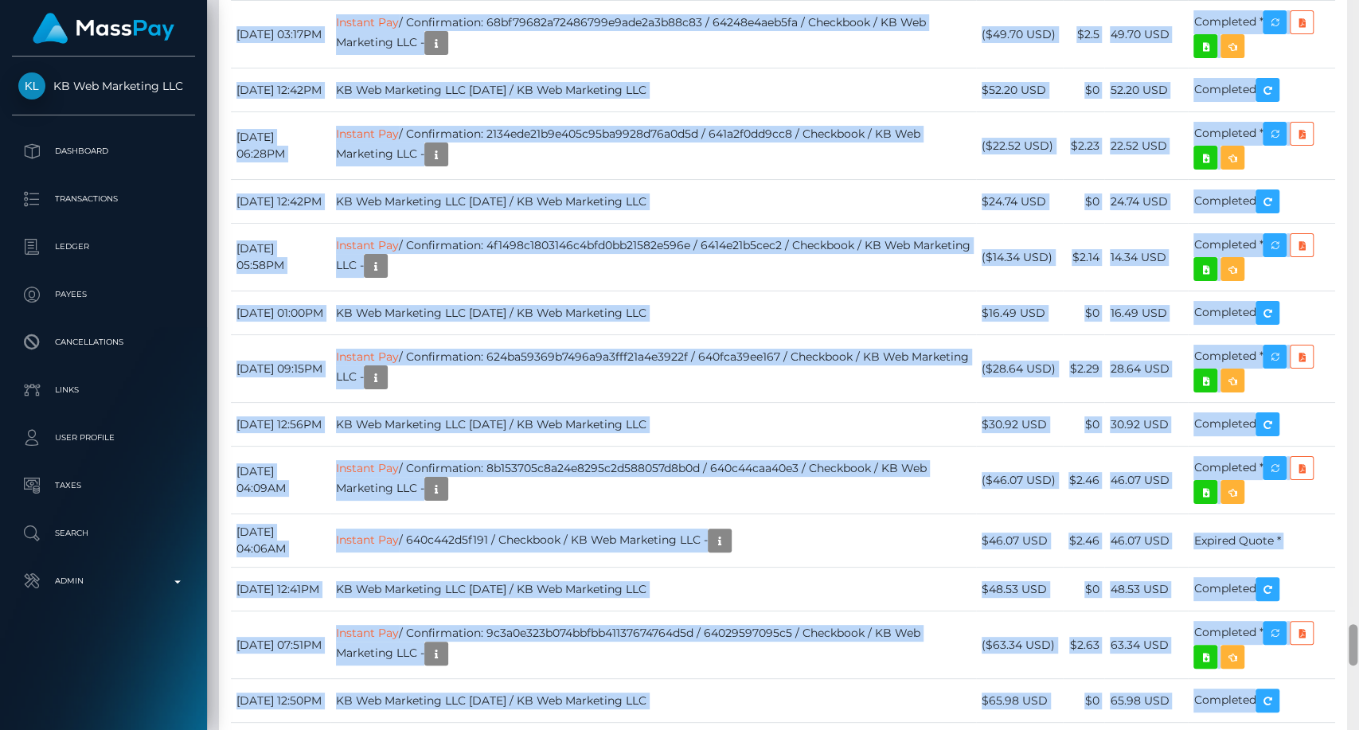
drag, startPoint x: 1356, startPoint y: 592, endPoint x: 1357, endPoint y: 566, distance: 26.3
click at [1355, 367] on div at bounding box center [1353, 365] width 12 height 731
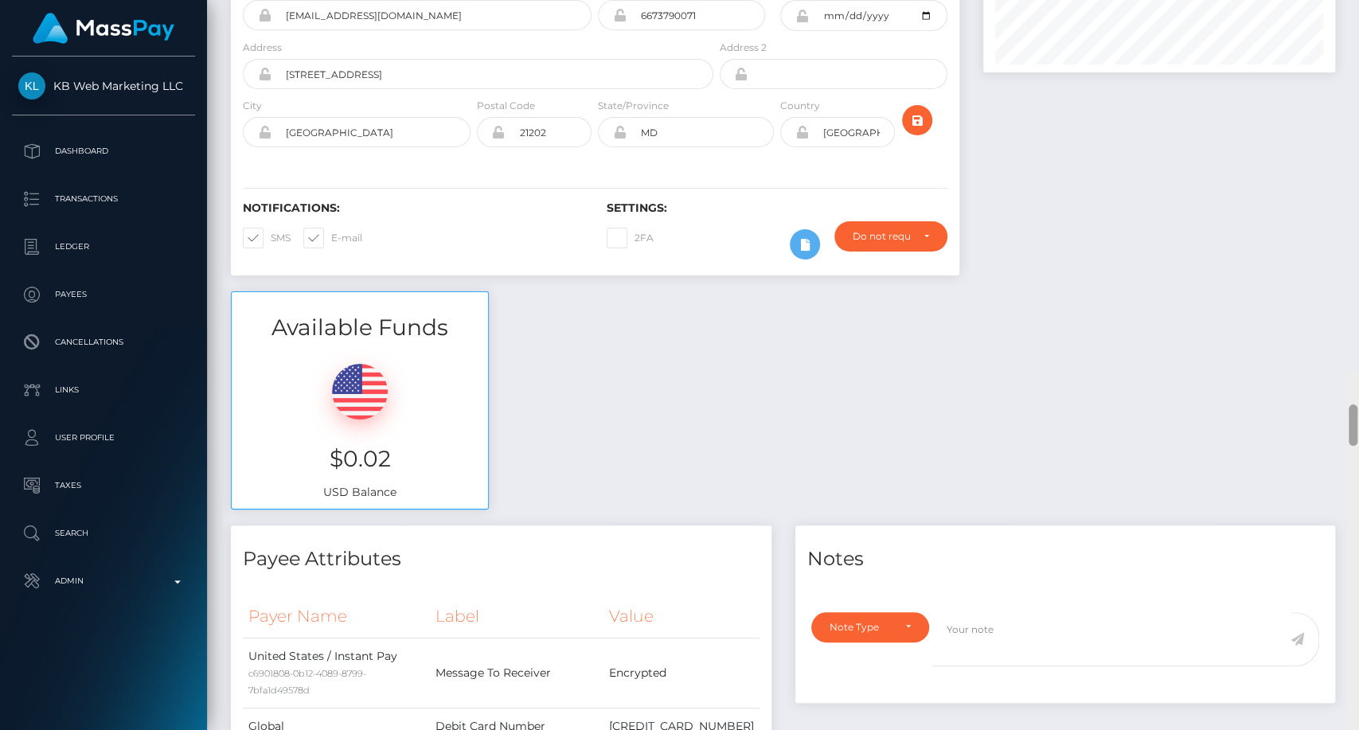
scroll to position [0, 0]
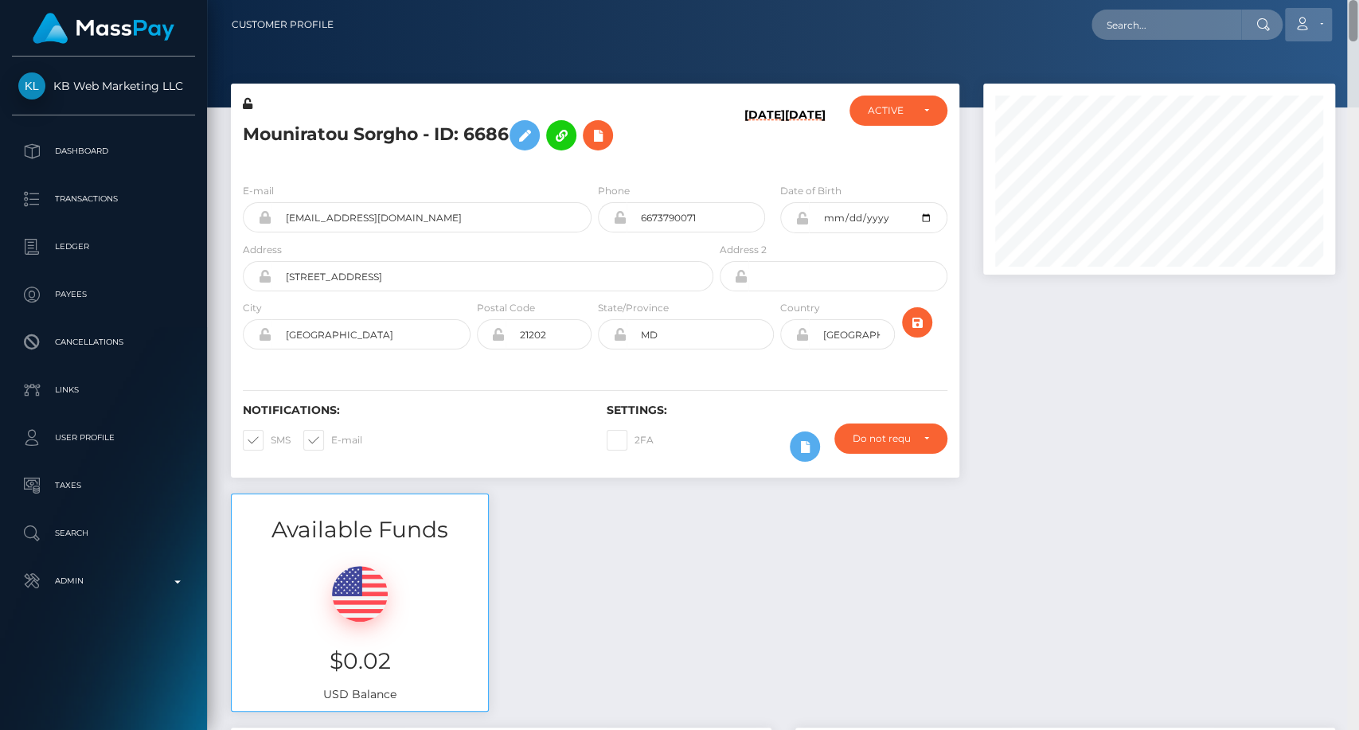
drag, startPoint x: 1352, startPoint y: 651, endPoint x: 1286, endPoint y: 10, distance: 644.9
click at [1289, 8] on div "Customer Profile Loading... Loading..." at bounding box center [783, 365] width 1152 height 730
click at [1308, 540] on div "Available Funds $0.02 USD Balance" at bounding box center [783, 610] width 1128 height 234
drag, startPoint x: 244, startPoint y: 125, endPoint x: 344, endPoint y: 146, distance: 101.6
click at [344, 146] on h5 "Mouniratou Sorgho - ID: 6686" at bounding box center [474, 135] width 462 height 46
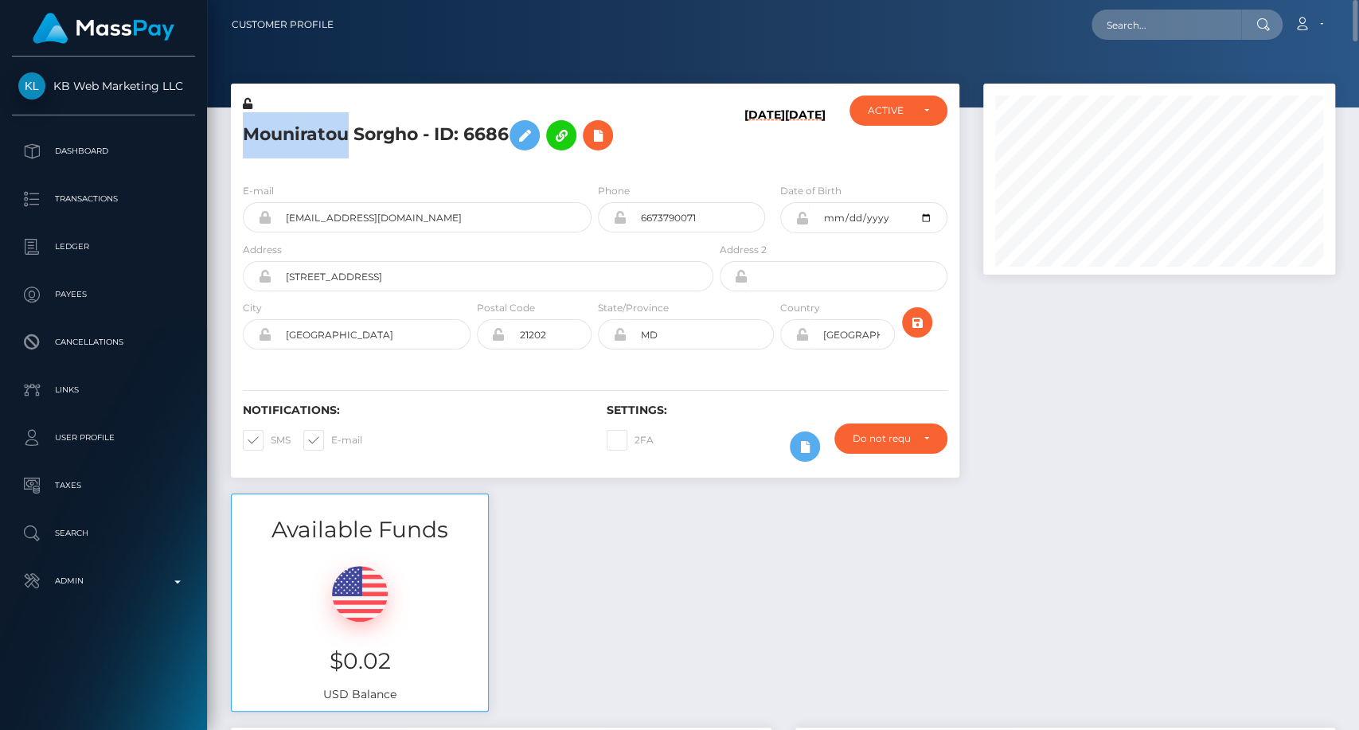
copy h5 "Mouniratou"
click at [1209, 28] on input "text" at bounding box center [1166, 25] width 150 height 30
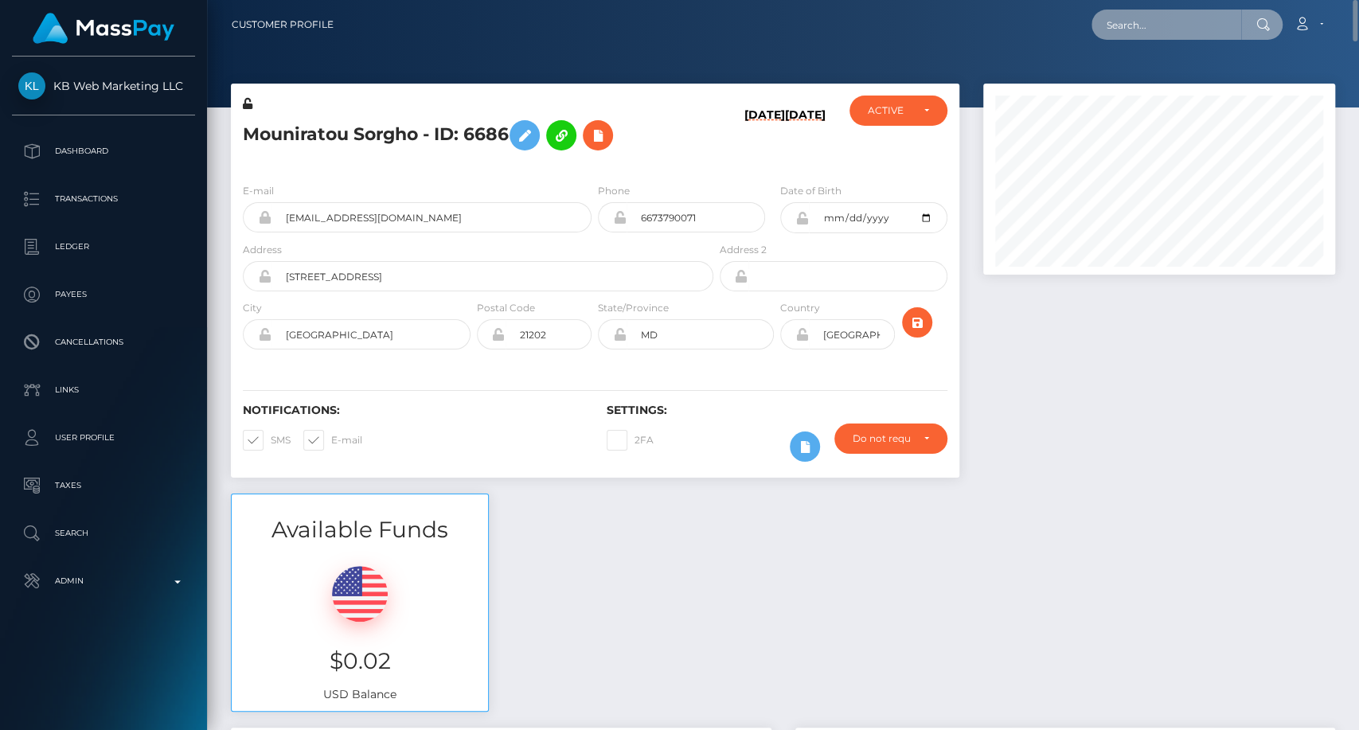
paste input "aureliagougache@gmail.com"
click at [1199, 13] on input "aureliagougache@gmail.com" at bounding box center [1166, 25] width 150 height 30
paste input "meliyaa.0012"
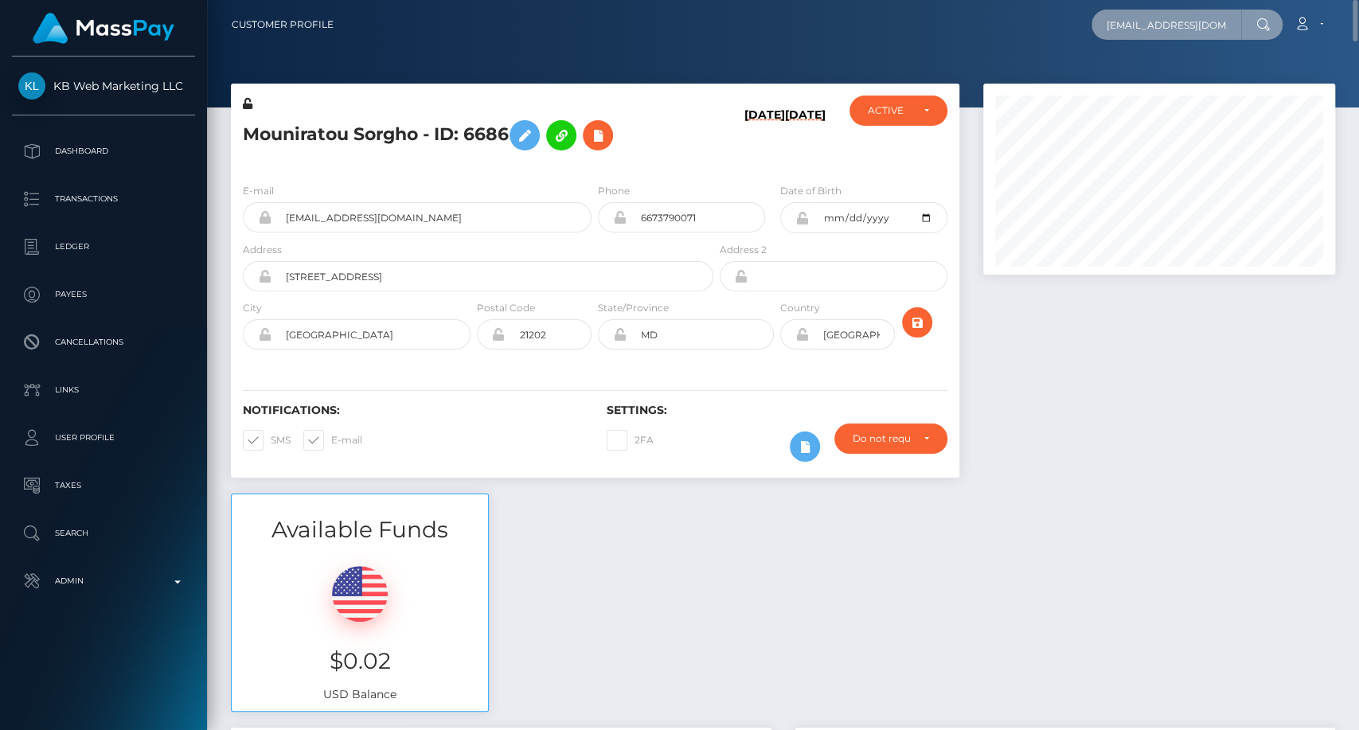
scroll to position [0, 4]
type input "meliyaa.0012@gmail.com"
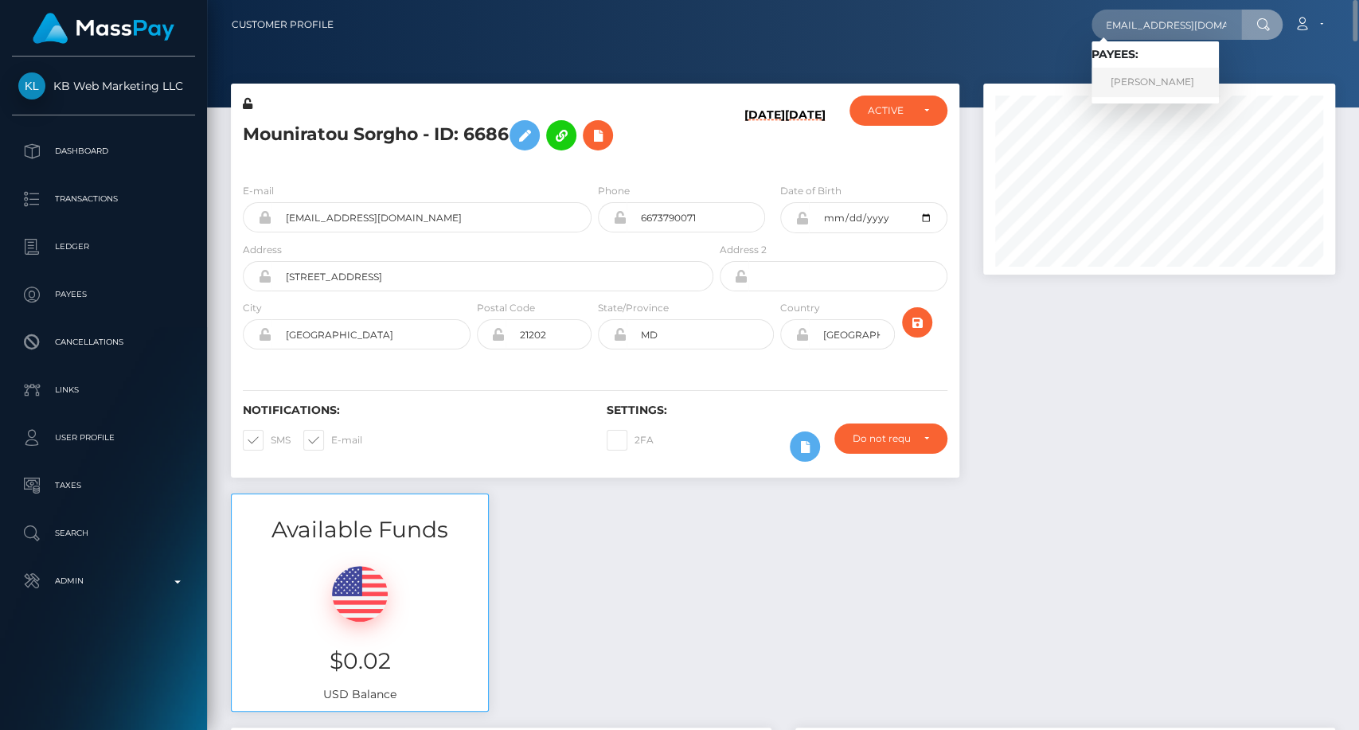
click at [1203, 81] on link "AURELIA MURIEL GOUGACHE" at bounding box center [1154, 82] width 127 height 29
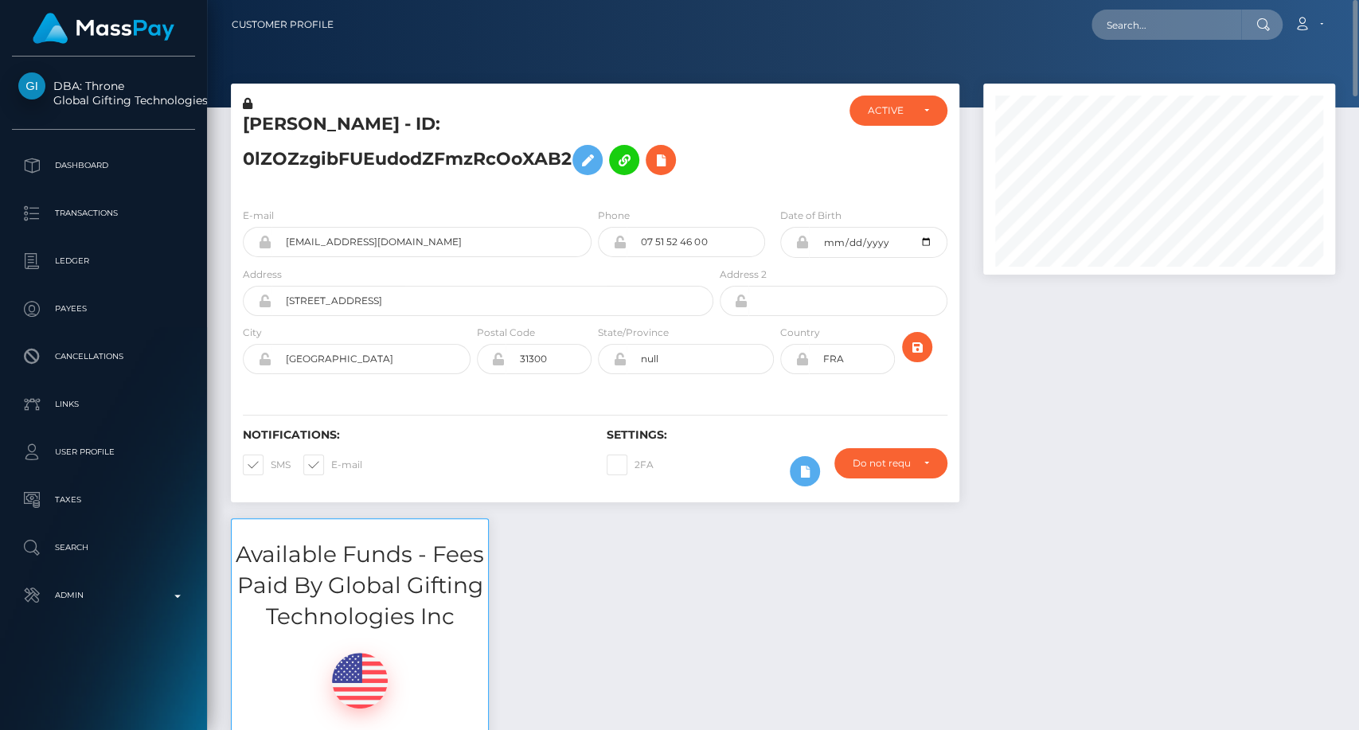
drag, startPoint x: 567, startPoint y: 166, endPoint x: 244, endPoint y: 158, distance: 323.2
click at [244, 158] on h5 "[PERSON_NAME] - ID: 0lZOZzgibFUEudodZFmzRcOoXAB2" at bounding box center [474, 147] width 462 height 71
copy h5 "0lZOZzgibFUEudodZFmzRcOoXAB2"
